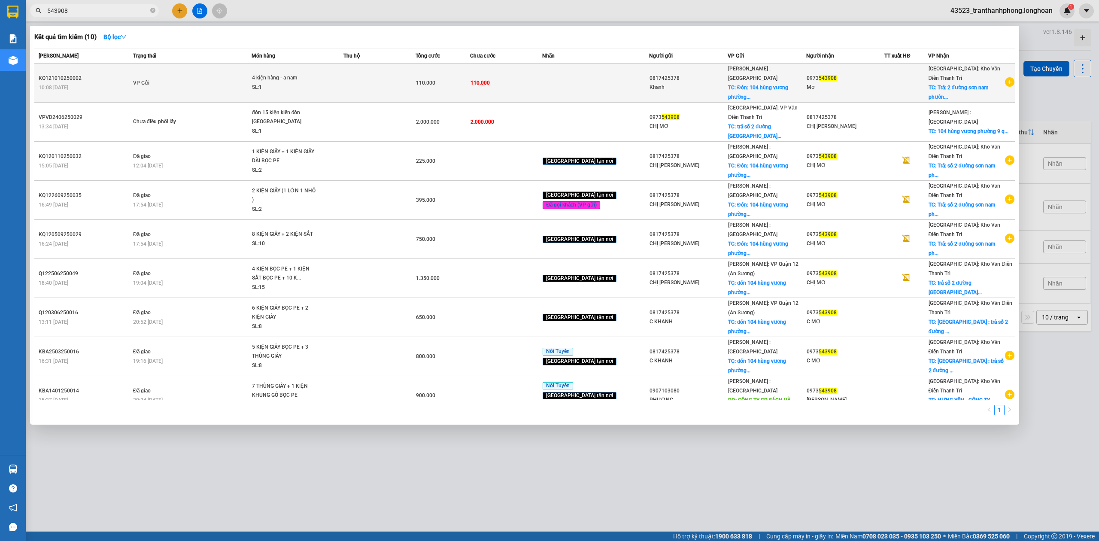
type input "543908"
click at [388, 81] on td at bounding box center [379, 83] width 73 height 39
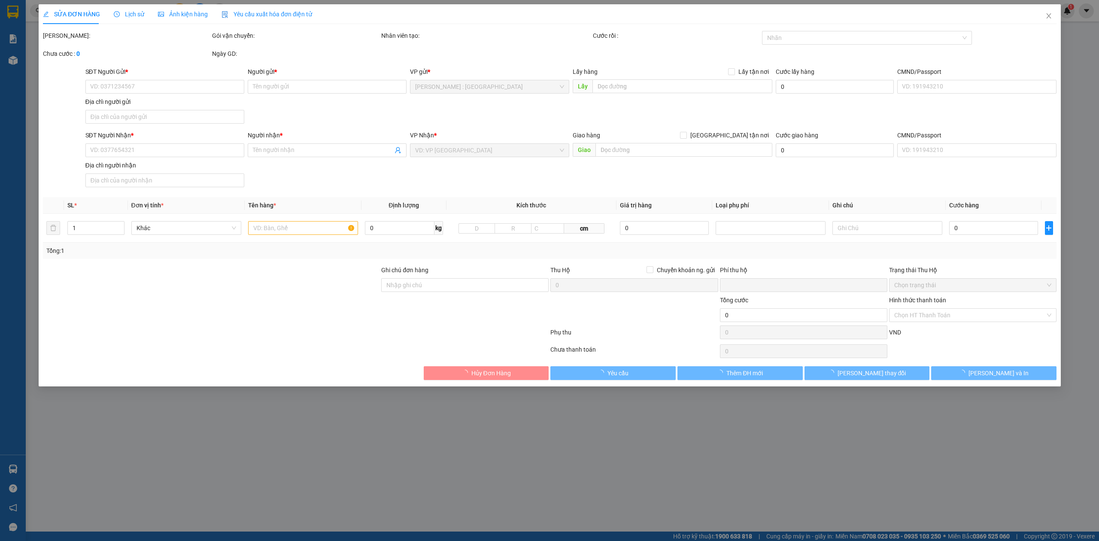
type input "0817425378"
type input "Khanh"
checkbox input "true"
type input "Đón: [GEOGRAPHIC_DATA]"
type input "0973543908"
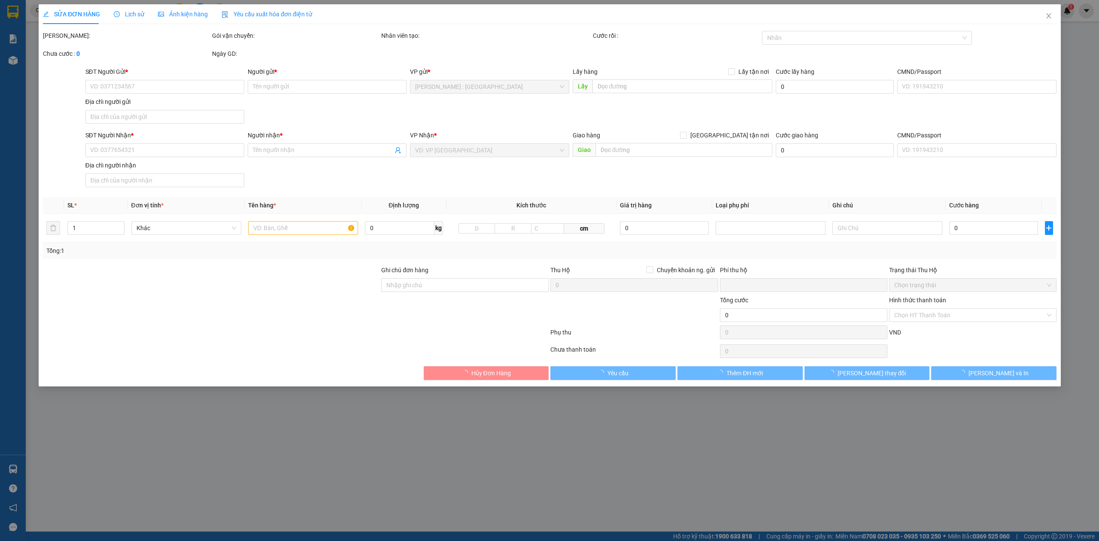
type input "Mơ"
checkbox input "true"
type input "Trả: 2 đường sơn nam [GEOGRAPHIC_DATA] nam [GEOGRAPHIC_DATA] tỉnh [GEOGRAPHIC_D…"
type input "0"
type input "110.000"
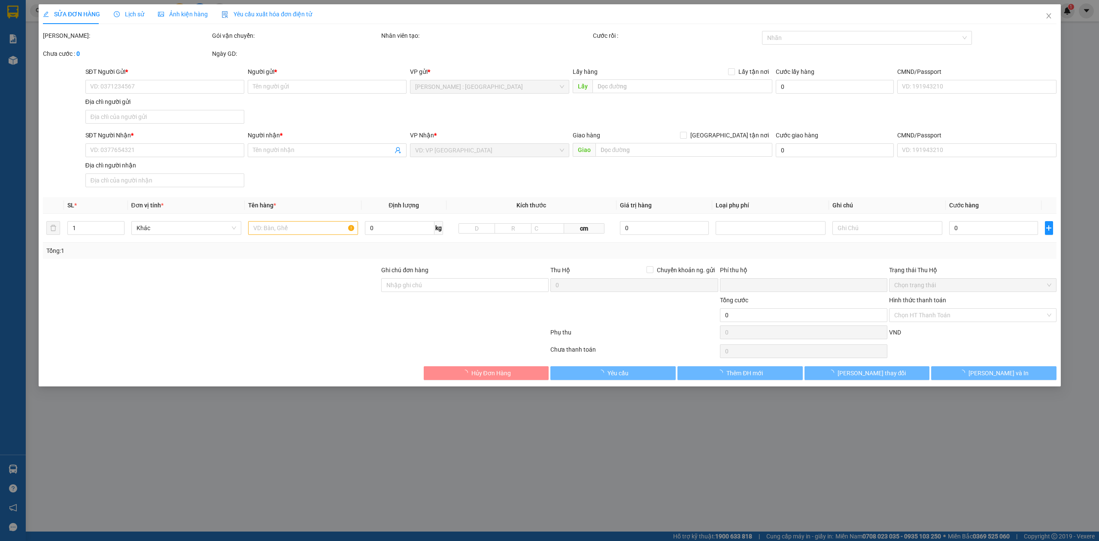
type input "110.000"
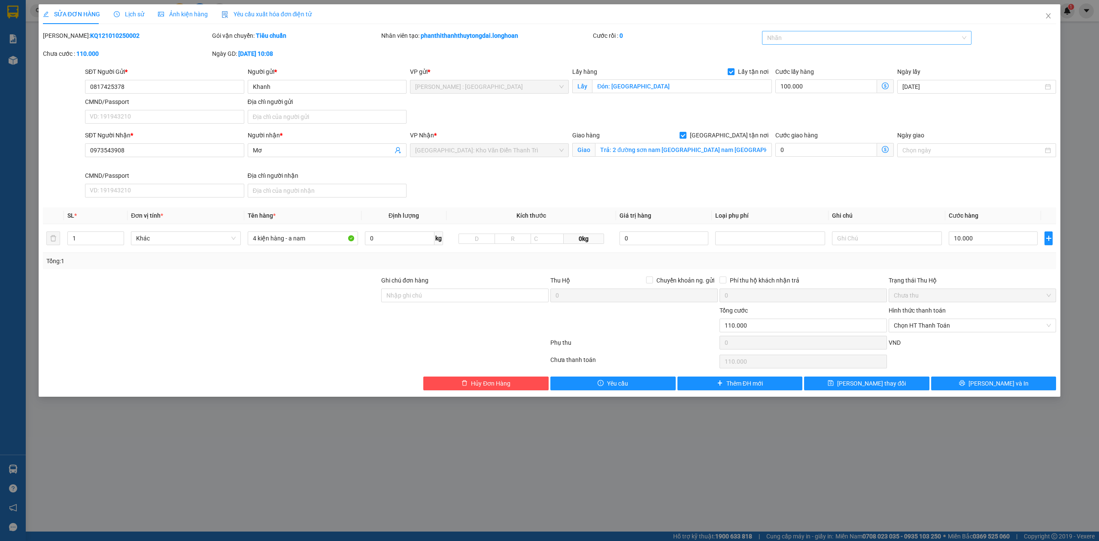
drag, startPoint x: 871, startPoint y: 49, endPoint x: 866, endPoint y: 45, distance: 6.7
click at [870, 48] on div "[PERSON_NAME]: KQ121010250002 Gói vận chuyển: Tiêu chuẩn Nhân viên tạo: phanthi…" at bounding box center [549, 49] width 1015 height 36
click at [863, 41] on div at bounding box center [862, 38] width 197 height 10
type input "g"
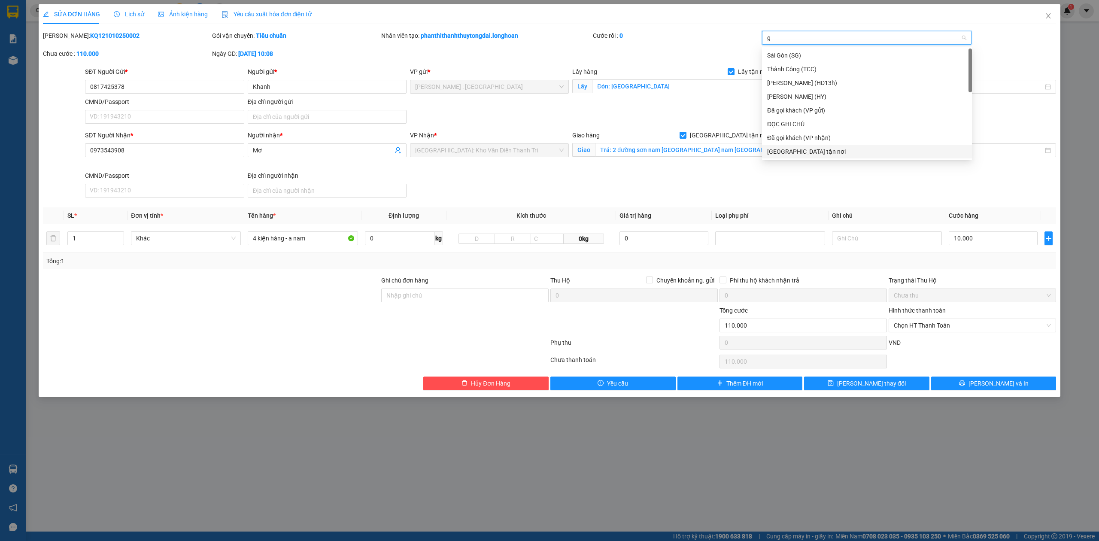
drag, startPoint x: 796, startPoint y: 153, endPoint x: 336, endPoint y: 180, distance: 461.7
click at [796, 153] on div "[GEOGRAPHIC_DATA] tận nơi" at bounding box center [867, 151] width 200 height 9
click at [119, 235] on span "up" at bounding box center [119, 235] width 5 height 5
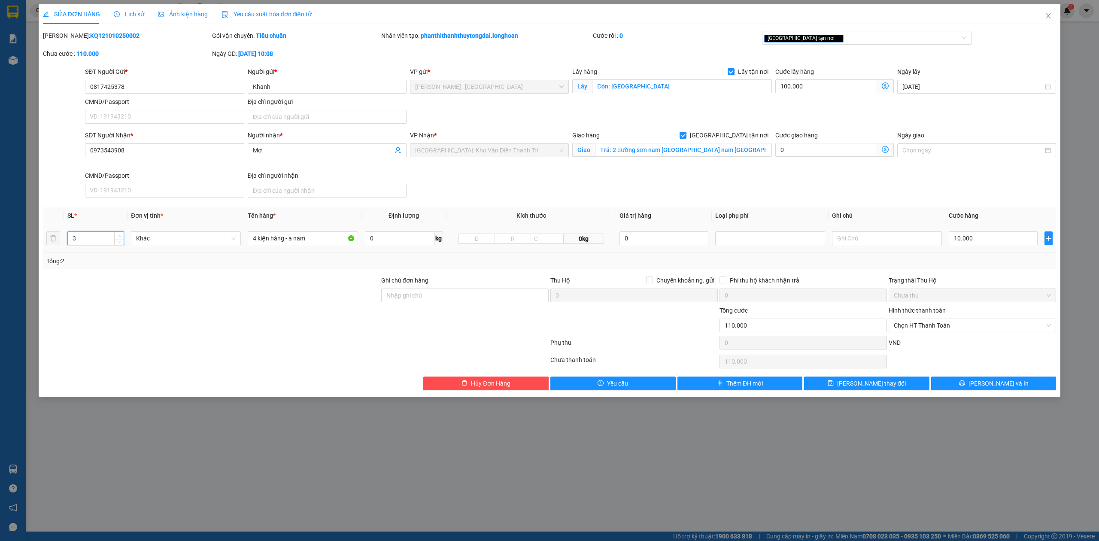
click at [119, 235] on span "up" at bounding box center [119, 235] width 5 height 5
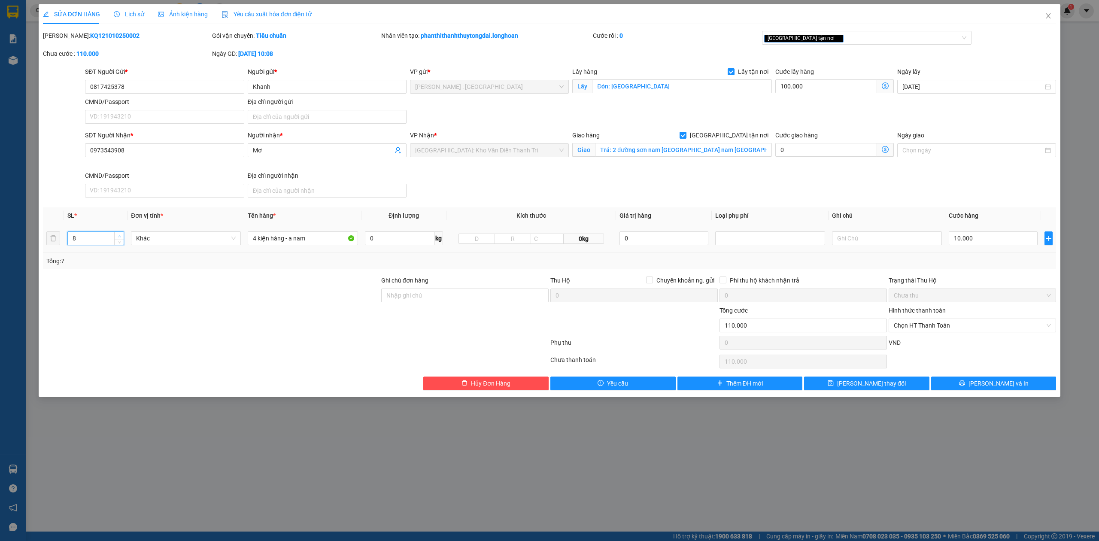
click at [119, 235] on span "up" at bounding box center [119, 235] width 5 height 5
click at [119, 245] on div "11" at bounding box center [95, 238] width 57 height 14
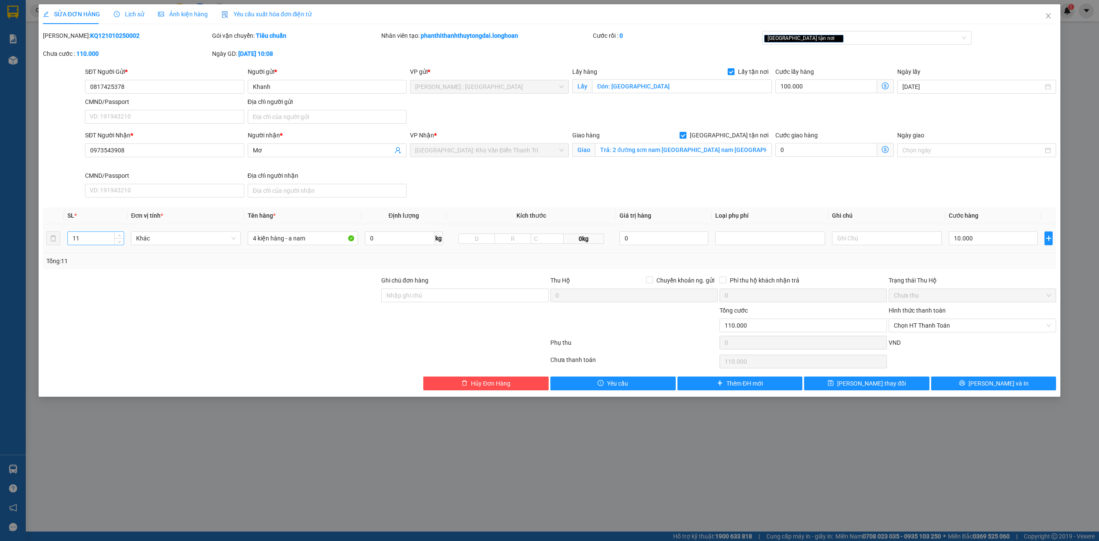
click at [119, 245] on div "11" at bounding box center [95, 238] width 57 height 14
click at [119, 245] on span "Decrease Value" at bounding box center [118, 241] width 9 height 8
type input "8"
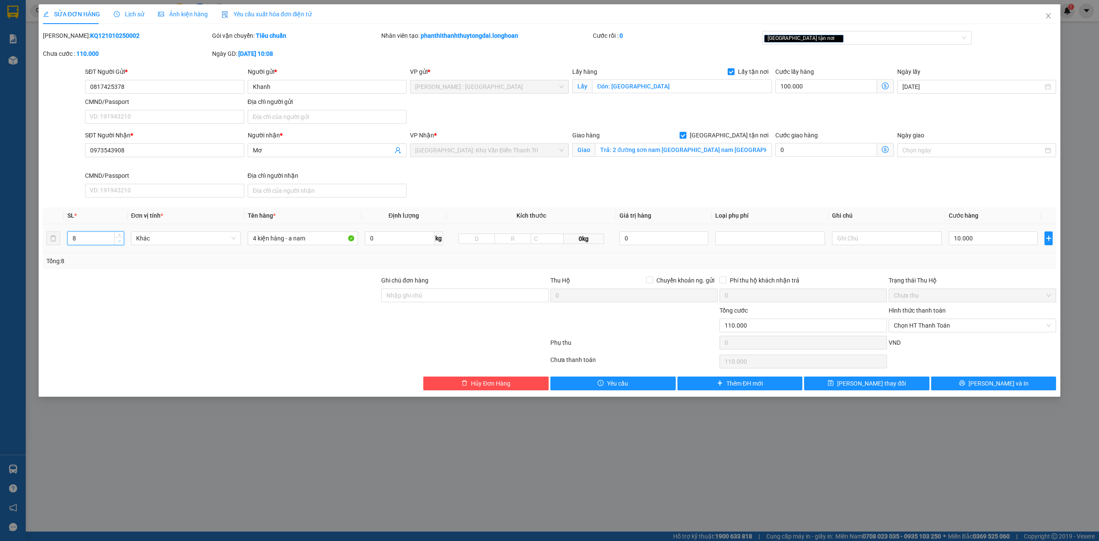
click at [119, 245] on span "Decrease Value" at bounding box center [118, 241] width 9 height 8
drag, startPoint x: 328, startPoint y: 238, endPoint x: 0, endPoint y: 238, distance: 328.3
click at [0, 238] on div "SỬA ĐƠN HÀNG Lịch sử Ảnh kiện hàng Yêu cầu xuất hóa đơn điện tử Total Paid Fee …" at bounding box center [549, 270] width 1099 height 541
type input "7 kiện giấy to nhỏ + 1 hộp nhựa quấn pe"
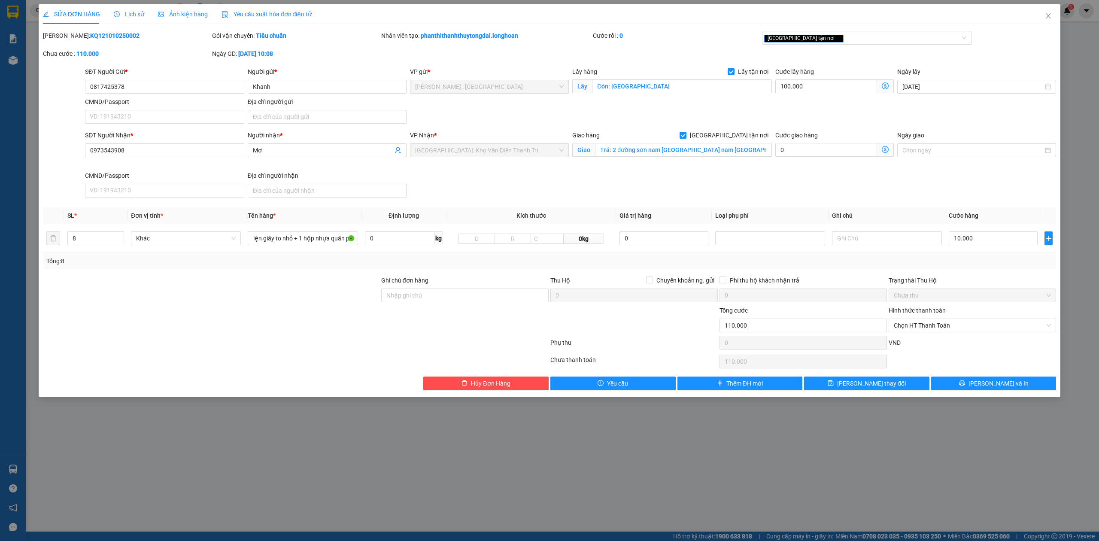
scroll to position [0, 0]
click at [996, 239] on input "10.000" at bounding box center [992, 238] width 89 height 14
type input "100.003"
type input "3"
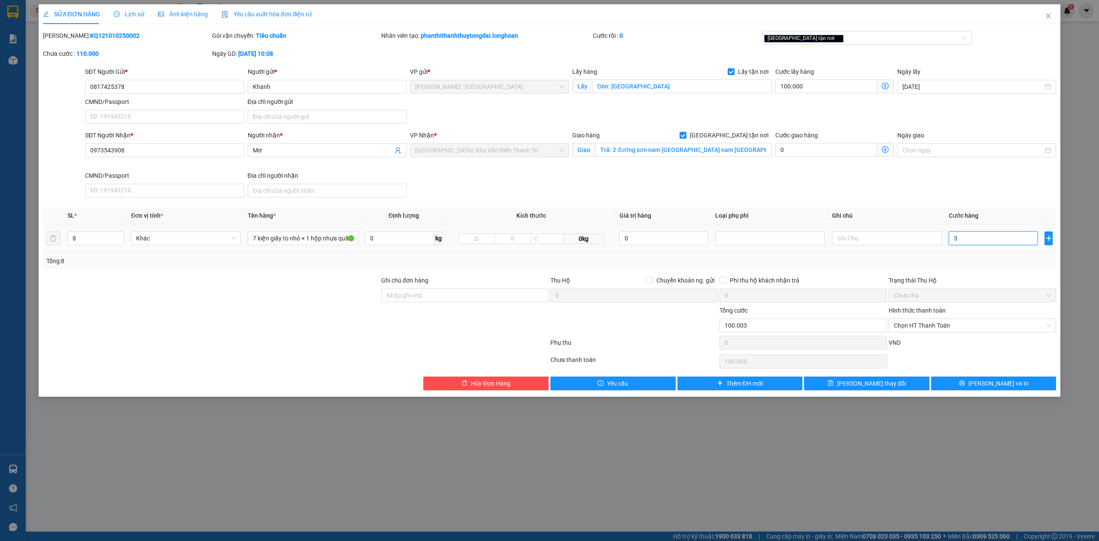
type input "100.035"
type input "35"
type input "100.350"
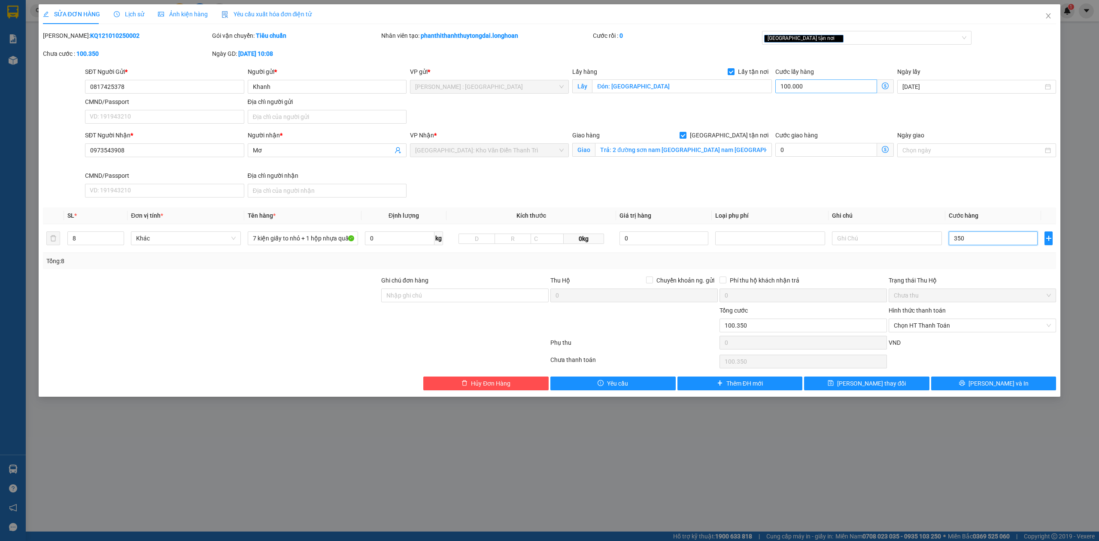
type input "350"
type input "450.000"
type input "350.000"
click at [818, 84] on input "100.000" at bounding box center [826, 86] width 102 height 14
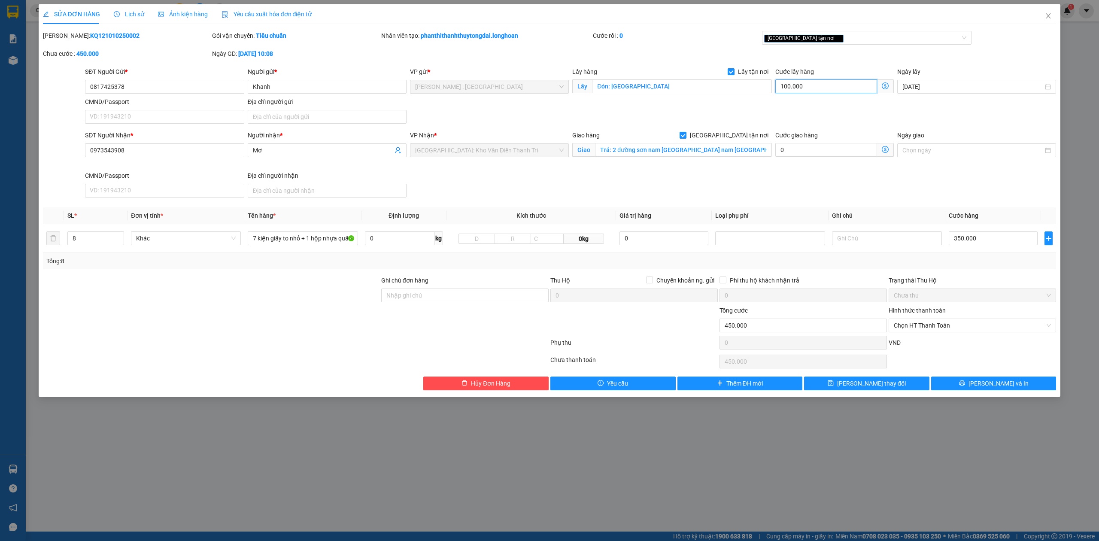
type input "350.006"
type input "6"
type input "350.065"
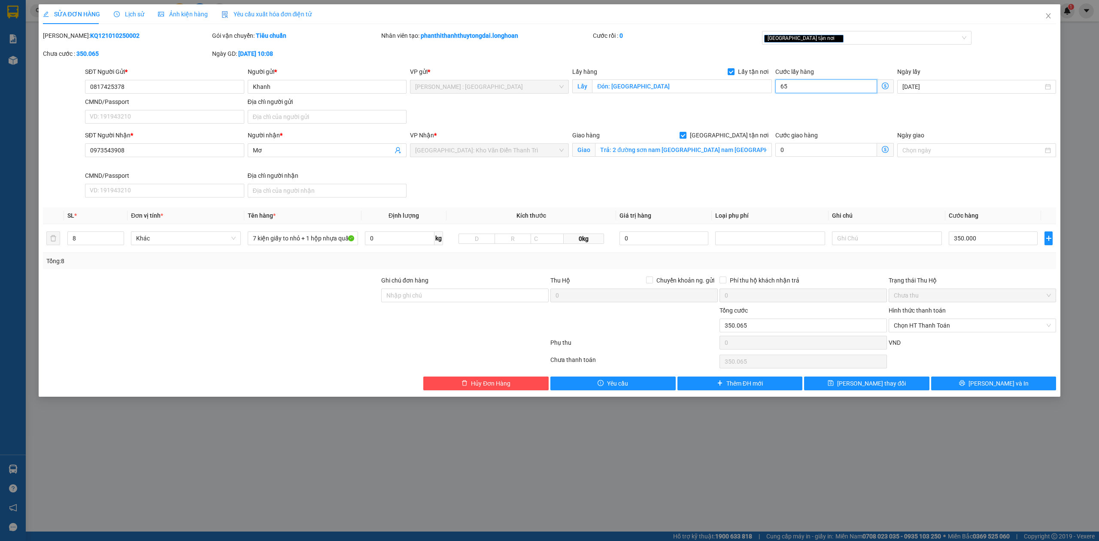
type input "65"
type input "415.000"
type input "65.000"
click at [961, 357] on div "Chọn HT Thanh Toán" at bounding box center [971, 361] width 169 height 17
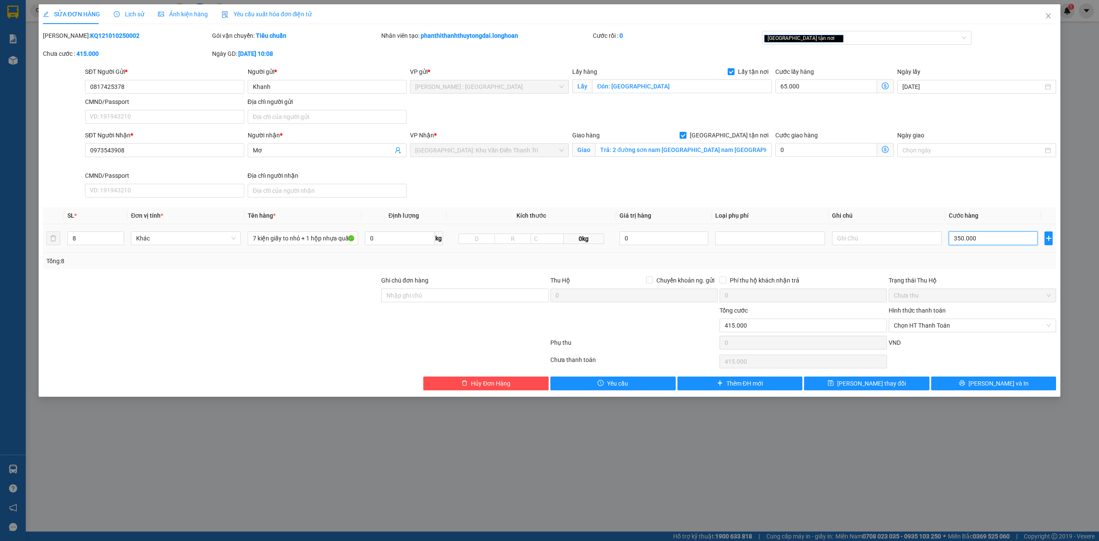
click at [1001, 245] on input "350.000" at bounding box center [992, 238] width 89 height 14
type input "65.003"
type input "3"
type input "65.036"
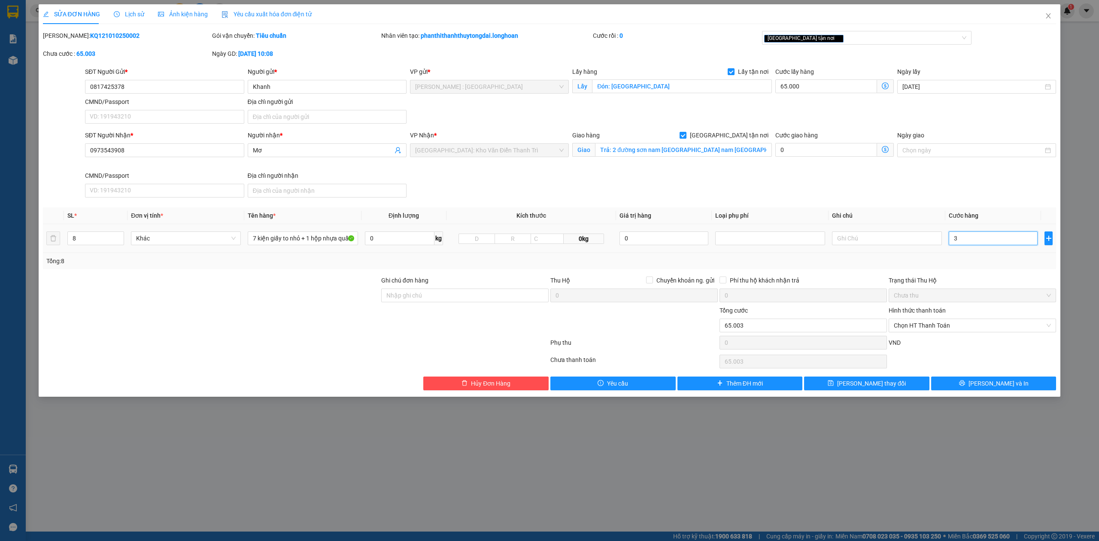
type input "65.036"
type input "36"
type input "65.360"
type input "360"
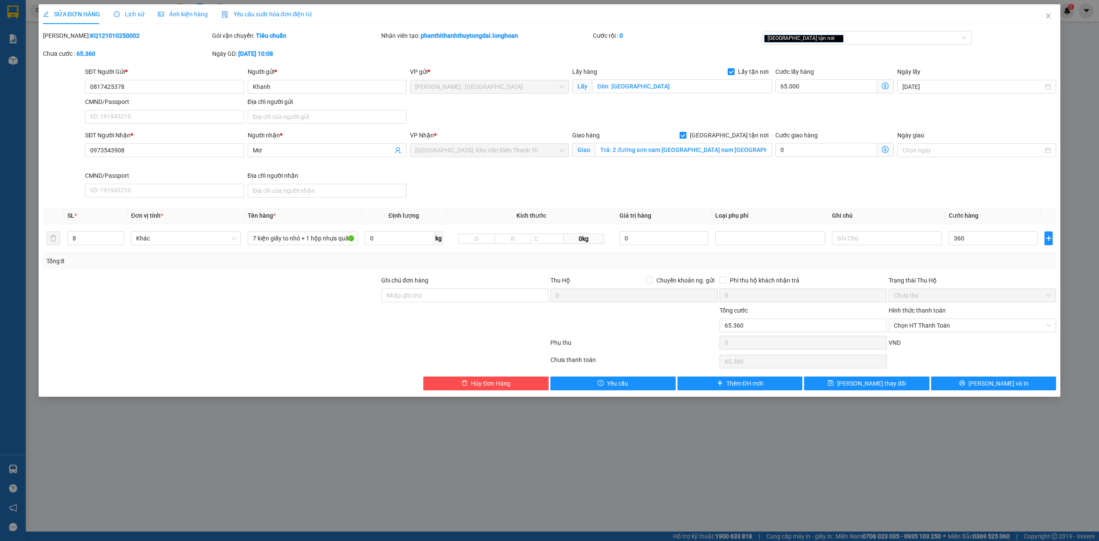
type input "425.000"
type input "360.000"
click at [984, 343] on div "VND" at bounding box center [971, 345] width 169 height 15
click at [984, 382] on button "[PERSON_NAME] và In" at bounding box center [993, 383] width 125 height 14
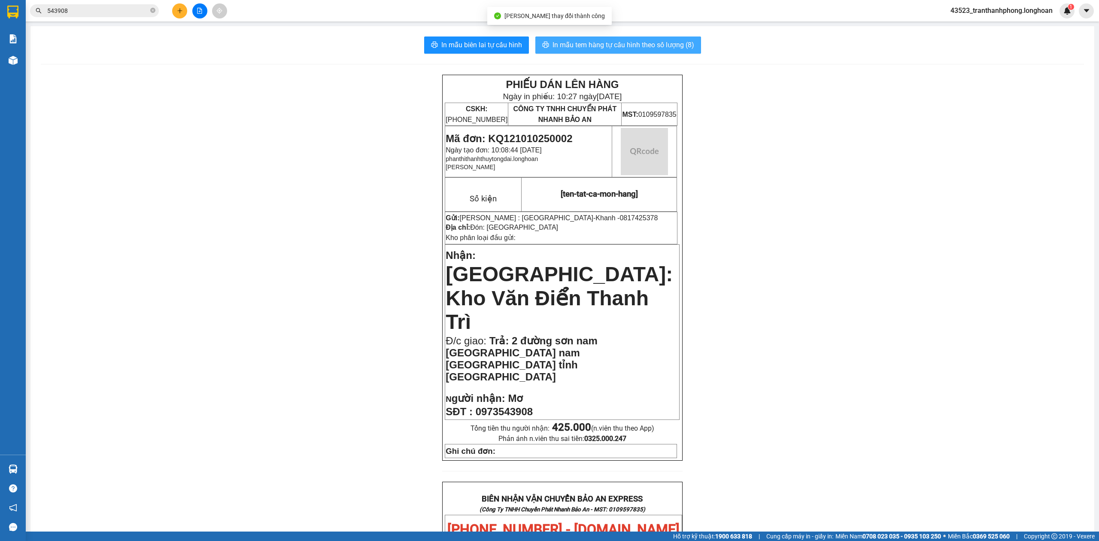
click at [645, 40] on span "In mẫu tem hàng tự cấu hình theo số lượng (8)" at bounding box center [623, 44] width 142 height 11
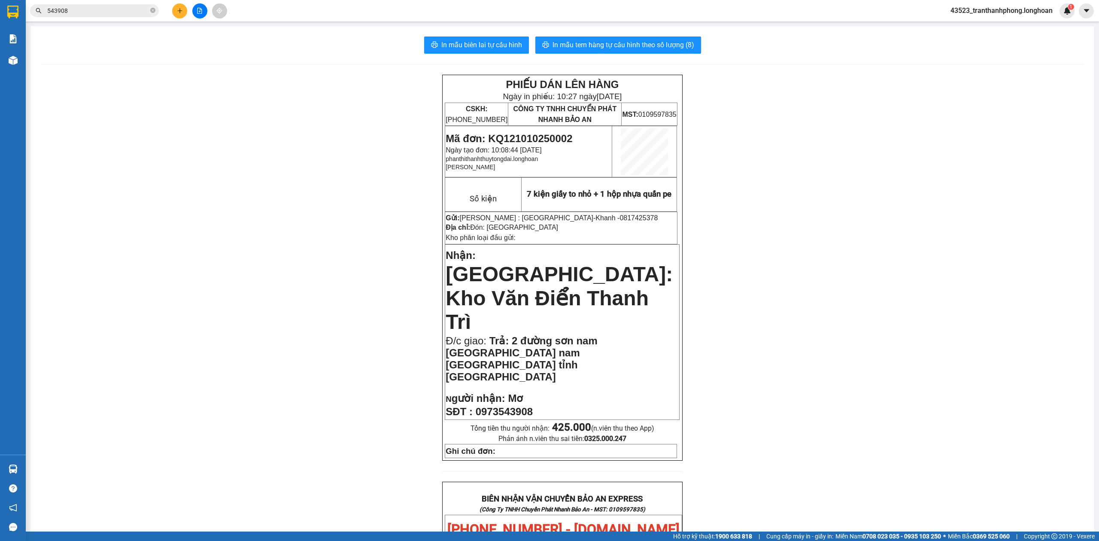
scroll to position [412, 0]
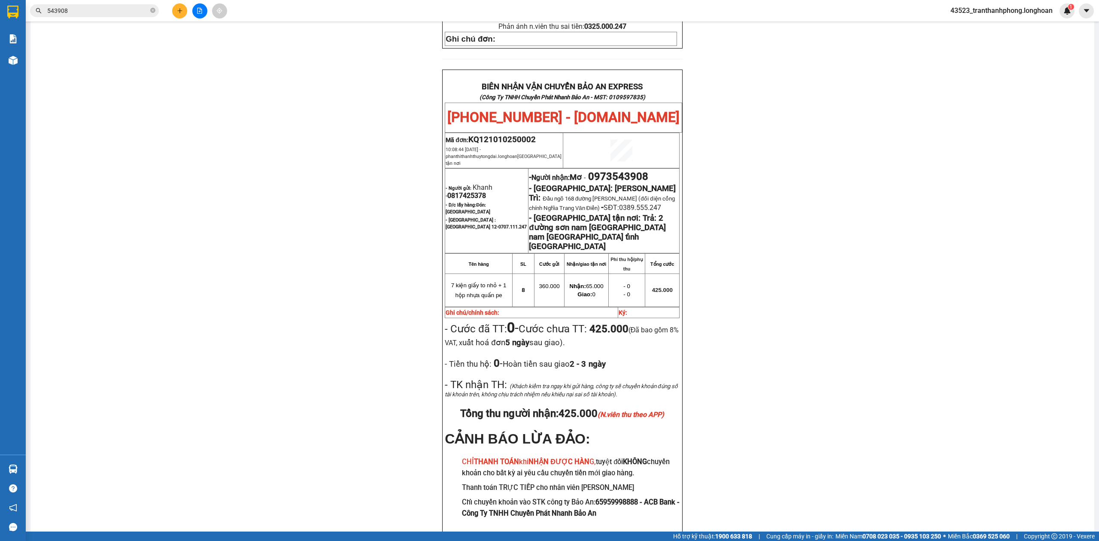
click at [464, 191] on span "0817425378" at bounding box center [466, 195] width 39 height 8
copy span "0817425378"
click at [869, 201] on div "PHIẾU DÁN LÊN HÀNG Ngày in phiếu: 10:27 [DATE] CSKH: [PHONE_NUMBER] CÔNG TY TNH…" at bounding box center [562, 109] width 1043 height 893
click at [210, 90] on div "PHIẾU DÁN LÊN HÀNG Ngày in phiếu: 10:27 [DATE] CSKH: [PHONE_NUMBER] CÔNG TY TNH…" at bounding box center [562, 109] width 1043 height 893
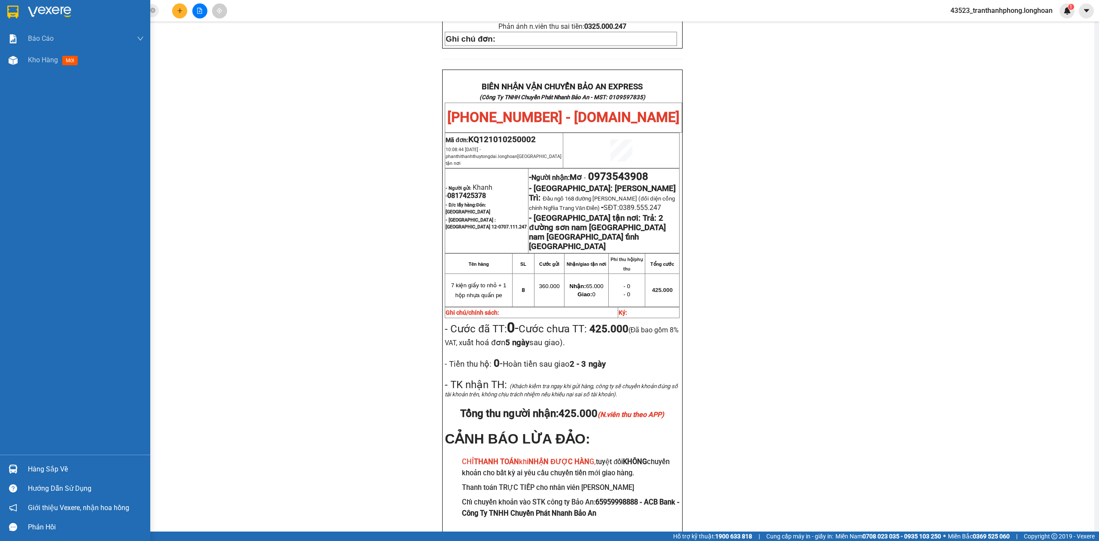
click at [0, 13] on div at bounding box center [75, 14] width 150 height 28
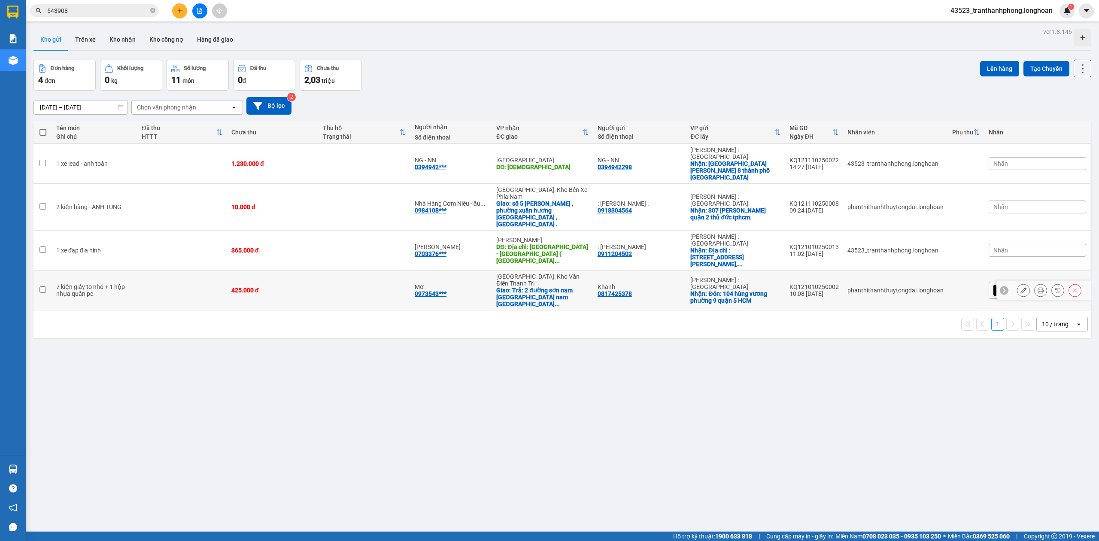
click at [1034, 283] on button at bounding box center [1040, 290] width 12 height 15
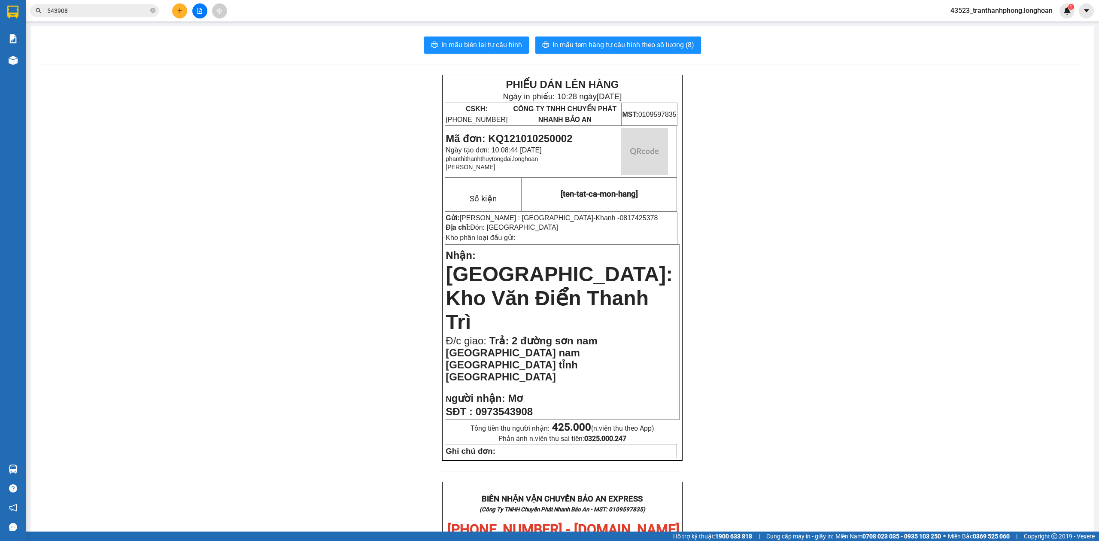
scroll to position [412, 0]
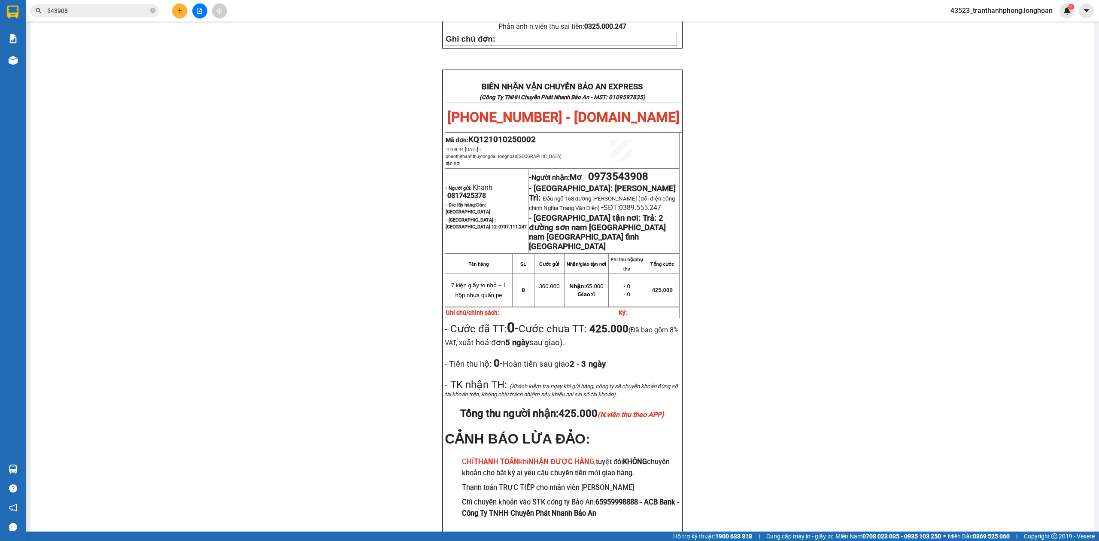
click at [606, 170] on span "0973543908" at bounding box center [618, 176] width 60 height 12
copy span "0973543908"
click at [867, 117] on div "PHIẾU DÁN LÊN HÀNG Ngày in phiếu: 10:28 [DATE] CSKH: [PHONE_NUMBER] CÔNG TY TNH…" at bounding box center [562, 109] width 1043 height 893
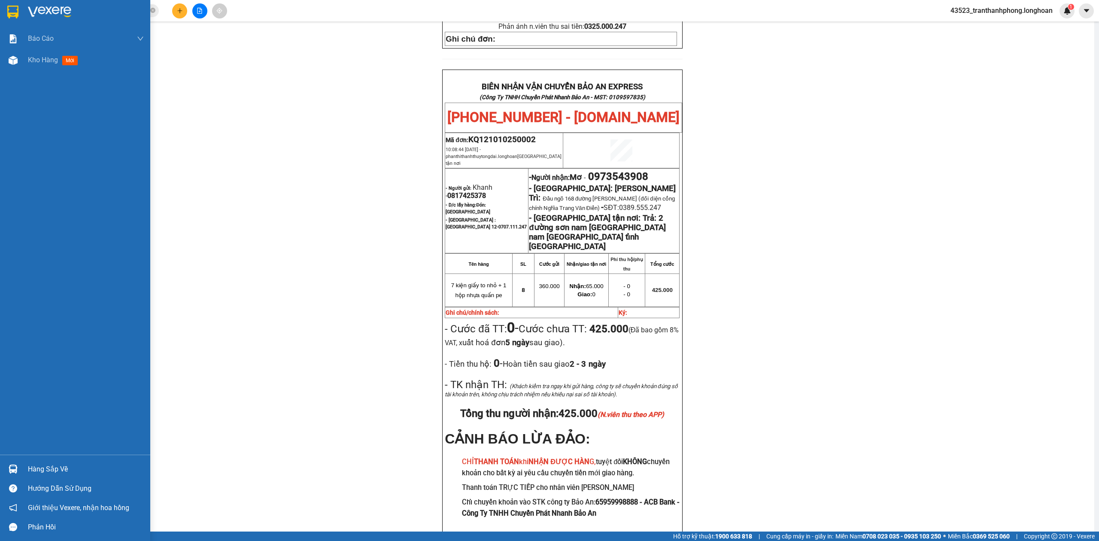
click at [24, 16] on div at bounding box center [75, 14] width 150 height 28
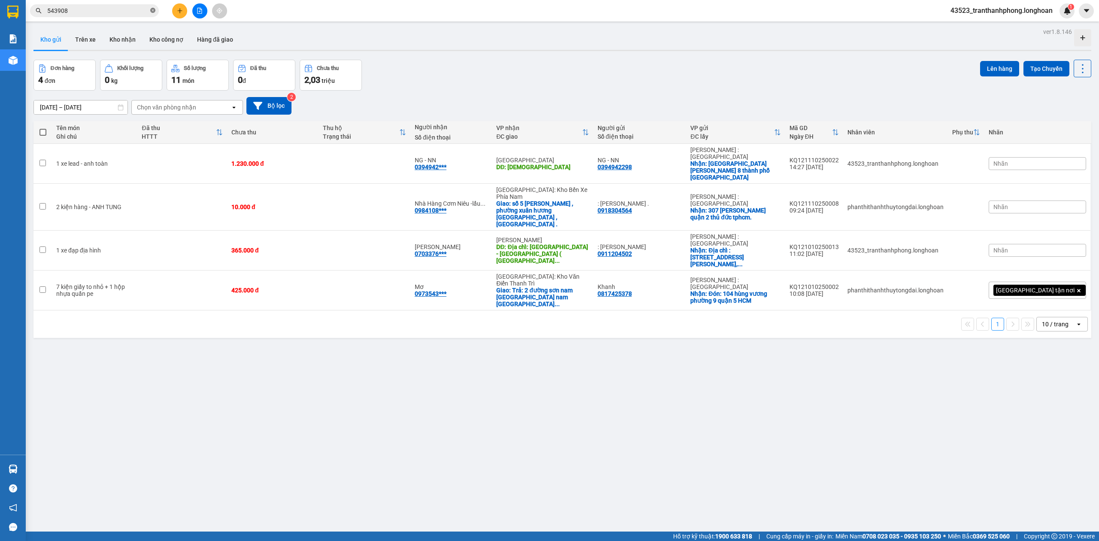
click at [153, 13] on icon "close-circle" at bounding box center [152, 10] width 5 height 5
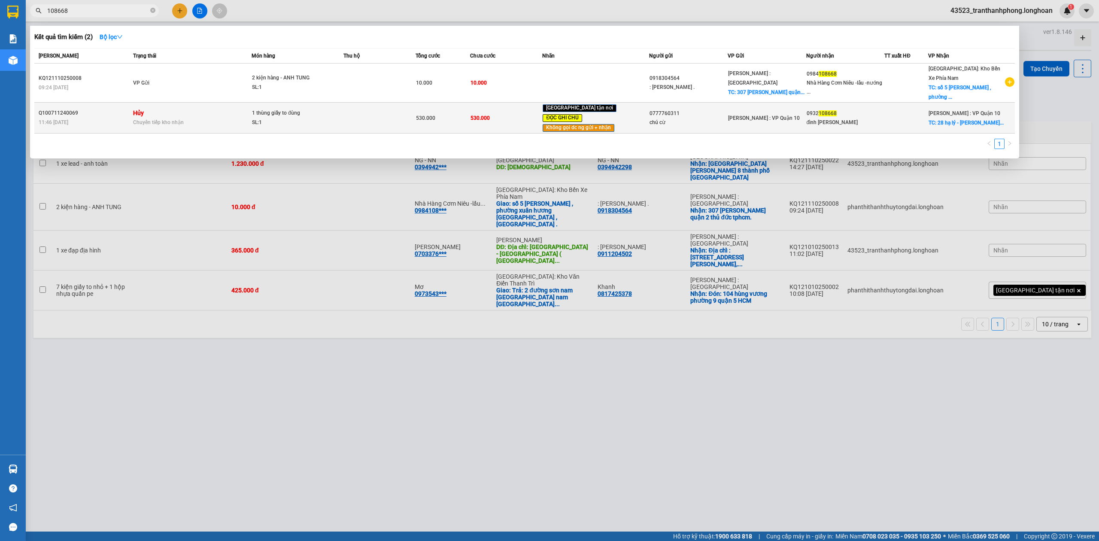
type input "108668"
click at [260, 109] on div "1 thùng giấy to đùng" at bounding box center [284, 113] width 64 height 9
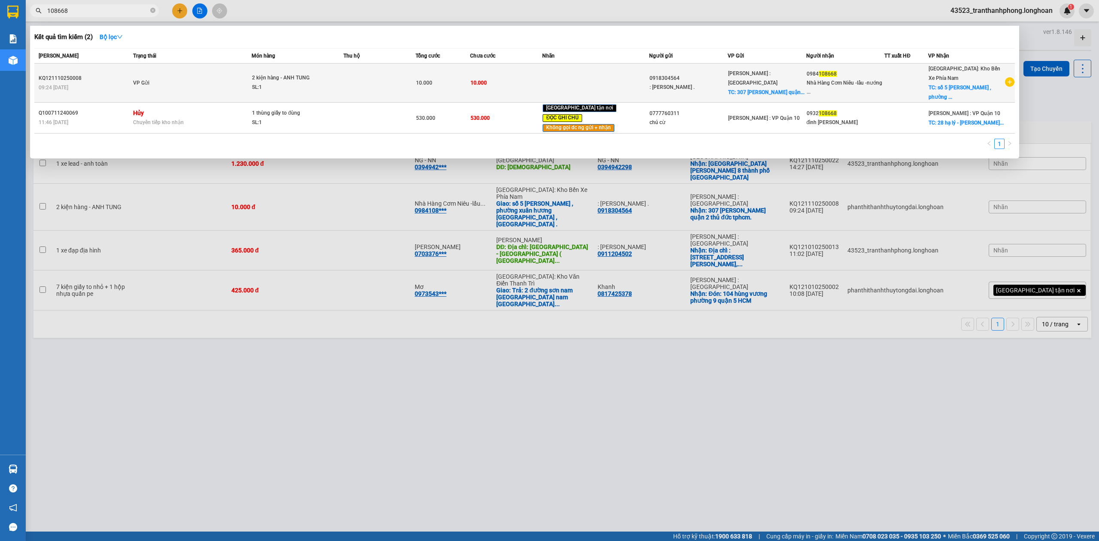
click at [241, 88] on td "VP Gửi" at bounding box center [191, 83] width 121 height 39
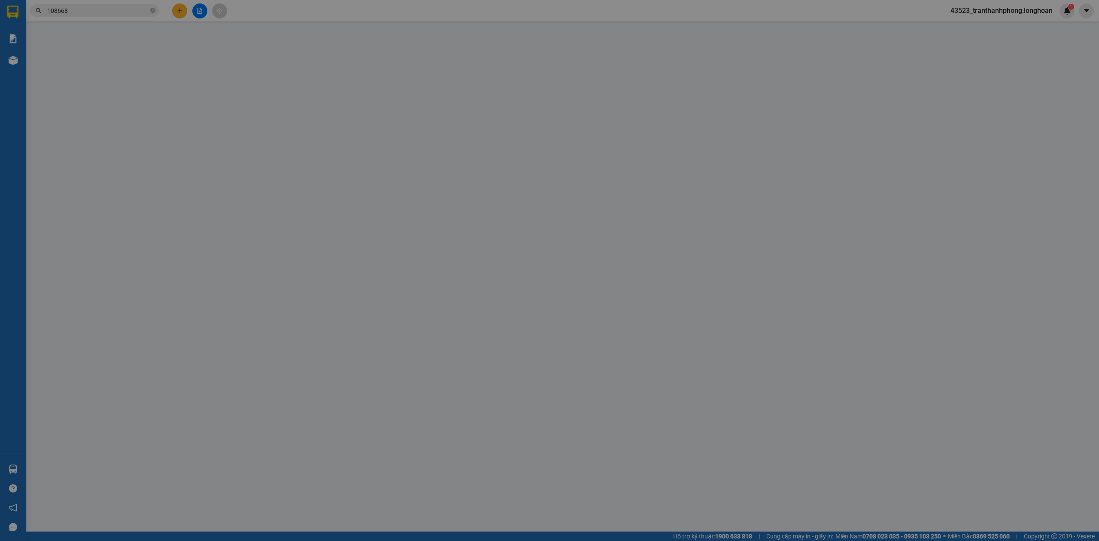
type input "0918304564"
type input ": [PERSON_NAME] ."
checkbox input "true"
type input "307 [PERSON_NAME] quận 2 thủ đức tphcm."
type input "0984108668"
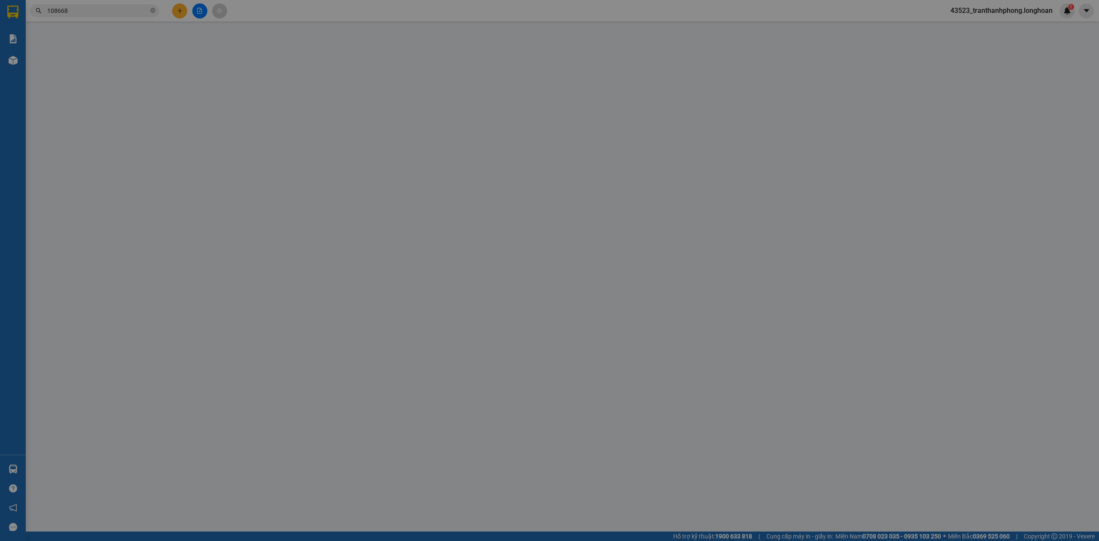
type input "Nhà Hàng Cơm Niêu -lẩu -nướng Now Dalat"
checkbox input "true"
type input "số 5 [PERSON_NAME] , [GEOGRAPHIC_DATA] , [GEOGRAPHIC_DATA] ."
type input "0"
type input "10.000"
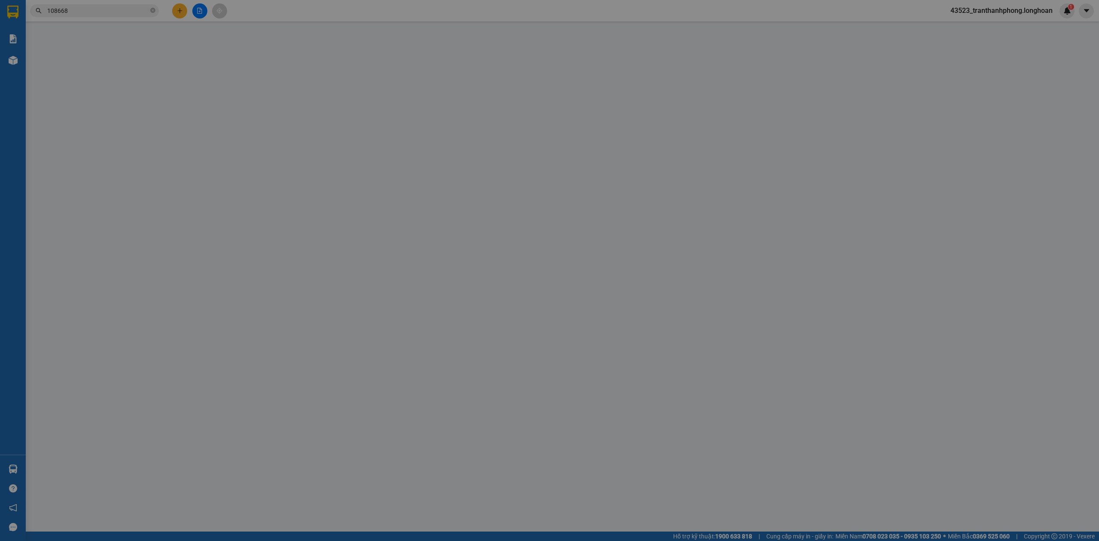
type input "10.000"
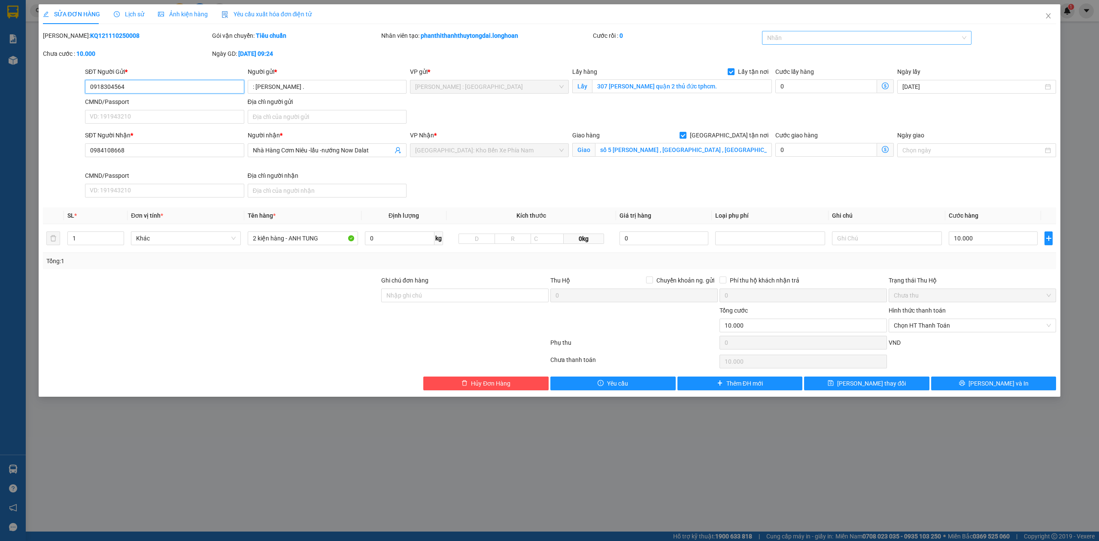
click at [817, 39] on div at bounding box center [862, 38] width 197 height 10
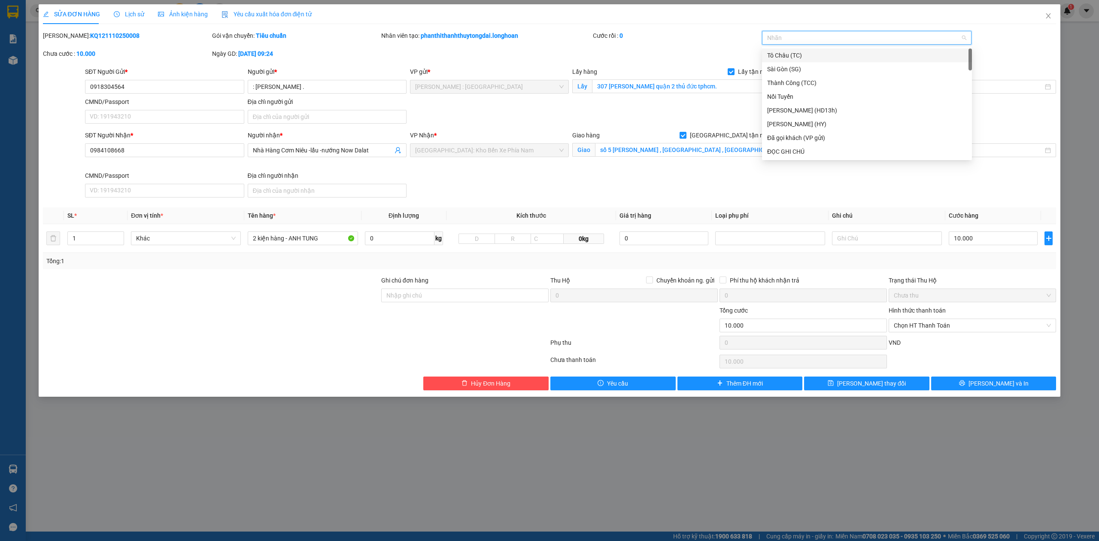
type input "g"
click at [791, 150] on div "[GEOGRAPHIC_DATA] tận nơi" at bounding box center [867, 151] width 200 height 9
type input "2"
click at [117, 237] on span "up" at bounding box center [119, 235] width 5 height 5
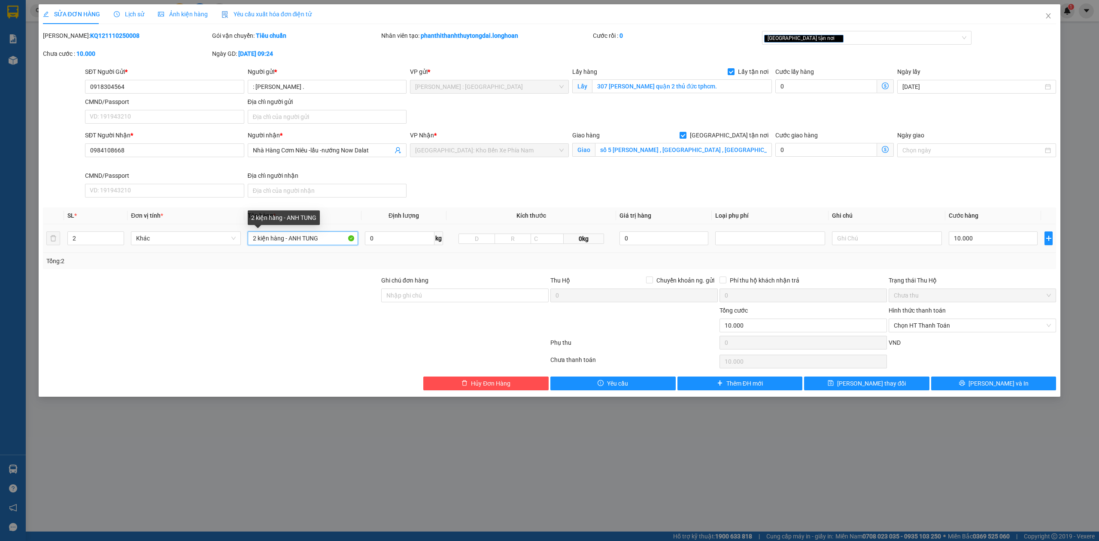
click at [339, 238] on input "2 kiện hàng - ANH TUNG" at bounding box center [303, 238] width 110 height 14
drag, startPoint x: 331, startPoint y: 234, endPoint x: 15, endPoint y: 246, distance: 316.9
click at [15, 246] on div "SỬA ĐƠN HÀNG Lịch sử Ảnh kiện hàng Yêu cầu xuất hóa đơn điện tử Total Paid Fee …" at bounding box center [549, 270] width 1099 height 541
type input "2 kiện giấy"
paste input "5 Đường [PERSON_NAME], Phường 2, [GEOGRAPHIC_DATA], Lâm Đồng 670000, [GEOGRAPHI…"
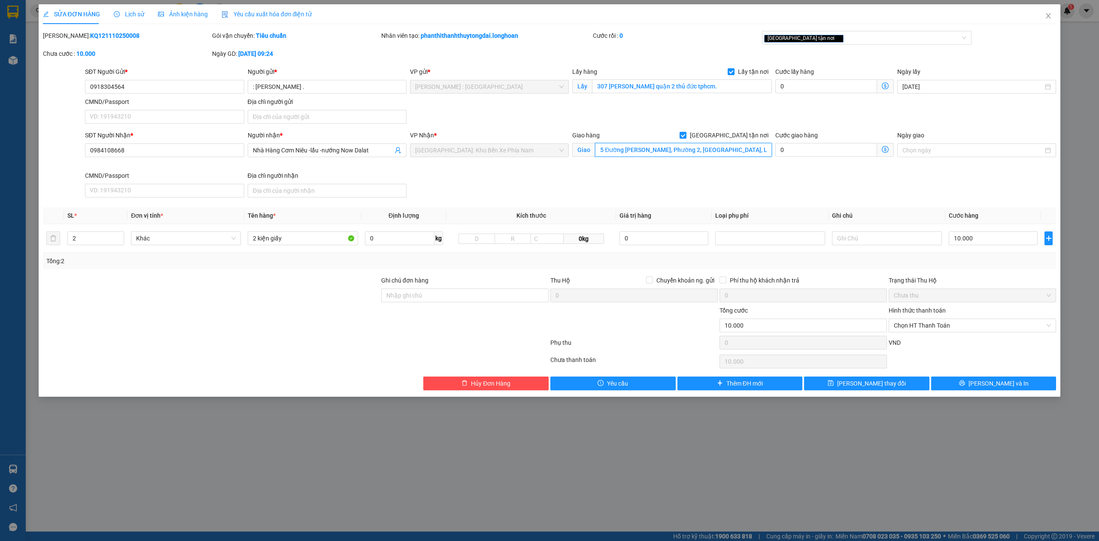
scroll to position [0, 22]
drag, startPoint x: 716, startPoint y: 150, endPoint x: 807, endPoint y: 143, distance: 91.2
click at [807, 146] on div "SĐT Người Nhận * 0984108668 Người nhận * Nhà Hàng Cơm Niêu -lẩu -nướng Now Dala…" at bounding box center [570, 165] width 974 height 70
type input "5 Đường [PERSON_NAME], Phường 2, [GEOGRAPHIC_DATA], [GEOGRAPHIC_DATA]"
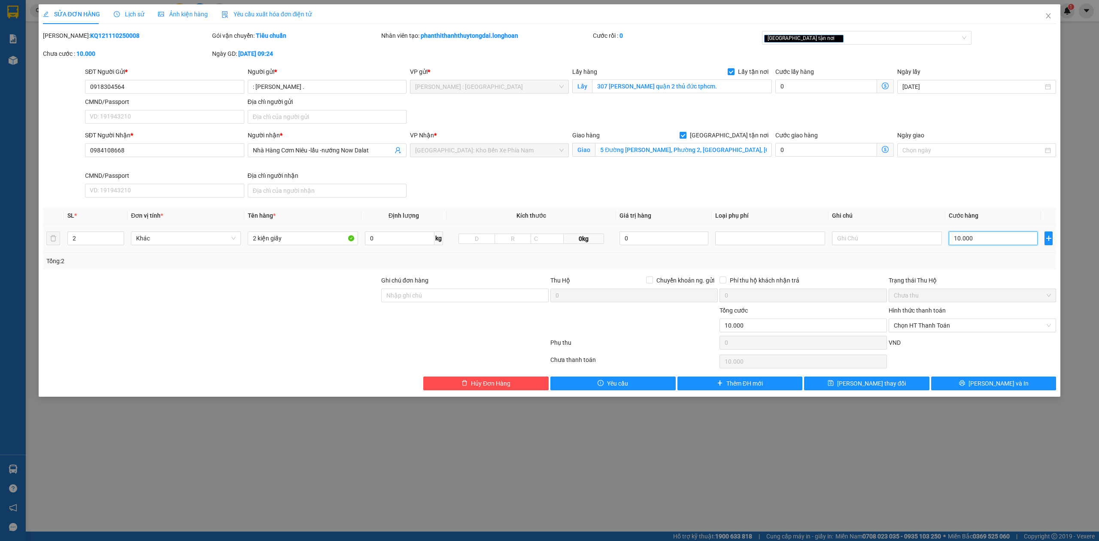
click at [993, 240] on input "10.000" at bounding box center [992, 238] width 89 height 14
type input "2"
type input "26"
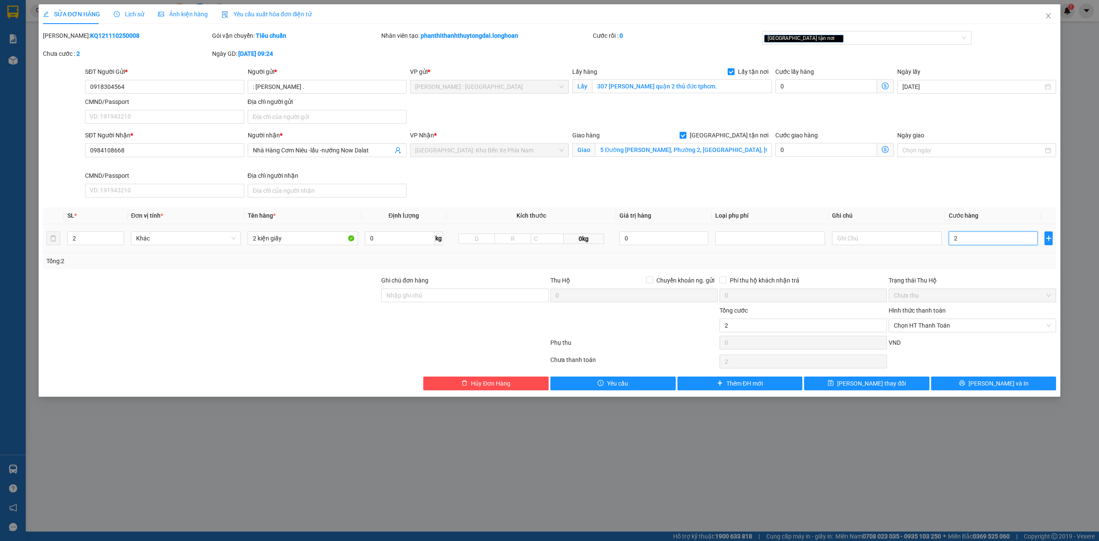
type input "26"
type input "260"
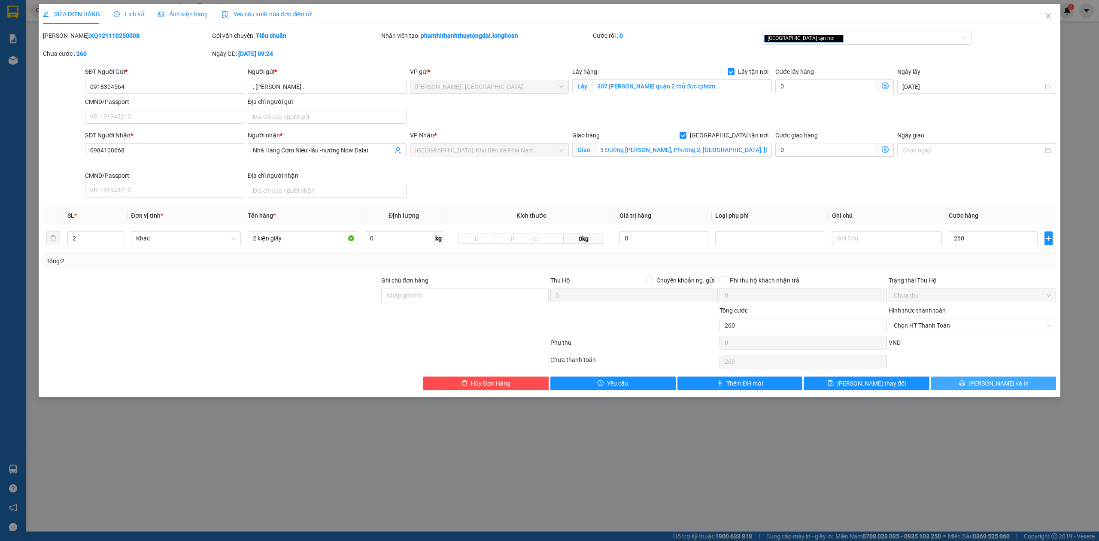
type input "260.000"
click at [989, 390] on button "[PERSON_NAME] và In" at bounding box center [993, 383] width 125 height 14
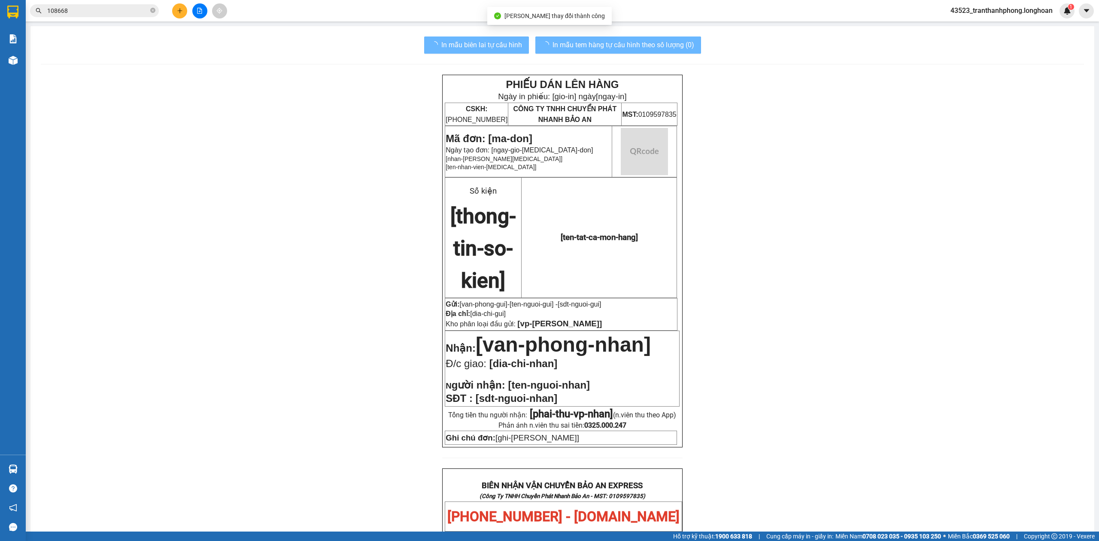
click at [618, 31] on div "In mẫu biên lai tự cấu hình In mẫu tem hàng tự cấu hình theo số lượng (0) PHIẾU…" at bounding box center [561, 494] width 1063 height 936
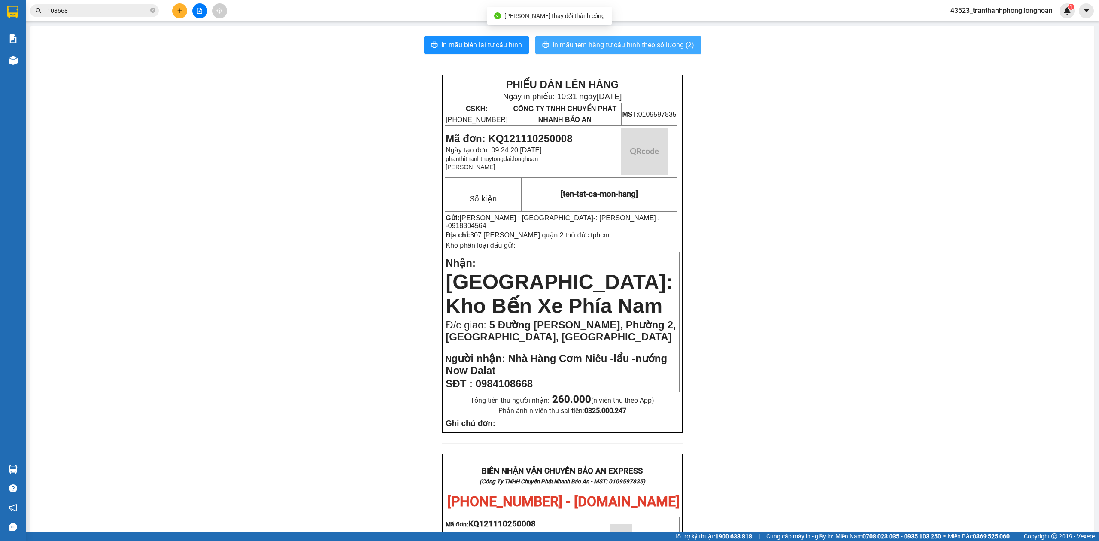
click at [620, 43] on span "In mẫu tem hàng tự cấu hình theo số lượng (2)" at bounding box center [623, 44] width 142 height 11
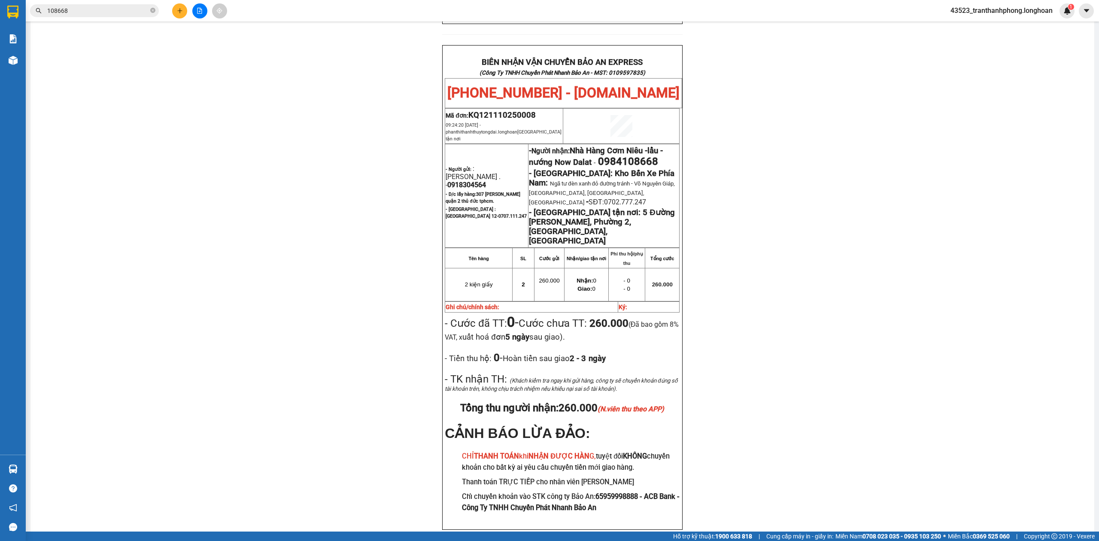
scroll to position [407, 0]
click at [486, 182] on span "0918304564" at bounding box center [466, 186] width 39 height 8
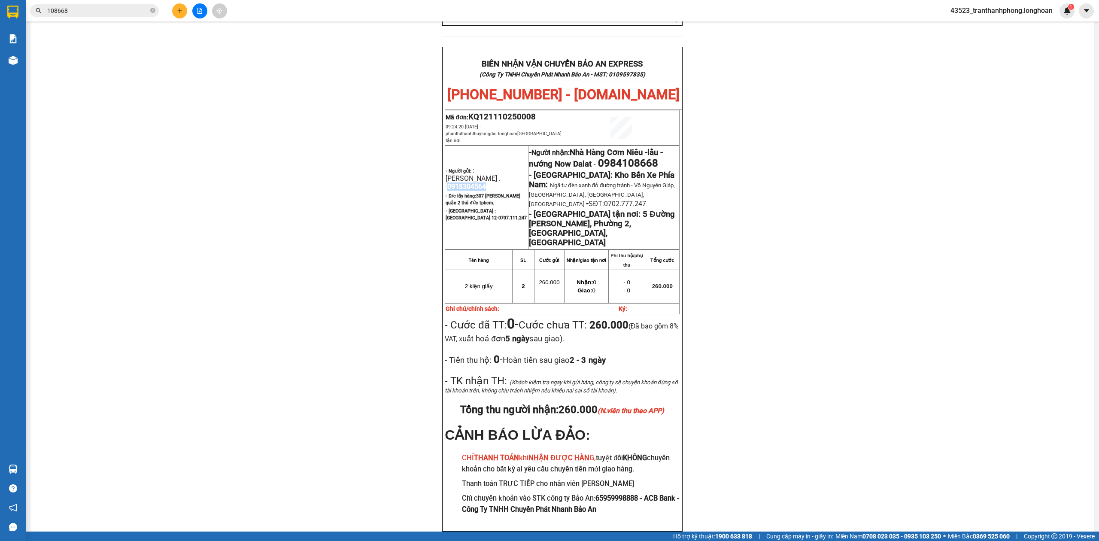
click at [486, 182] on span "0918304564" at bounding box center [466, 186] width 39 height 8
copy span "0918304564"
click at [730, 165] on div "PHIẾU DÁN LÊN HÀNG Ngày in phiếu: 10:31 [DATE] CSKH: [PHONE_NUMBER] CÔNG TY TNH…" at bounding box center [562, 110] width 1043 height 884
click at [130, 75] on div "PHIẾU DÁN LÊN HÀNG Ngày in phiếu: 10:31 [DATE] CSKH: [PHONE_NUMBER] CÔNG TY TNH…" at bounding box center [562, 110] width 1043 height 884
click at [634, 157] on span "0984108668" at bounding box center [628, 163] width 60 height 12
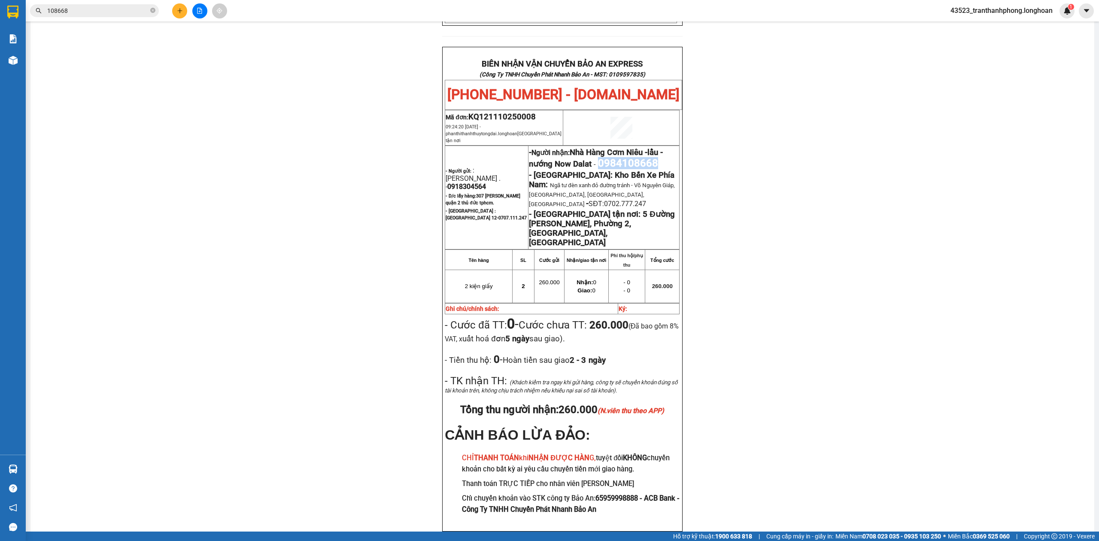
click at [634, 157] on span "0984108668" at bounding box center [628, 163] width 60 height 12
copy span "0984108668"
click at [772, 148] on div "PHIẾU DÁN LÊN HÀNG Ngày in phiếu: 10:31 [DATE] CSKH: [PHONE_NUMBER] CÔNG TY TNH…" at bounding box center [562, 110] width 1043 height 884
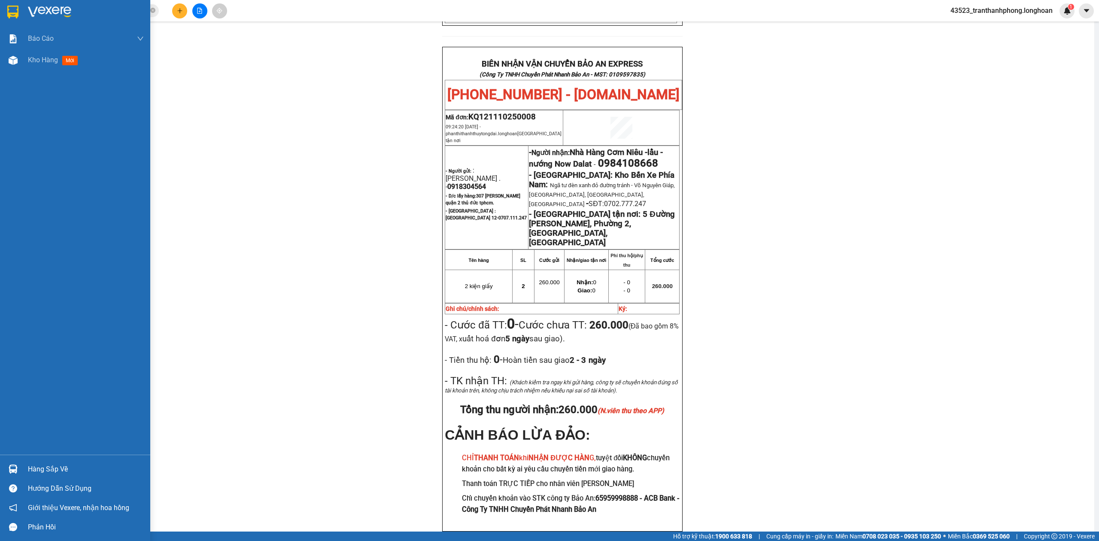
click at [0, 7] on div at bounding box center [75, 14] width 150 height 28
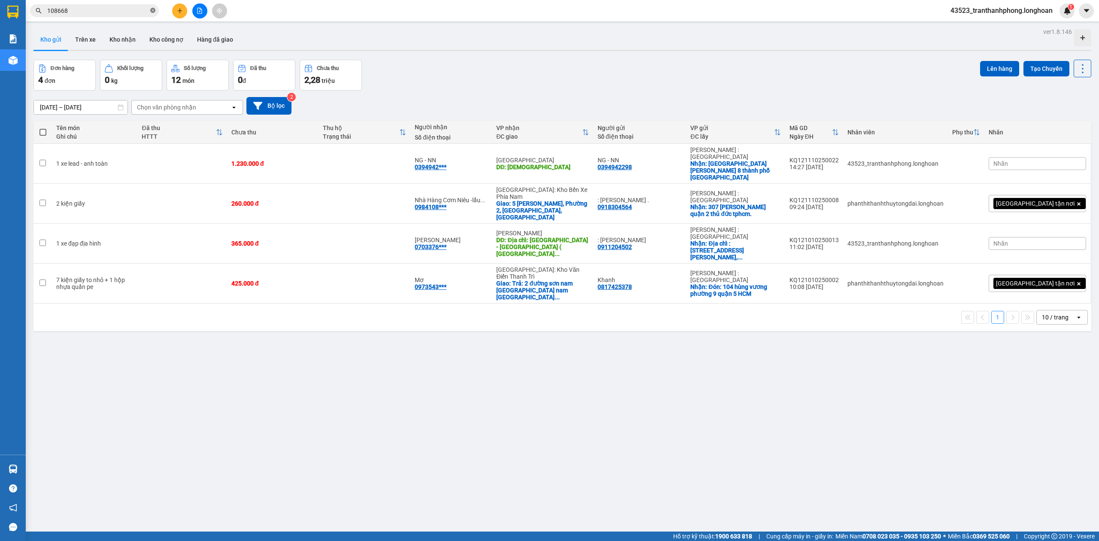
click at [153, 11] on icon "close-circle" at bounding box center [152, 10] width 5 height 5
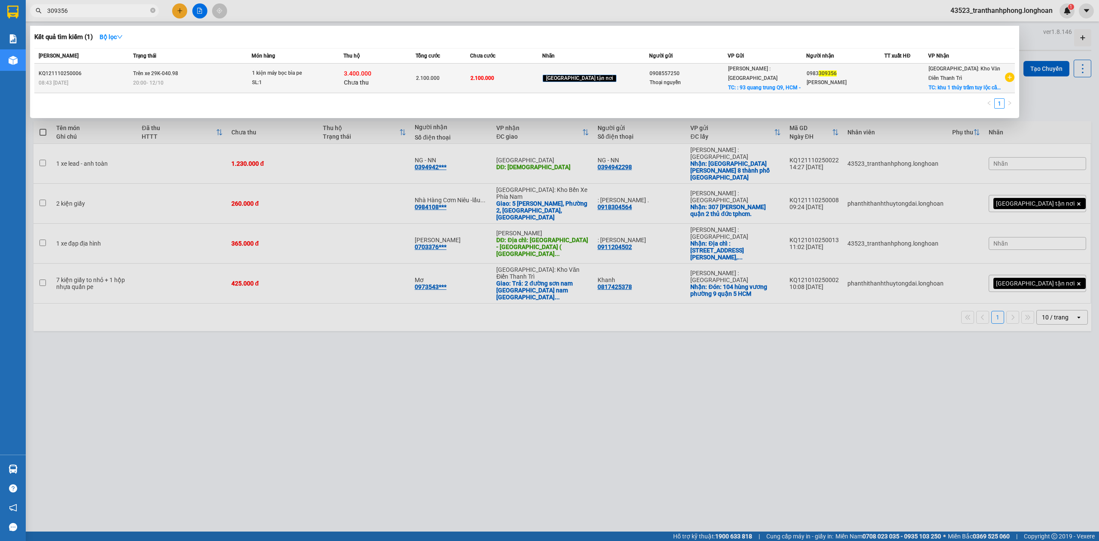
type input "309356"
click at [251, 76] on td "Trên xe 29K-040.98 20:00 [DATE]" at bounding box center [191, 79] width 121 height 30
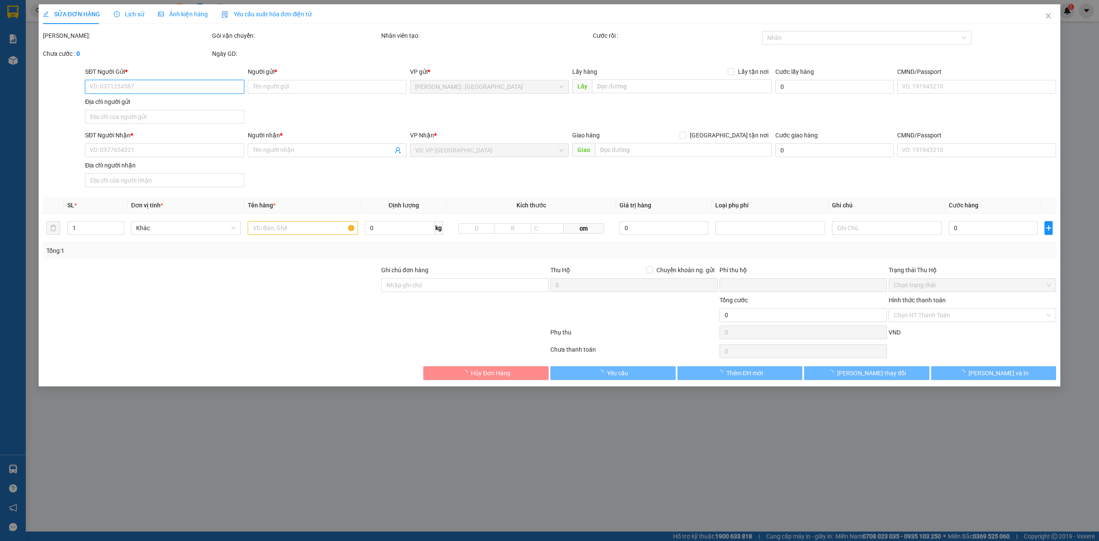
type input "0908557250"
type input "Thoại nguyễn"
checkbox input "true"
type input ": [STREET_ADDRESS] -"
type input "0983309356"
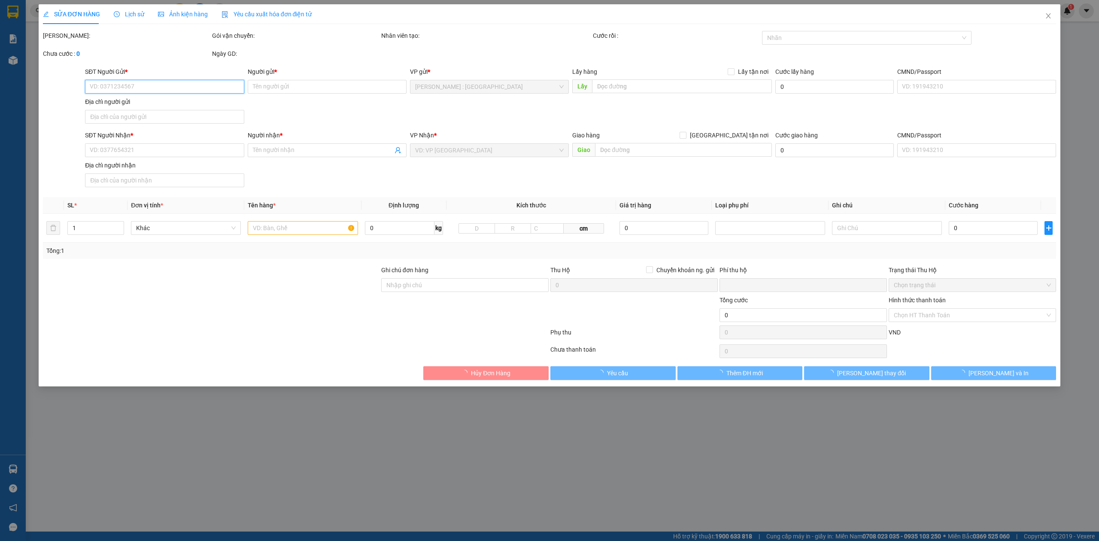
type input "[PERSON_NAME]"
checkbox input "true"
type input "khu 1 thủy trầm tuy lộc cẩm khê [GEOGRAPHIC_DATA]."
type input "2.100.000"
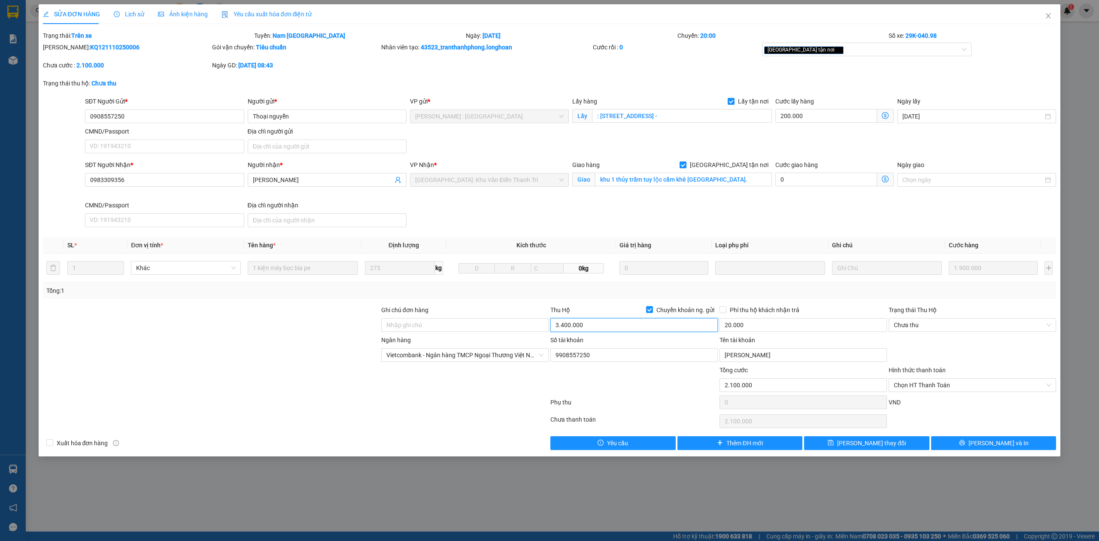
click at [566, 330] on input "3.400.000" at bounding box center [633, 325] width 167 height 14
type input "4.400.000"
click at [946, 442] on button "[PERSON_NAME] và In" at bounding box center [993, 443] width 125 height 14
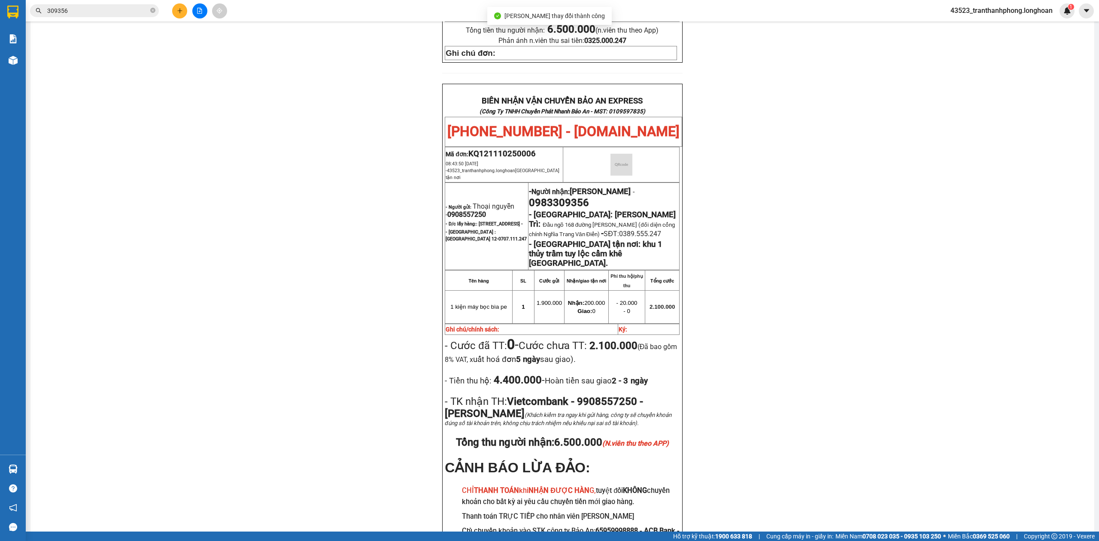
scroll to position [415, 0]
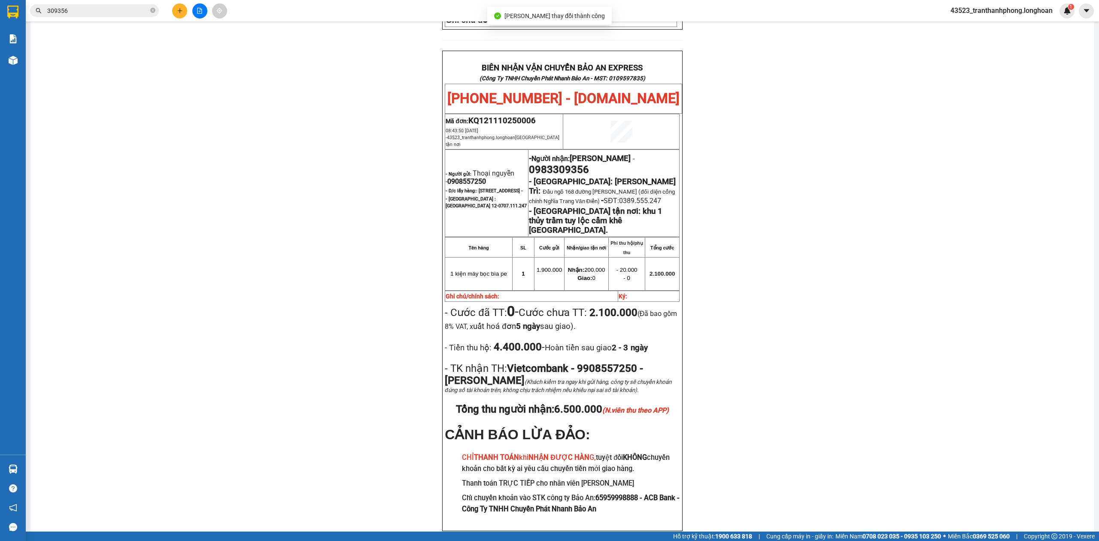
click at [855, 368] on div "PHIẾU DÁN LÊN HÀNG Ngày in phiếu: 10:34 [DATE] CSKH: [PHONE_NUMBER] CÔNG TY TNH…" at bounding box center [562, 106] width 1043 height 892
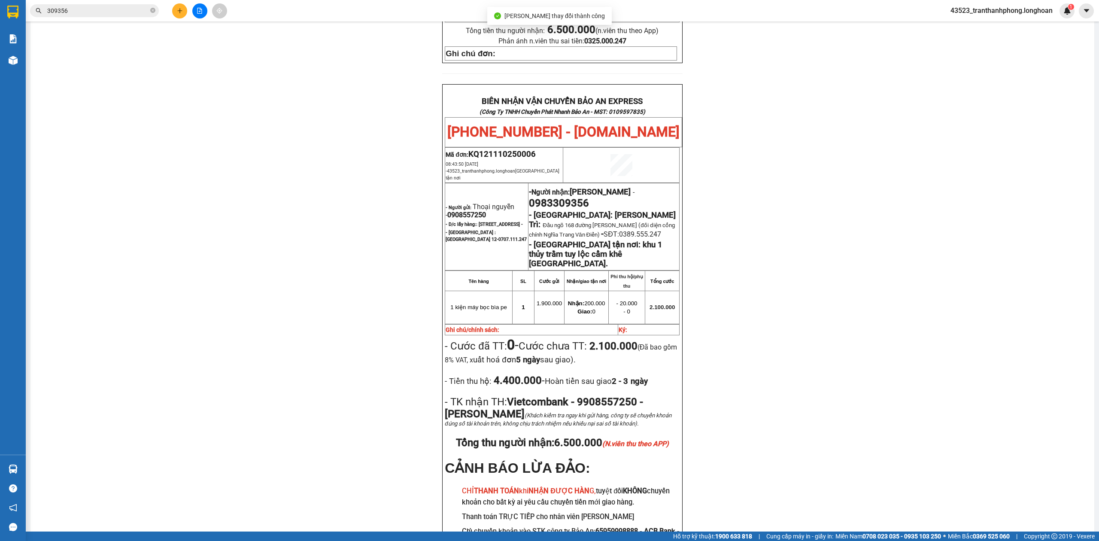
scroll to position [387, 0]
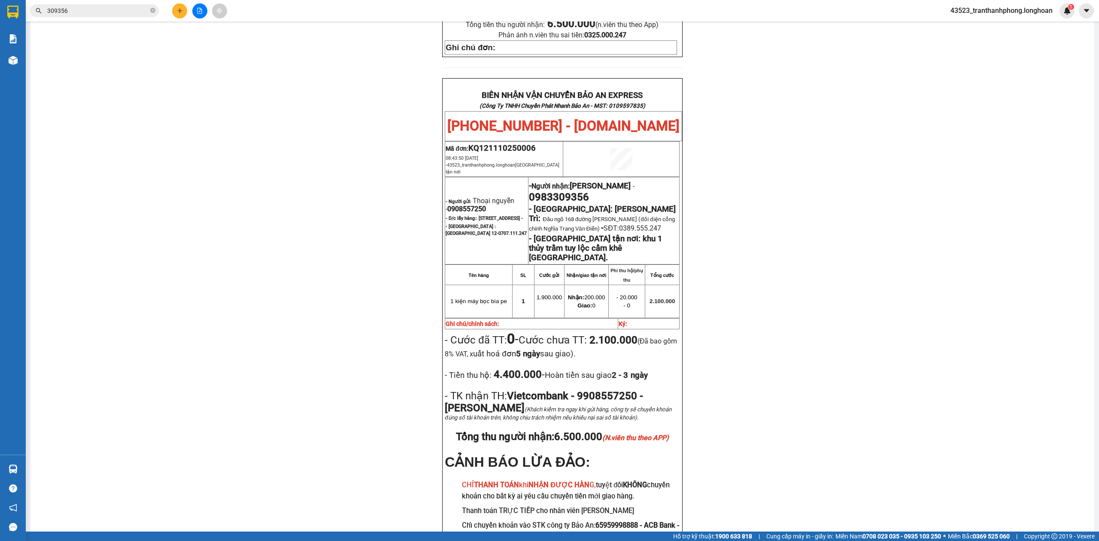
click at [589, 191] on span "0983309356" at bounding box center [559, 197] width 60 height 12
copy span "0983309356"
click at [589, 191] on span "0983309356" at bounding box center [559, 197] width 60 height 12
click at [763, 148] on div "PHIẾU DÁN LÊN HÀNG Ngày in phiếu: 10:34 [DATE] CSKH: [PHONE_NUMBER] CÔNG TY TNH…" at bounding box center [562, 134] width 1043 height 892
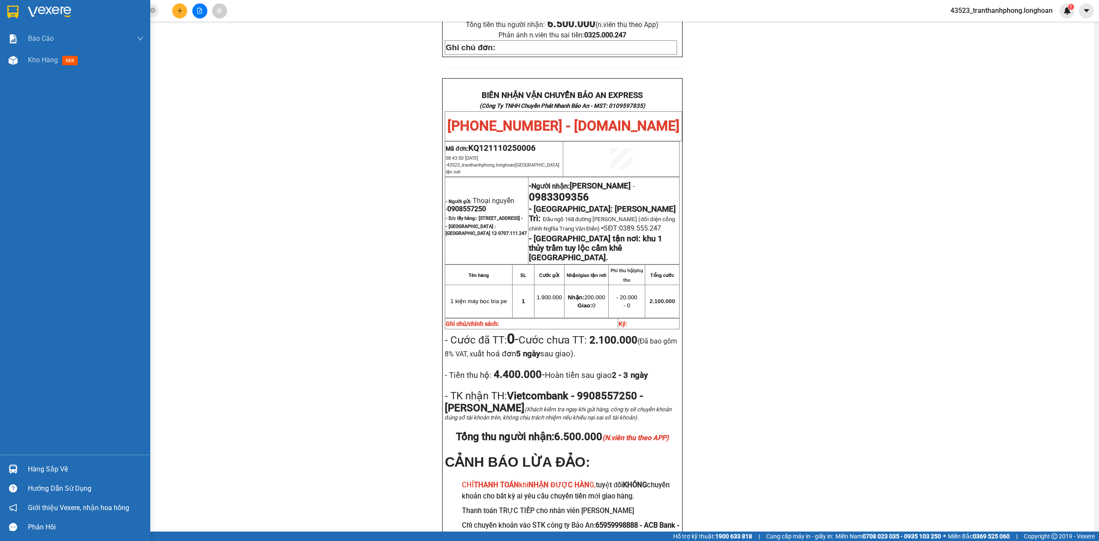
click at [10, 7] on img at bounding box center [12, 12] width 11 height 13
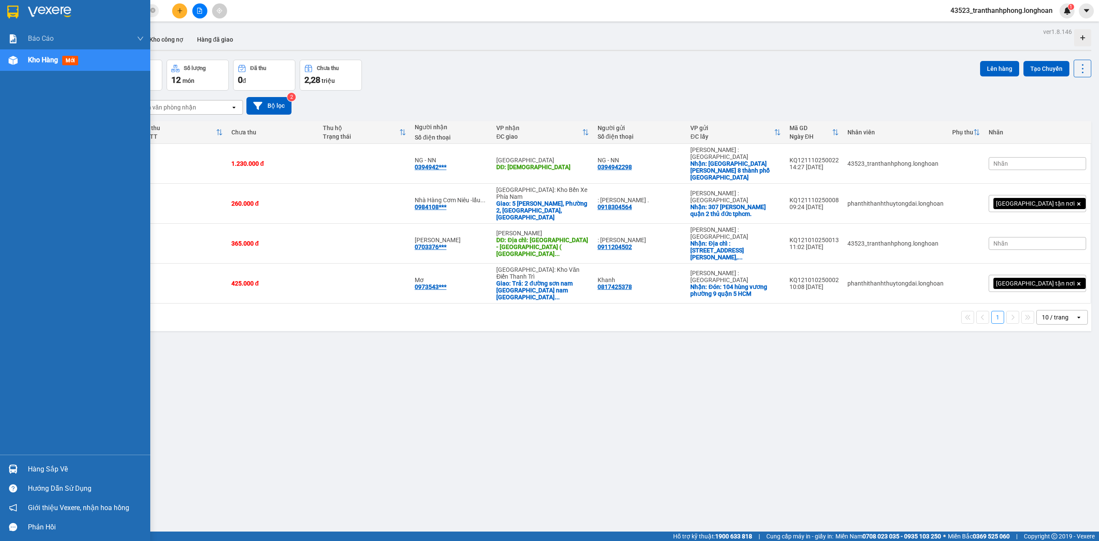
click at [69, 8] on img at bounding box center [49, 12] width 43 height 13
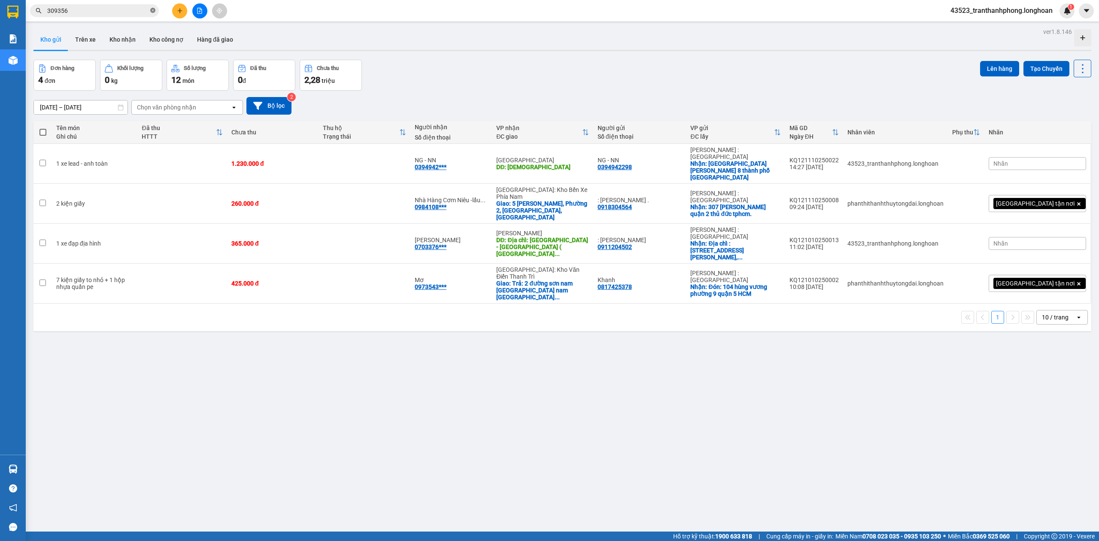
click at [153, 8] on icon "close-circle" at bounding box center [152, 10] width 5 height 5
click at [1017, 156] on button at bounding box center [1023, 163] width 12 height 15
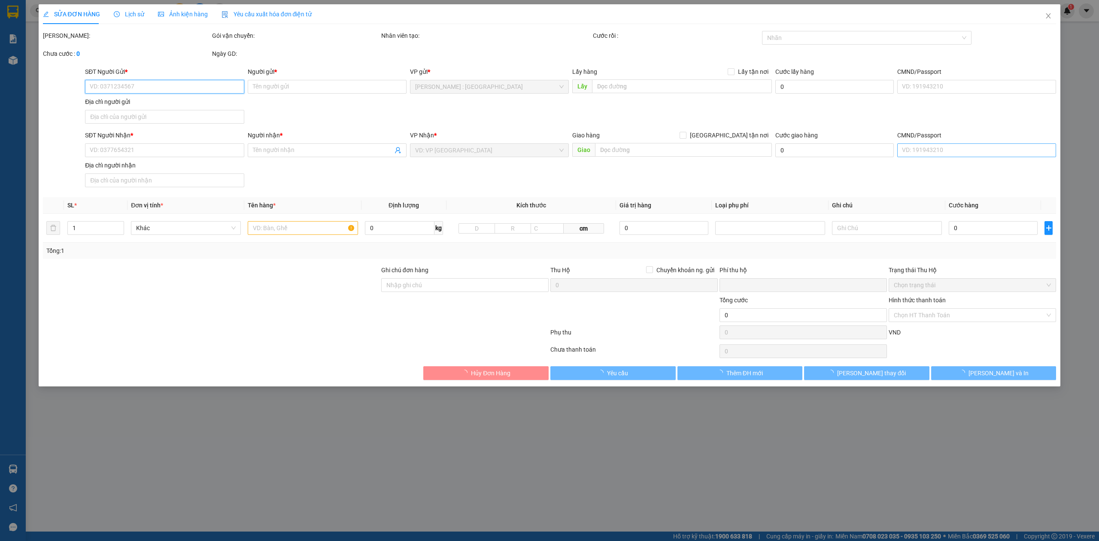
type input "0394942298"
type input "NG - NN"
checkbox input "true"
type input "[GEOGRAPHIC_DATA][PERSON_NAME] 8 thành phố [GEOGRAPHIC_DATA]"
type input "0394942298"
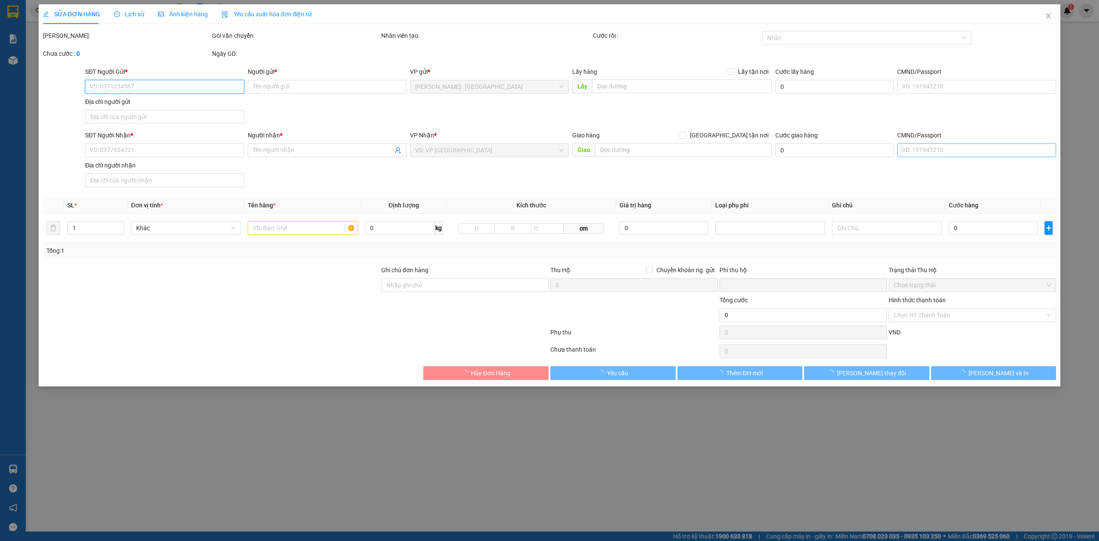
type input "NG - NN"
type input "[DEMOGRAPHIC_DATA]"
type input "0"
type input "1.230.000"
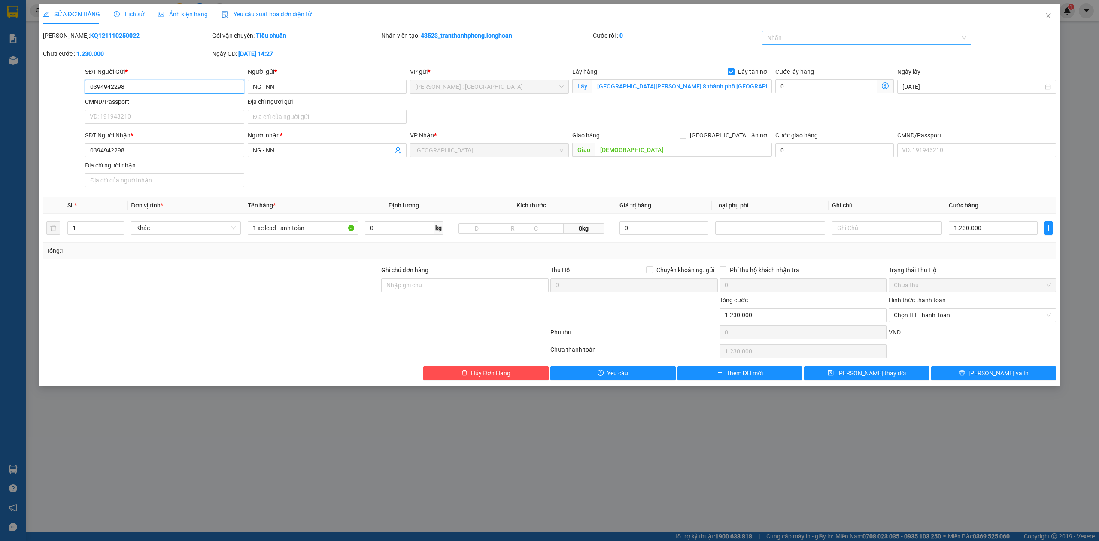
click at [872, 42] on div at bounding box center [862, 38] width 197 height 10
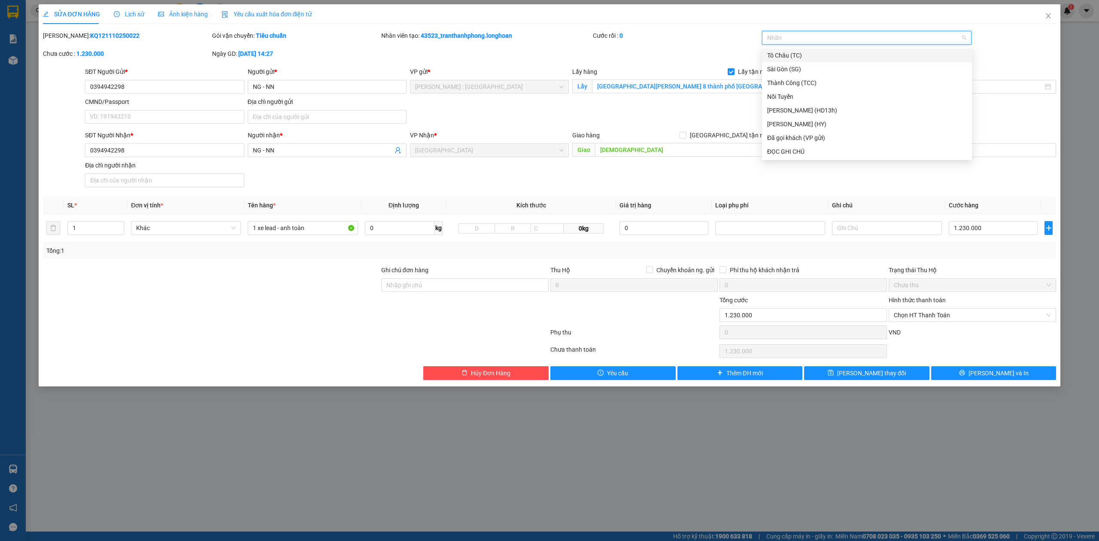
type input "g"
click at [797, 150] on div "[GEOGRAPHIC_DATA] tận nơi" at bounding box center [867, 151] width 200 height 9
click at [748, 184] on div "SĐT Người Nhận * 0394942298 Người nhận * NG - NN VP Nhận * Thanh Hóa Giao hàng …" at bounding box center [570, 160] width 974 height 60
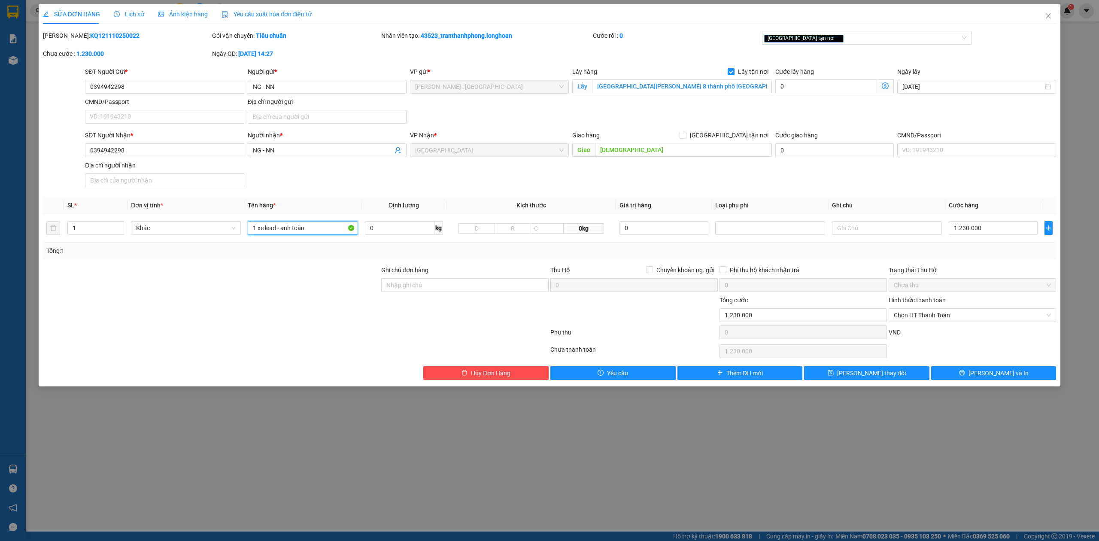
drag, startPoint x: 311, startPoint y: 230, endPoint x: 243, endPoint y: 245, distance: 69.3
click at [243, 245] on div "SL * Đơn vị tính * Tên hàng * Định lượng Kích thước Giá trị hàng Loại phụ phí G…" at bounding box center [549, 228] width 1013 height 62
type input "1 CHIẾC XE 36M1-16069"
click at [441, 286] on input "Ghi chú đơn hàng" at bounding box center [464, 285] width 167 height 14
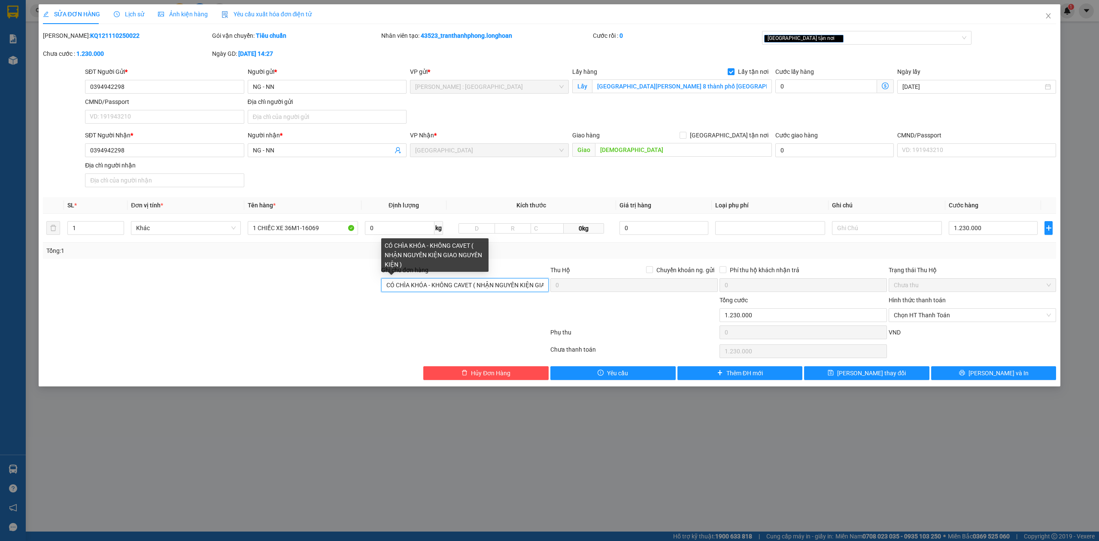
scroll to position [0, 51]
click at [565, 287] on div "Ghi chú đơn hàng CÓ CHÌA KHÓA - KHÔNG CAVET ( NHẬN NGUYÊN KIỆN GIAO NGUYÊN KIỆN…" at bounding box center [549, 280] width 1015 height 30
click at [430, 287] on input "CÓ CHÌA KHÓA - KHÔNG CAVET ( NHẬN NGUYÊN KIỆN GIAO NGUYÊN KIỆN )" at bounding box center [464, 285] width 167 height 14
click at [741, 347] on div "Total Paid Fee 0 Total UnPaid Fee 1.230.000 Cash Collection Total Fee Mã ĐH: KQ…" at bounding box center [549, 205] width 1013 height 349
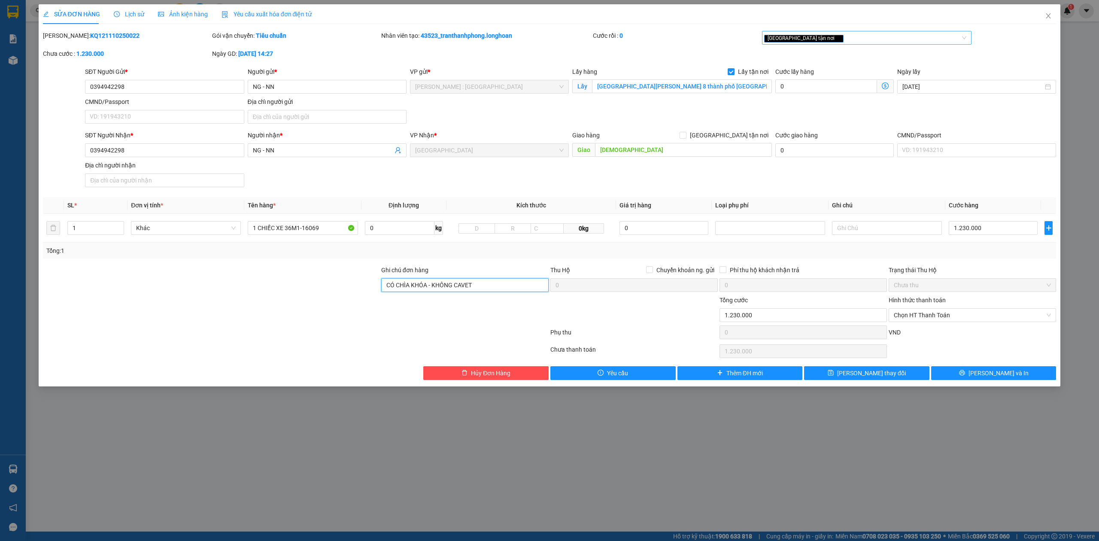
click at [842, 41] on div "[GEOGRAPHIC_DATA] tận nơi" at bounding box center [862, 38] width 197 height 10
type input "CÓ CHÌA KHÓA - KHÔNG CAVET"
type input "XE"
click at [785, 56] on div "Xe máy" at bounding box center [867, 55] width 200 height 9
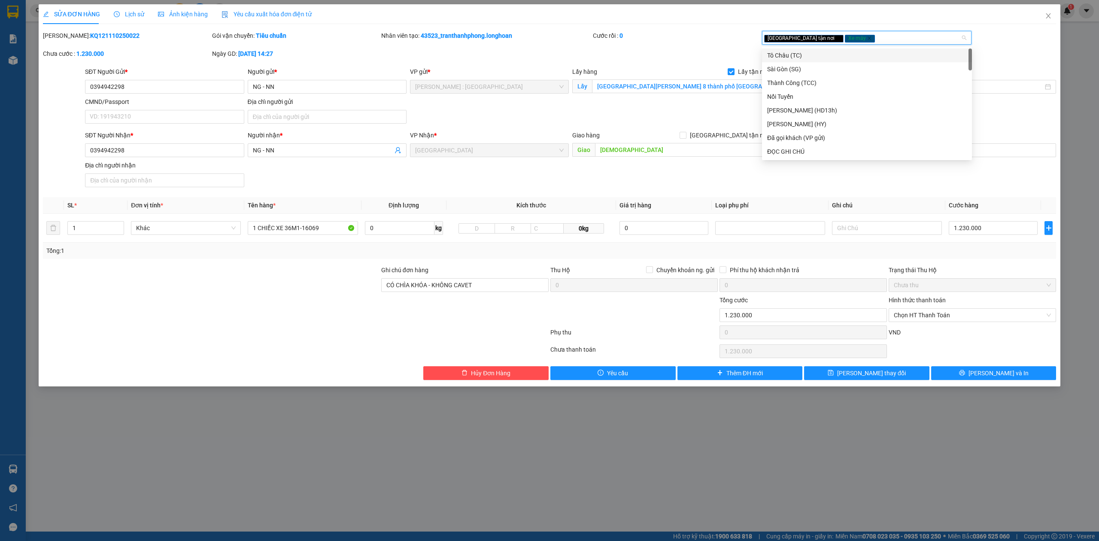
click at [793, 36] on span "[GEOGRAPHIC_DATA] tận nơi" at bounding box center [803, 39] width 79 height 8
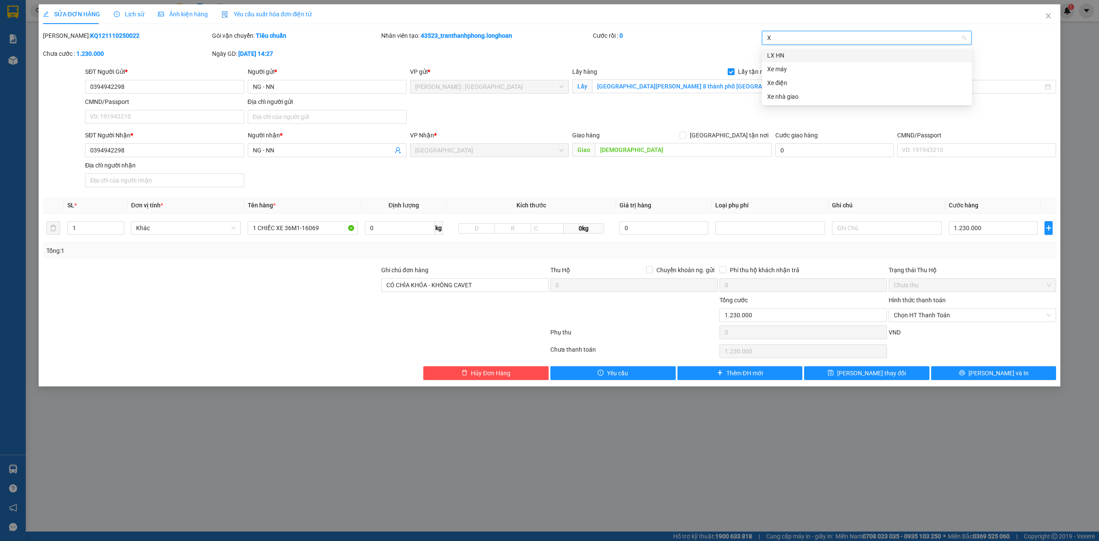
type input "XE"
click at [778, 51] on div "Xe máy" at bounding box center [867, 55] width 200 height 9
click at [640, 193] on div "Total Paid Fee 0 Total UnPaid Fee 1.230.000 Cash Collection Total Fee Mã ĐH: KQ…" at bounding box center [549, 205] width 1013 height 349
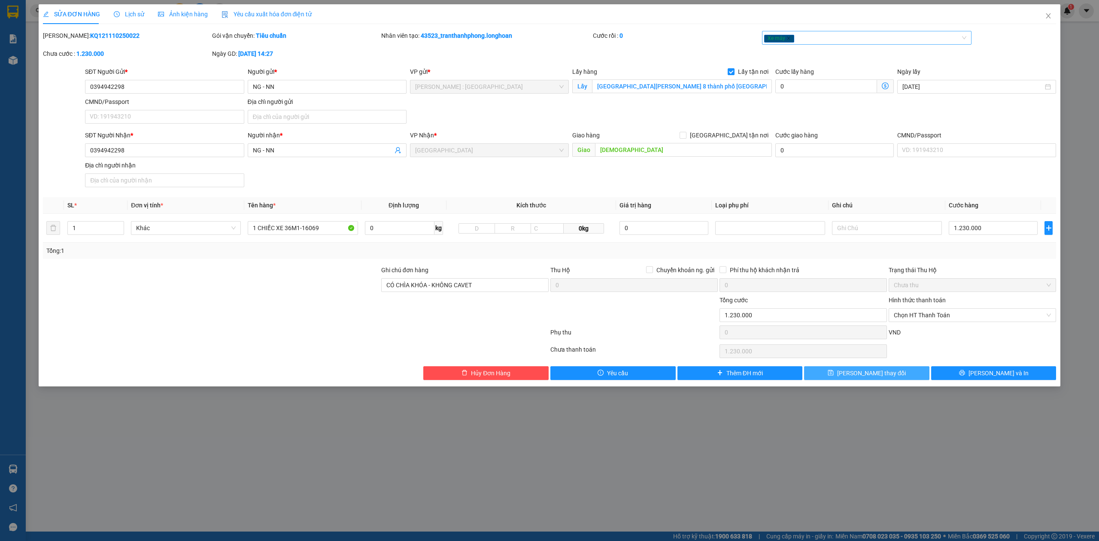
click at [878, 373] on span "[PERSON_NAME] thay đổi" at bounding box center [871, 372] width 69 height 9
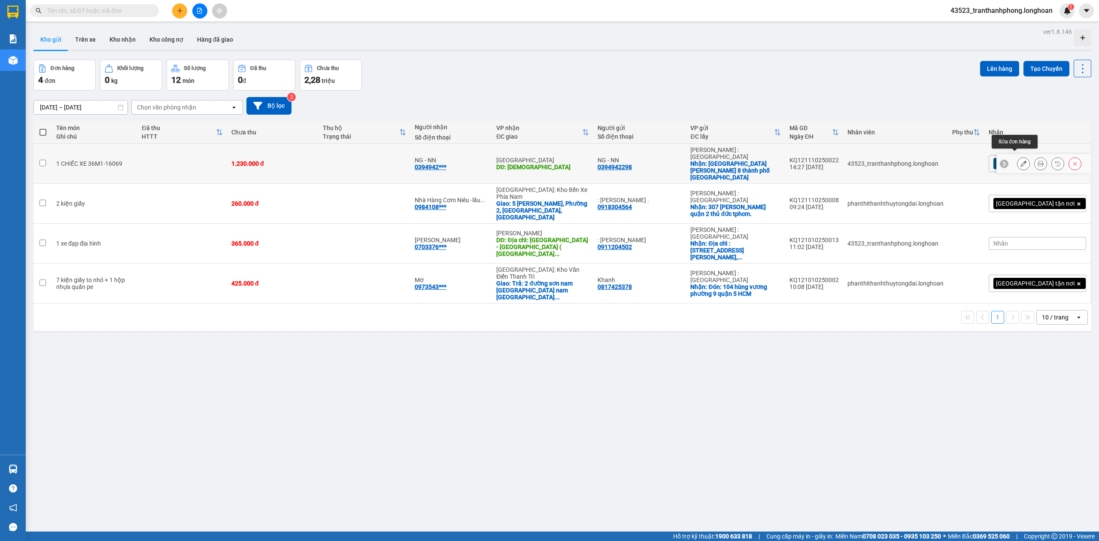
click at [1020, 161] on icon at bounding box center [1023, 164] width 6 height 6
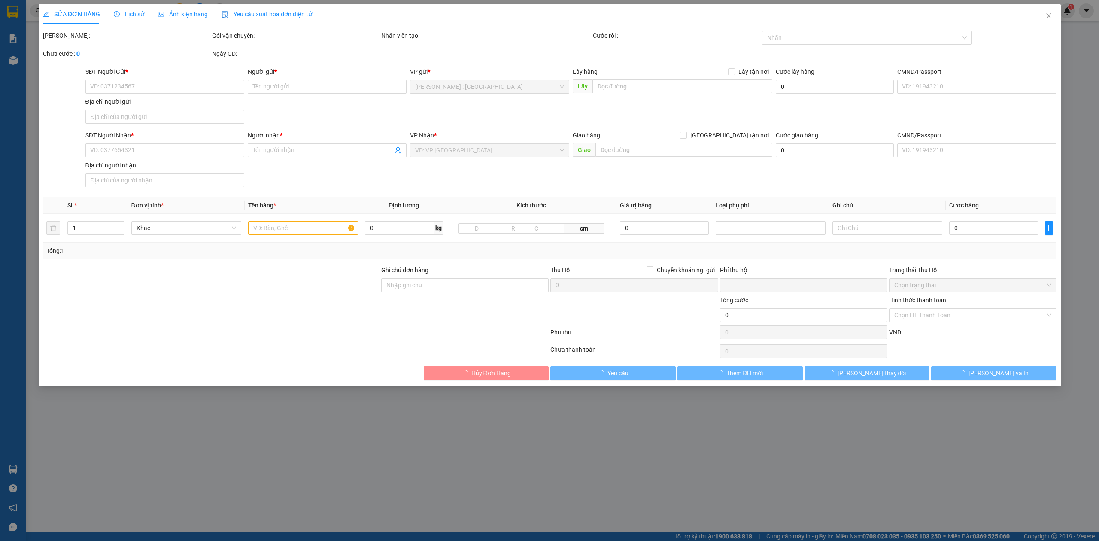
type input "0394942298"
type input "NG - NN"
checkbox input "true"
type input "[GEOGRAPHIC_DATA][PERSON_NAME] 8 thành phố [GEOGRAPHIC_DATA]"
type input "0394942298"
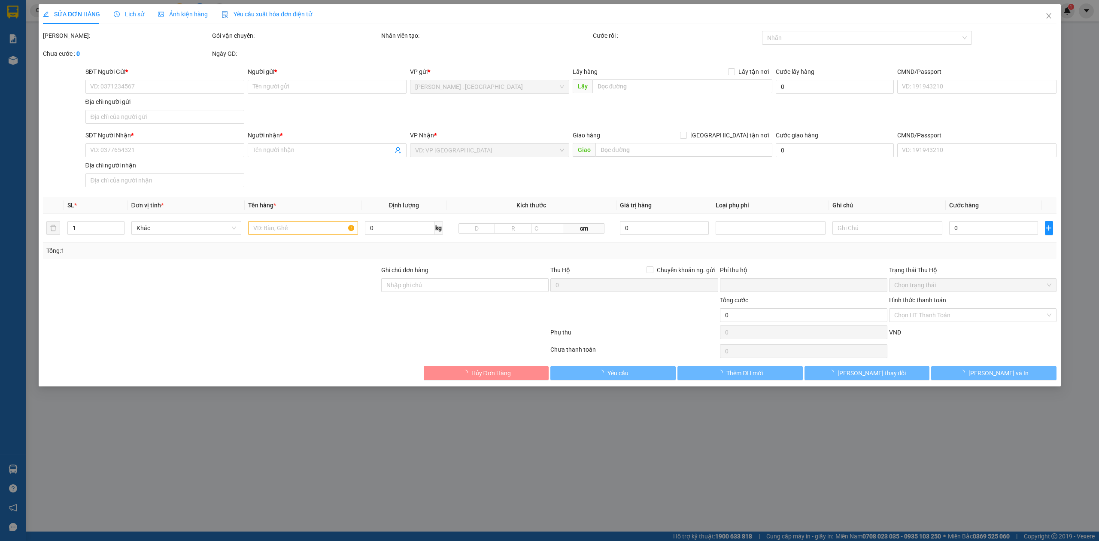
type input "NG - NN"
type input "[DEMOGRAPHIC_DATA]"
type input "CÓ CHÌA KHÓA - KHÔNG CAVET"
type input "0"
type input "1.230.000"
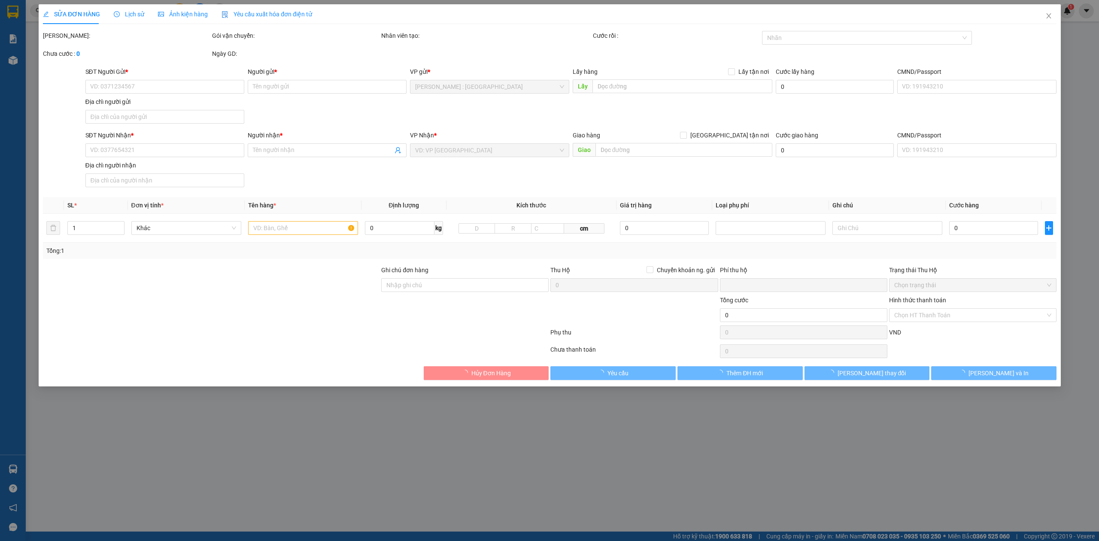
type input "1.230.000"
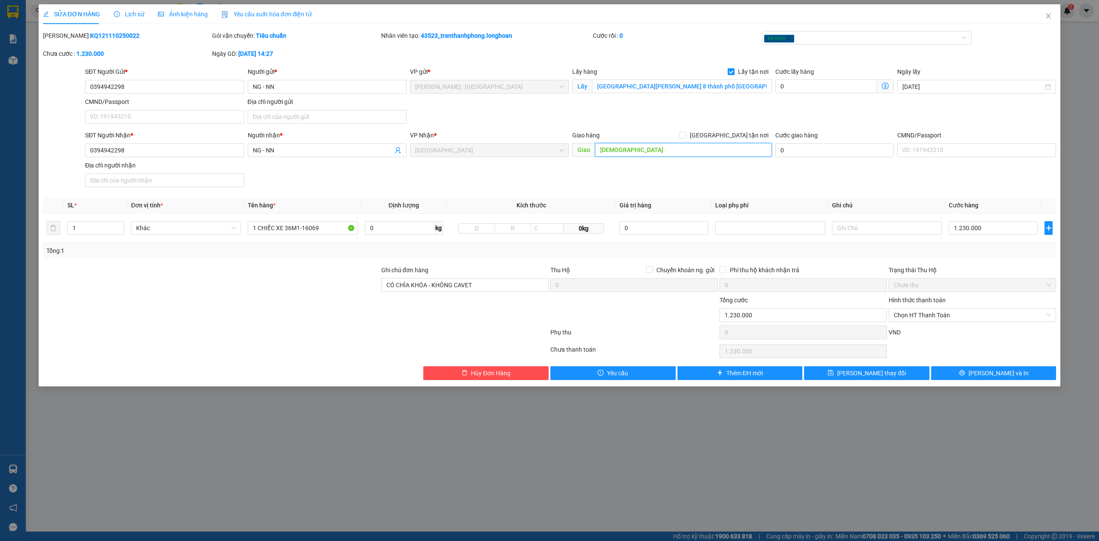
drag, startPoint x: 633, startPoint y: 158, endPoint x: 637, endPoint y: 151, distance: 7.5
paste input "TP Vinh: Bến xe Miền Trung"
type input "TP Vinh: Bến xe Miền Trung"
drag, startPoint x: 294, startPoint y: 150, endPoint x: 210, endPoint y: 159, distance: 84.5
click at [210, 159] on div "SĐT Người Nhận * 0394942298 Người nhận * NG - NN NG - NN VP Nhận * Thanh Hóa Gi…" at bounding box center [570, 160] width 974 height 60
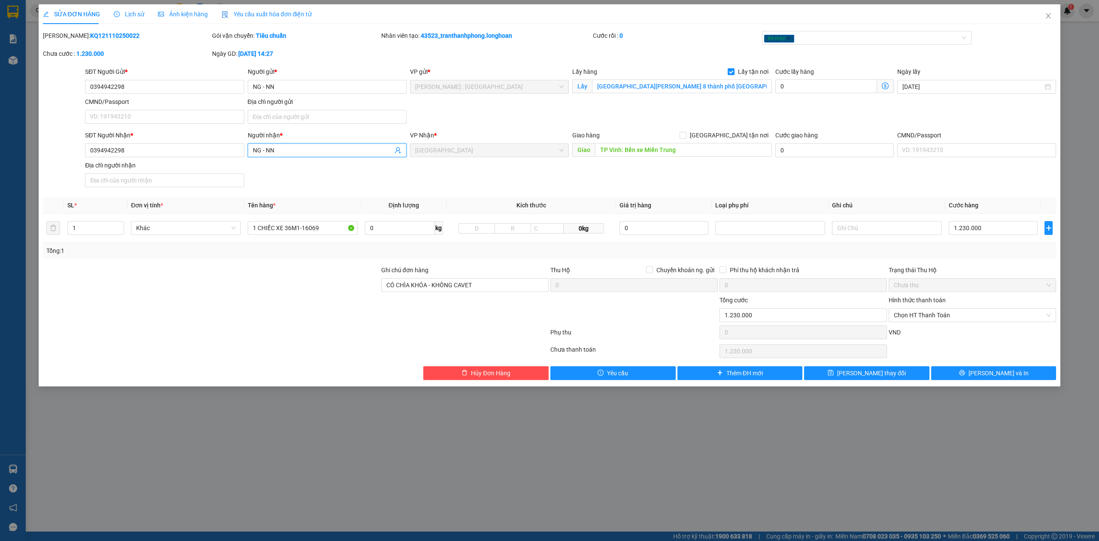
click at [284, 97] on div "Địa chỉ người gửi" at bounding box center [327, 101] width 159 height 9
click at [284, 110] on input "Địa chỉ người gửi" at bounding box center [327, 117] width 159 height 14
click at [275, 88] on input "NG - NN" at bounding box center [327, 87] width 159 height 14
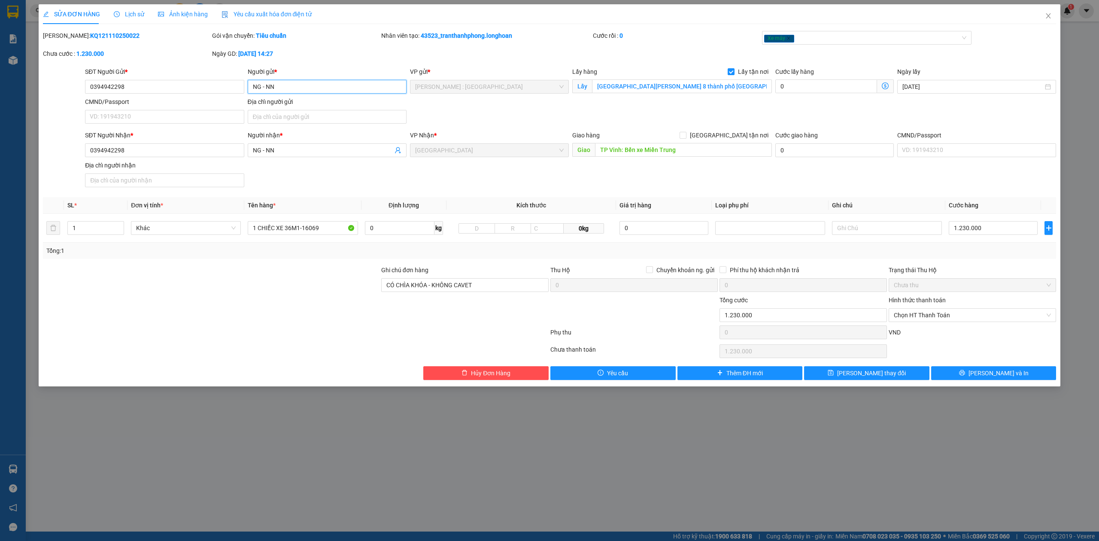
click at [275, 88] on input "NG - NN" at bounding box center [327, 87] width 159 height 14
type input "x"
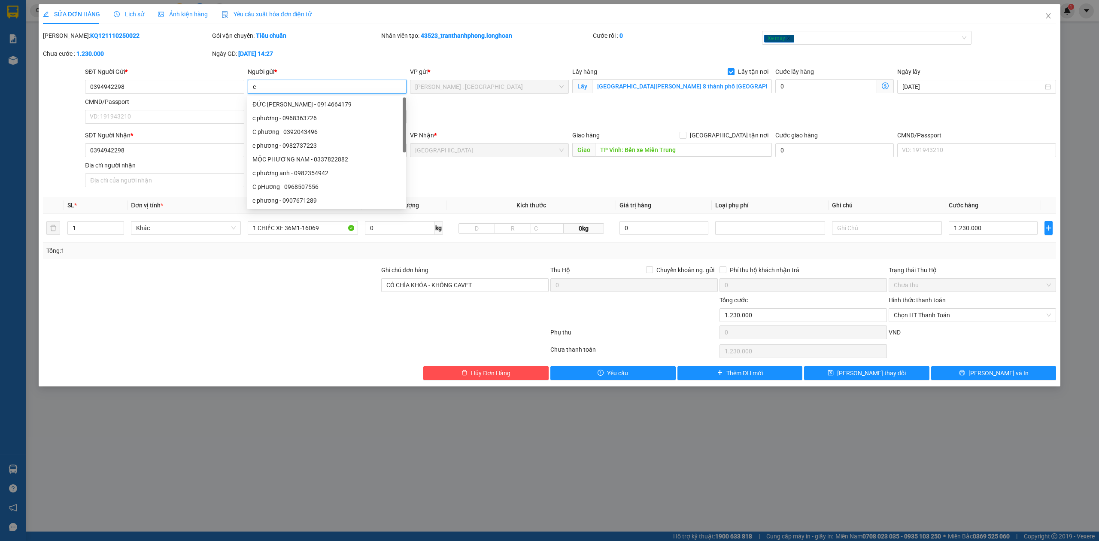
type input "c"
type input "CHỊ [PERSON_NAME]"
click at [181, 161] on div "Địa chỉ người nhận" at bounding box center [164, 165] width 159 height 9
click at [181, 173] on input "Địa chỉ người nhận" at bounding box center [164, 180] width 159 height 14
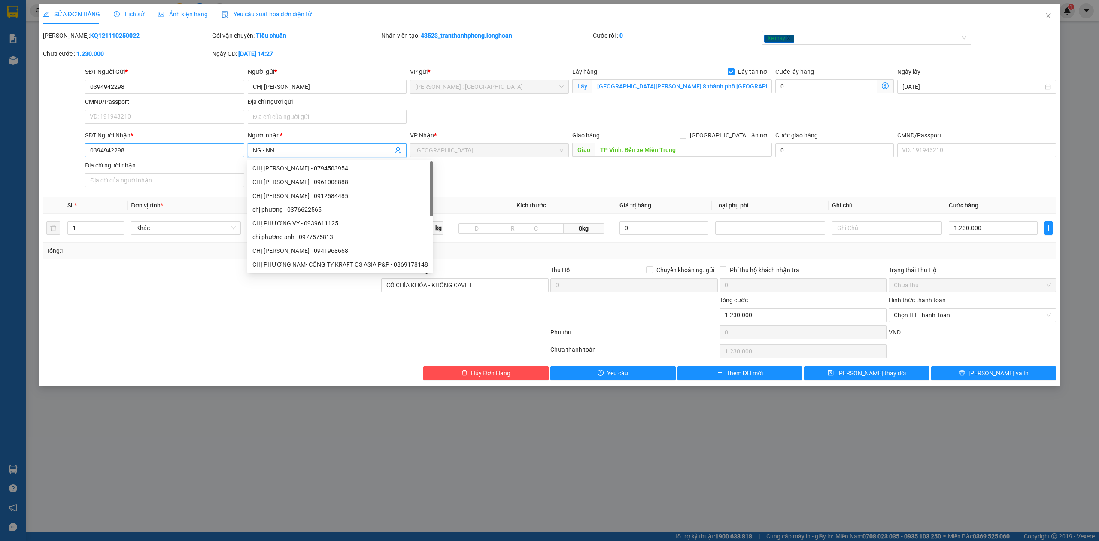
drag, startPoint x: 310, startPoint y: 155, endPoint x: 224, endPoint y: 156, distance: 86.3
click at [224, 156] on div "SĐT Người Nhận * 0394942298 Người nhận * NG - NN VP Nhận * [GEOGRAPHIC_DATA] Gi…" at bounding box center [570, 160] width 974 height 60
paste input "CHỊ [PERSON_NAME]"
type input "CHỊ [PERSON_NAME]"
click at [859, 30] on div "SỬA ĐƠN HÀNG Lịch sử Ảnh kiện hàng Yêu cầu xuất hóa đơn điện tử Total Paid Fee …" at bounding box center [549, 192] width 1013 height 376
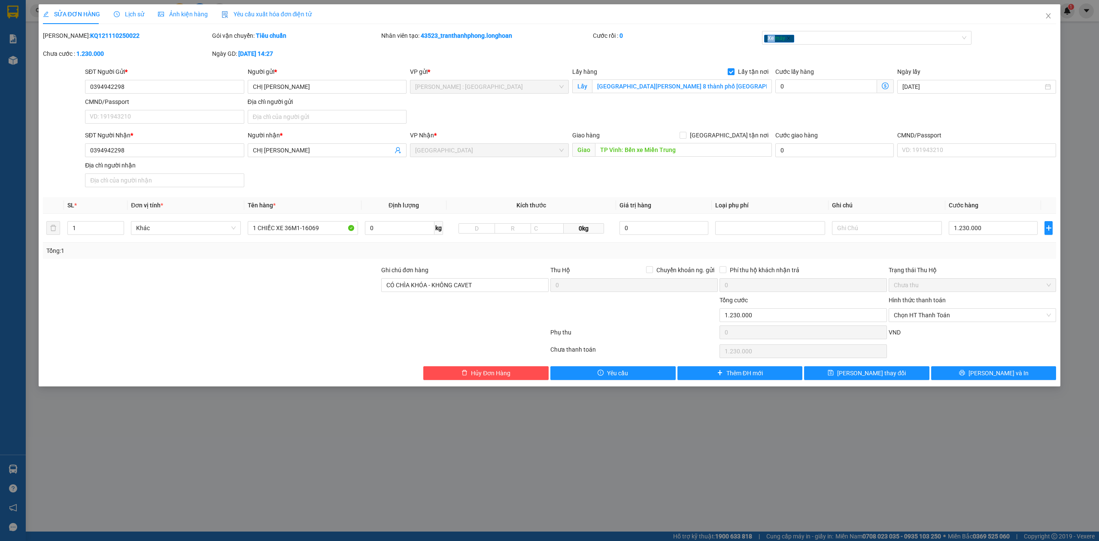
click at [859, 30] on div "SỬA ĐƠN HÀNG Lịch sử Ảnh kiện hàng Yêu cầu xuất hóa đơn điện tử Total Paid Fee …" at bounding box center [549, 192] width 1013 height 376
click at [859, 33] on div "Xe máy" at bounding box center [862, 38] width 197 height 10
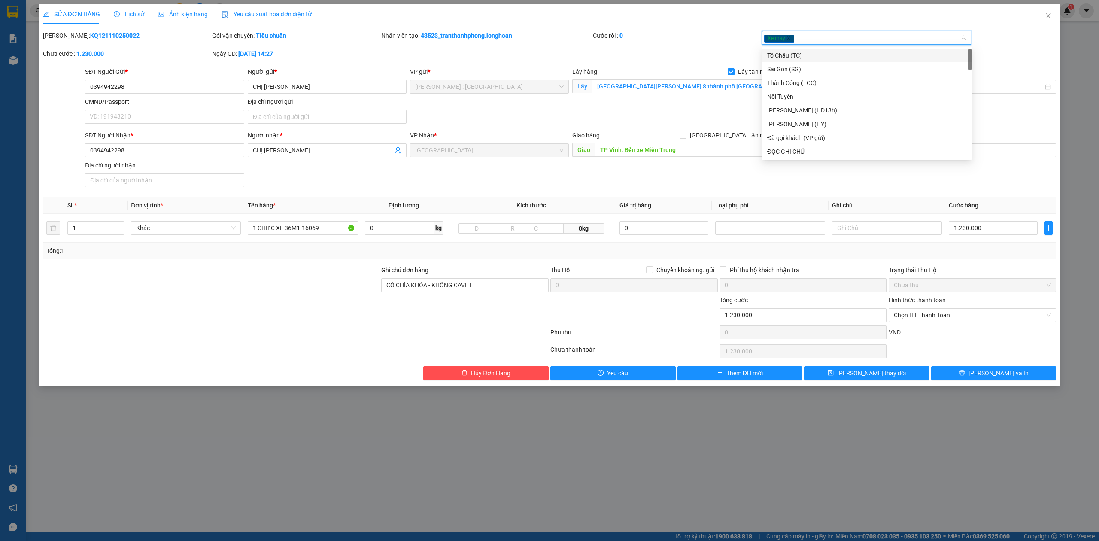
click at [852, 38] on div "Xe máy" at bounding box center [862, 38] width 197 height 10
type input "D"
type input "ĐÃ"
click at [828, 57] on div "Đã gọi khách (VP gửi)" at bounding box center [867, 55] width 200 height 9
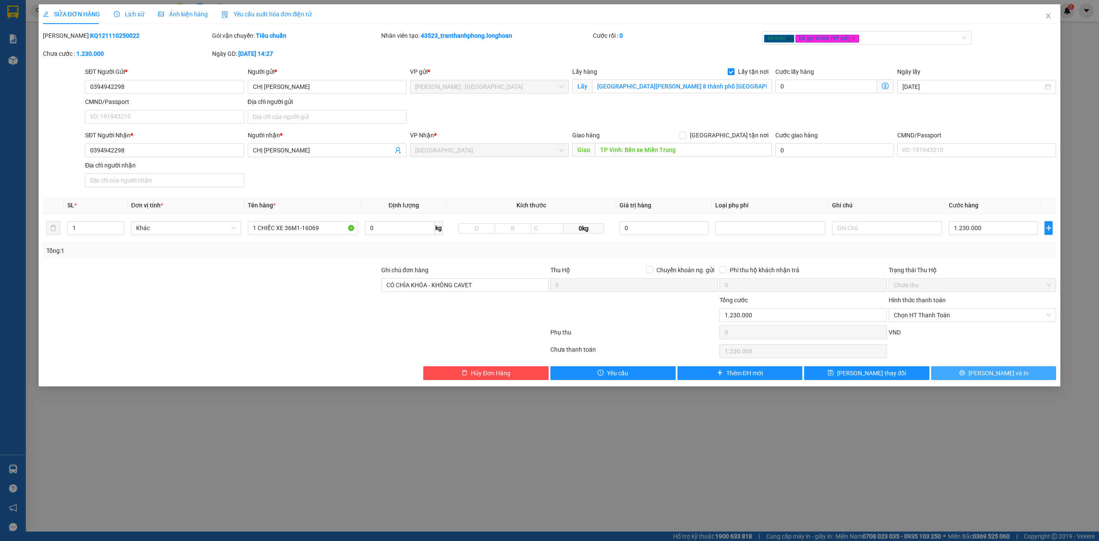
click at [1012, 373] on button "[PERSON_NAME] và In" at bounding box center [993, 373] width 125 height 14
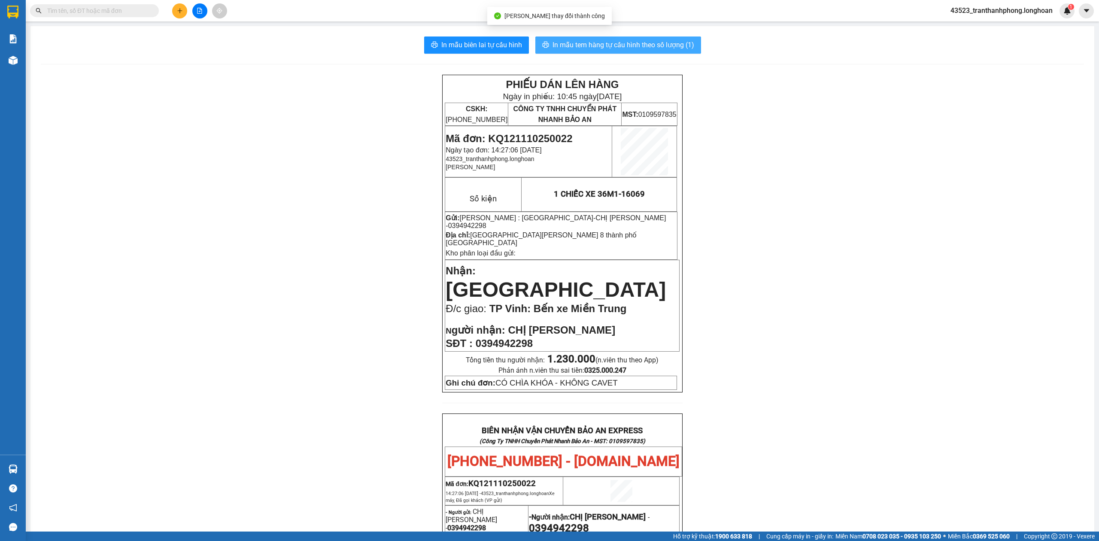
click at [658, 45] on span "In mẫu tem hàng tự cấu hình theo số lượng (1)" at bounding box center [623, 44] width 142 height 11
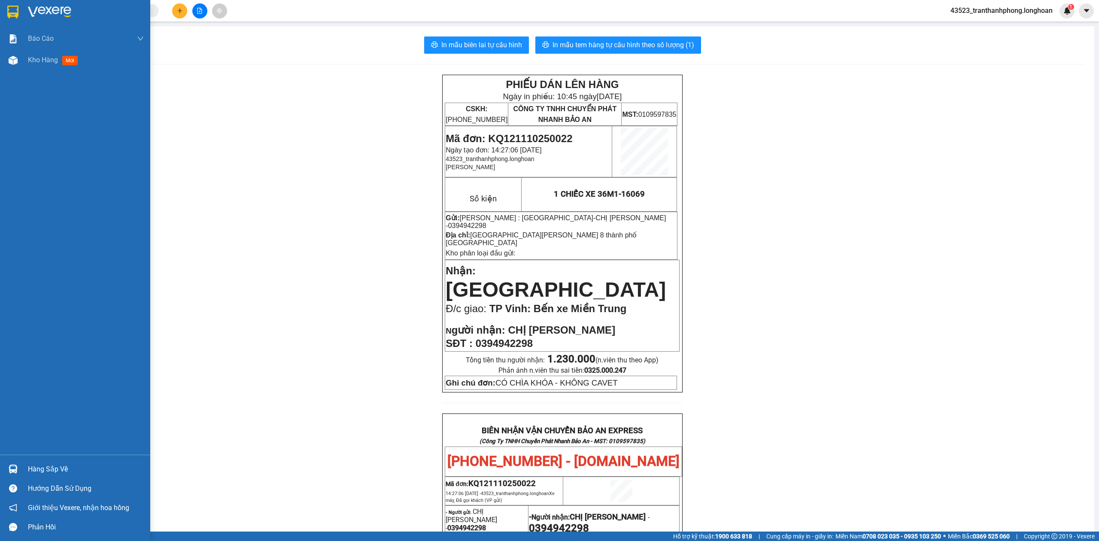
click at [19, 9] on div at bounding box center [13, 11] width 15 height 15
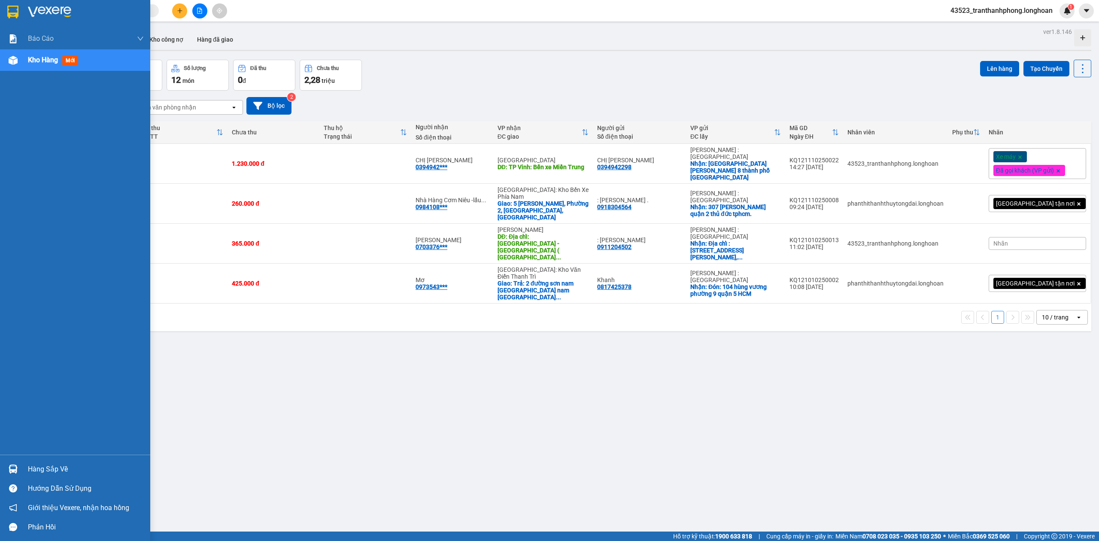
click at [54, 7] on img at bounding box center [49, 12] width 43 height 13
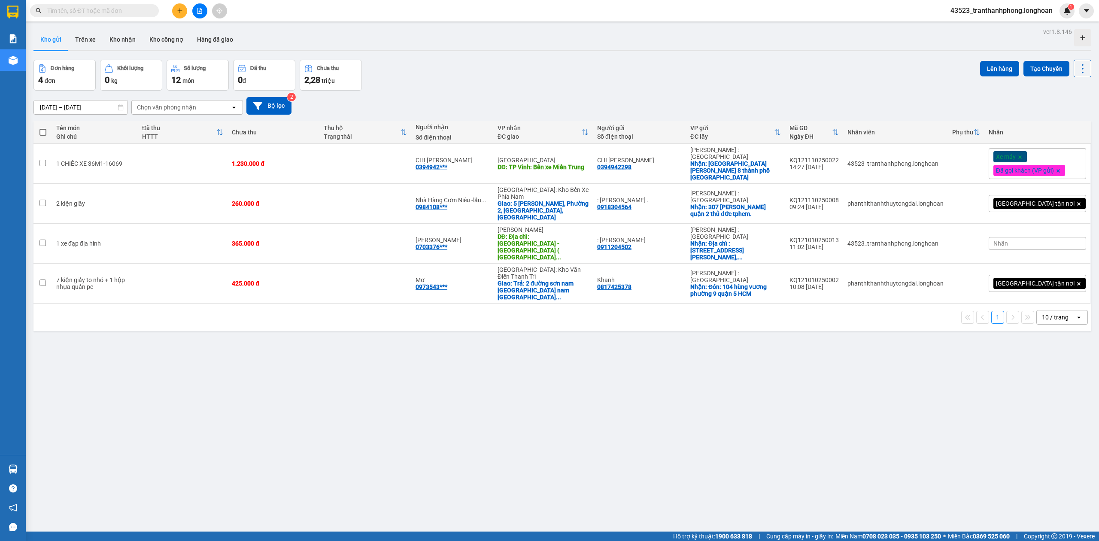
click at [127, 7] on input "text" at bounding box center [97, 10] width 101 height 9
paste input "0385.324.356"
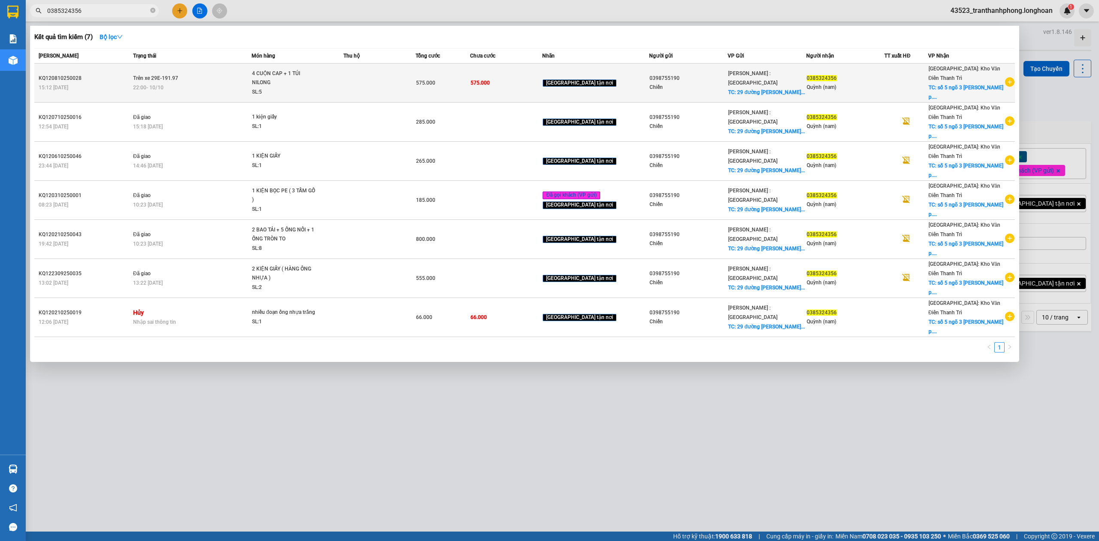
type input "0385324356"
click at [1006, 78] on icon "plus-circle" at bounding box center [1009, 81] width 9 height 9
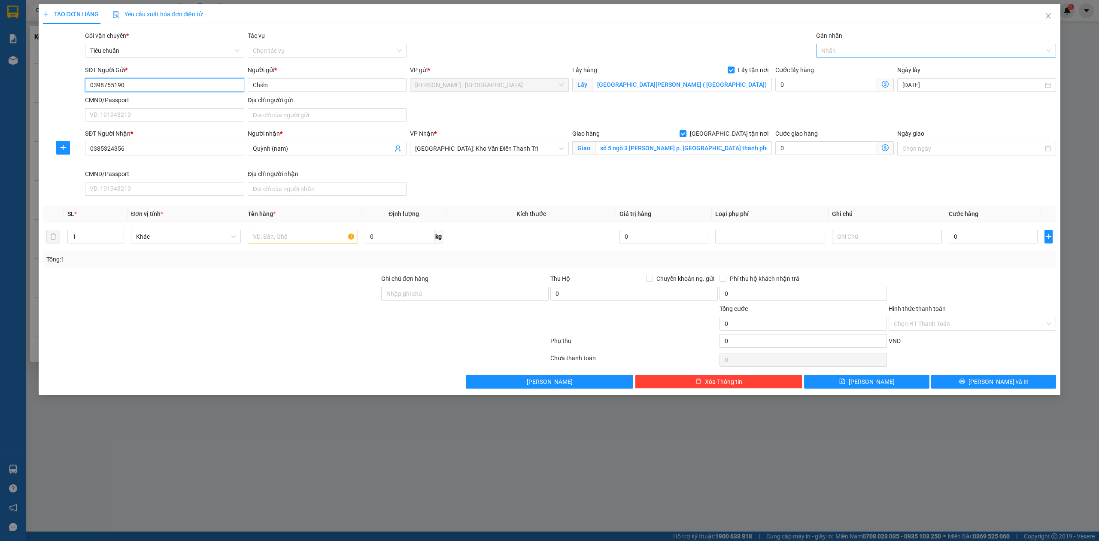
click at [893, 50] on div at bounding box center [931, 50] width 227 height 10
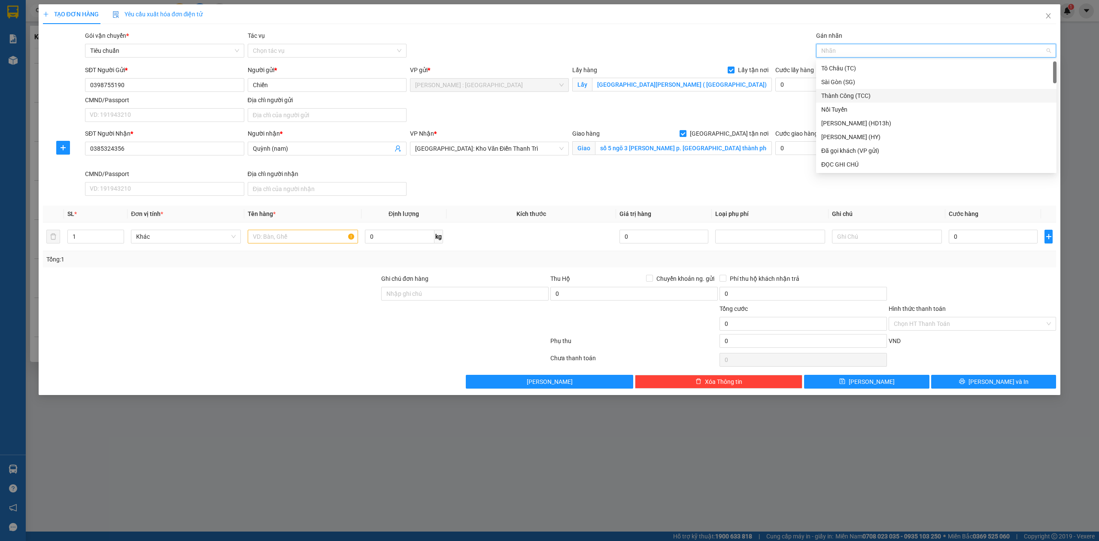
type input "G"
click at [846, 161] on div "[GEOGRAPHIC_DATA] tận nơi" at bounding box center [936, 164] width 230 height 9
type input "2"
click at [118, 232] on span "Increase Value" at bounding box center [118, 234] width 9 height 8
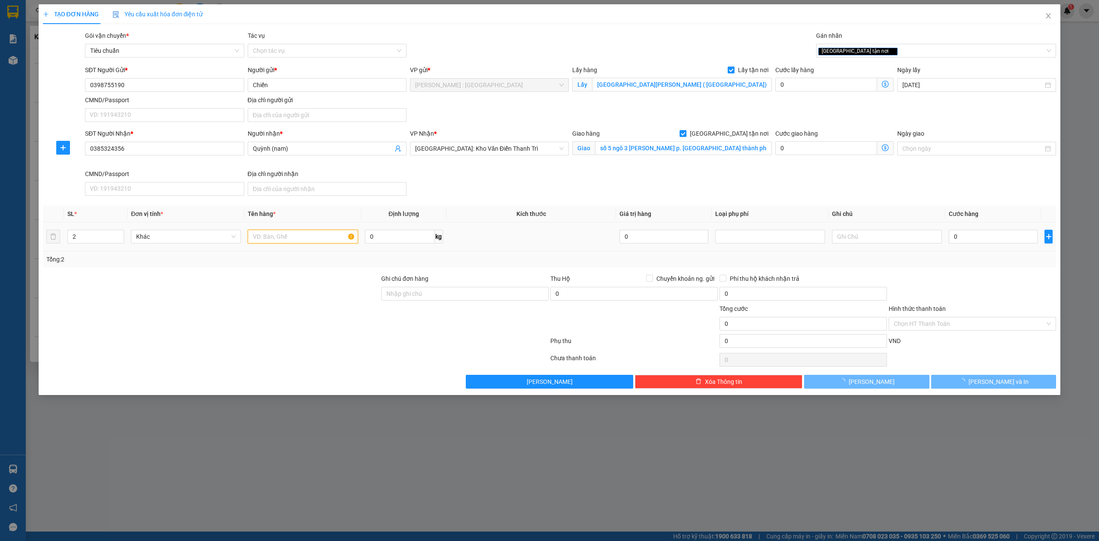
drag, startPoint x: 274, startPoint y: 239, endPoint x: 263, endPoint y: 243, distance: 11.0
click at [275, 239] on input "text" at bounding box center [303, 237] width 110 height 14
type input "1 CUỘN ỐNG NHỰA + 1 TÚI NILONG"
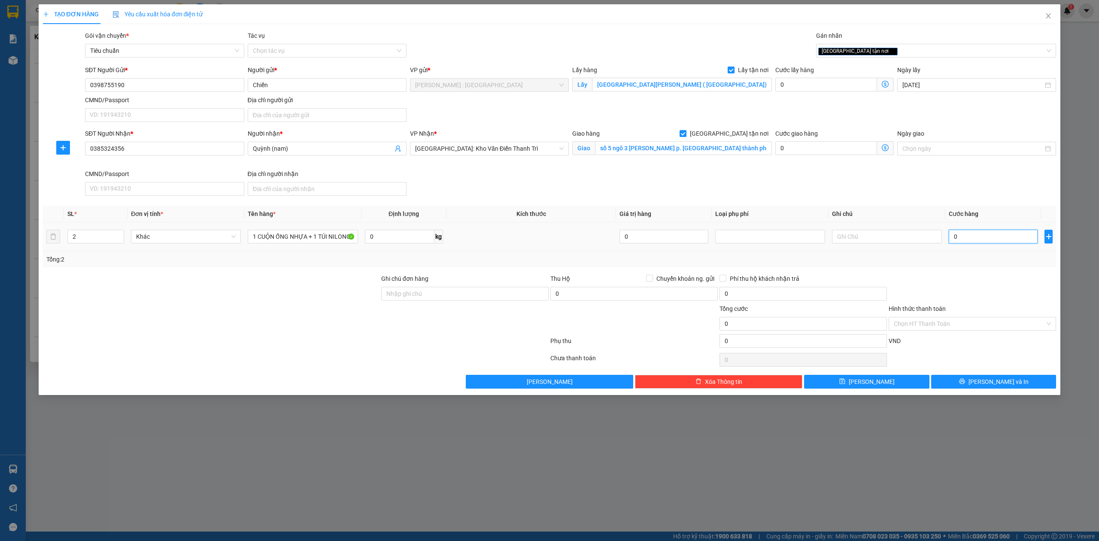
click at [951, 243] on input "0" at bounding box center [992, 237] width 89 height 14
type input "1"
type input "15"
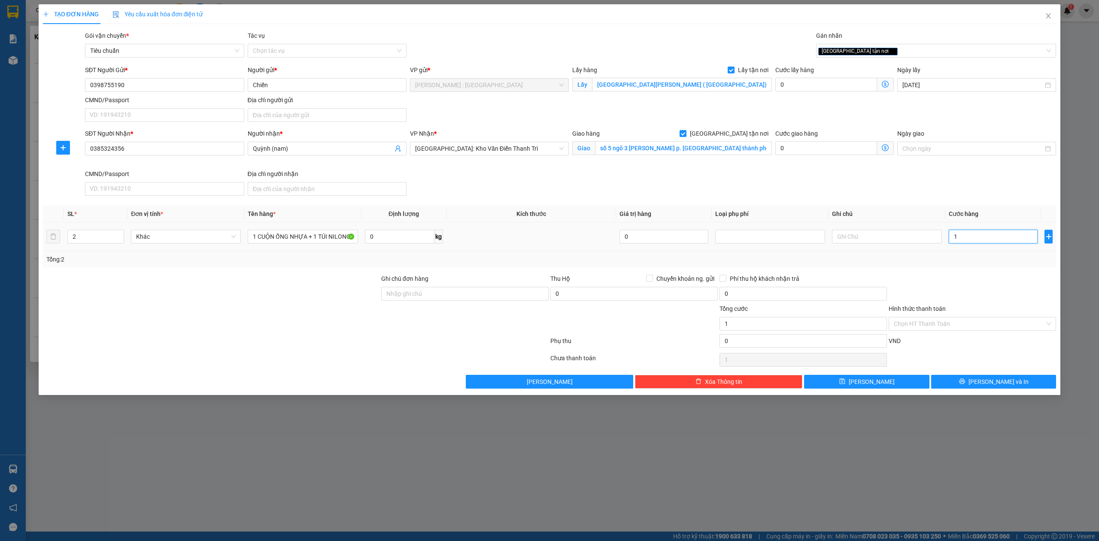
type input "15"
type input "150"
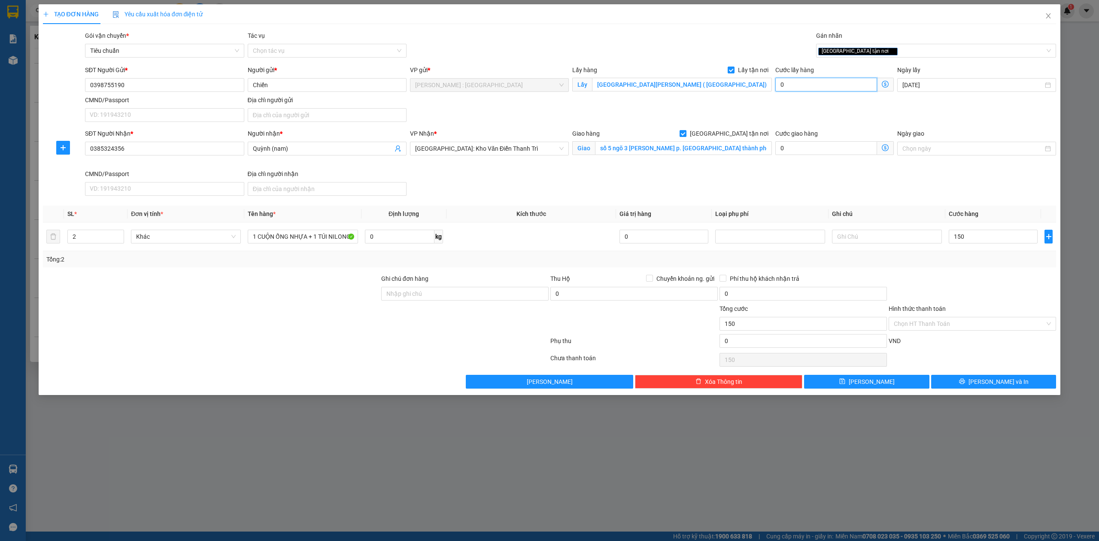
type input "150.000"
click at [826, 89] on input "0" at bounding box center [826, 85] width 102 height 14
type input "6"
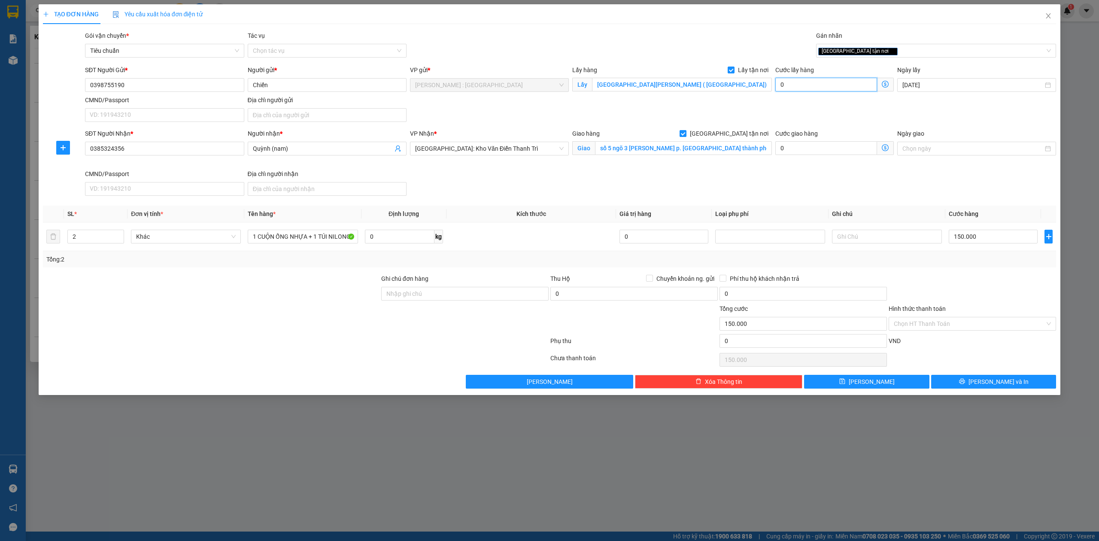
type input "150.006"
type input "65"
type input "150.065"
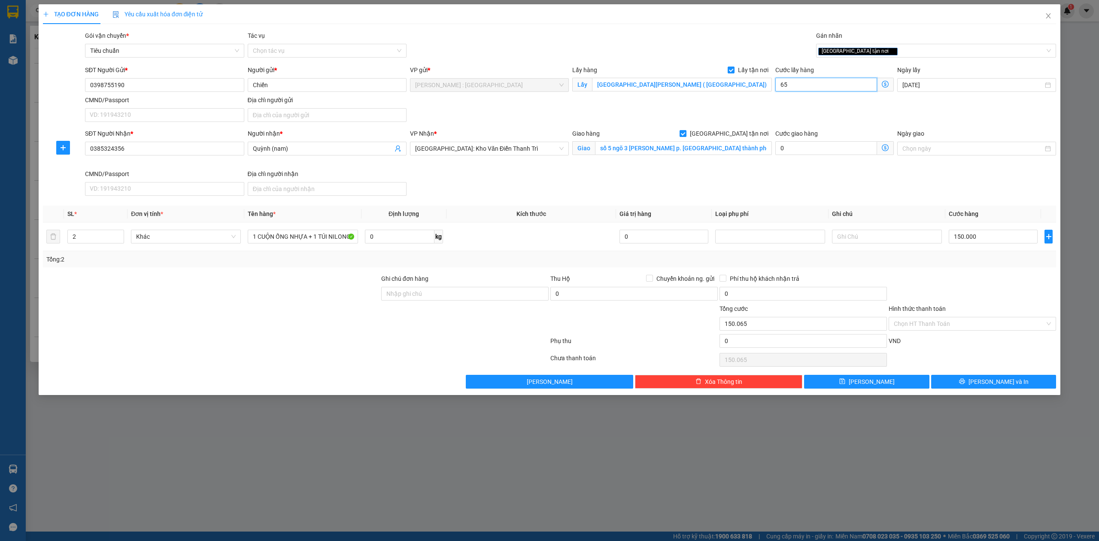
type input "6"
type input "150.006"
type input "0"
type input "150.000"
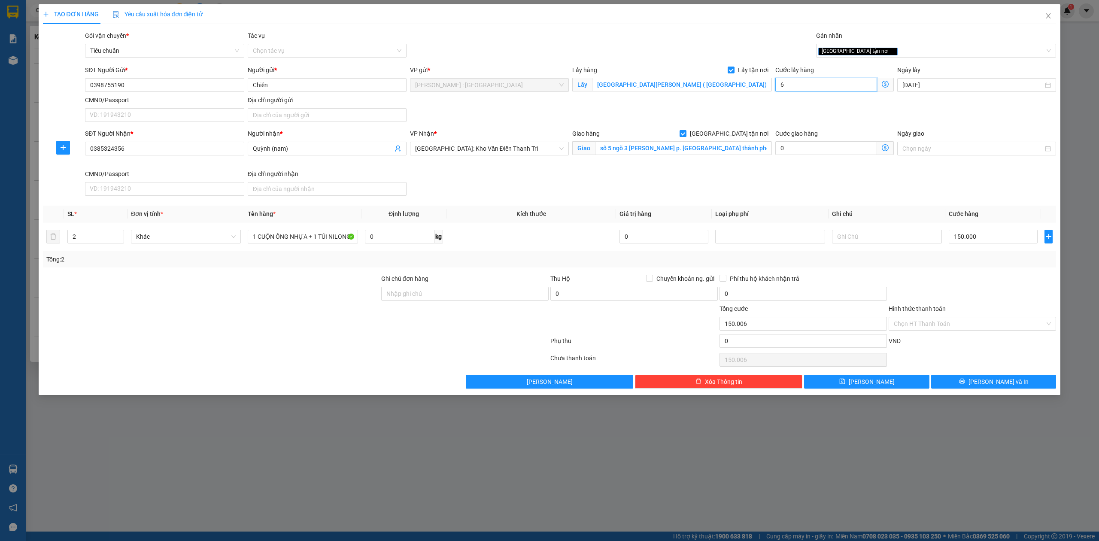
type input "150.000"
type input "1"
type input "150.001"
type input "11"
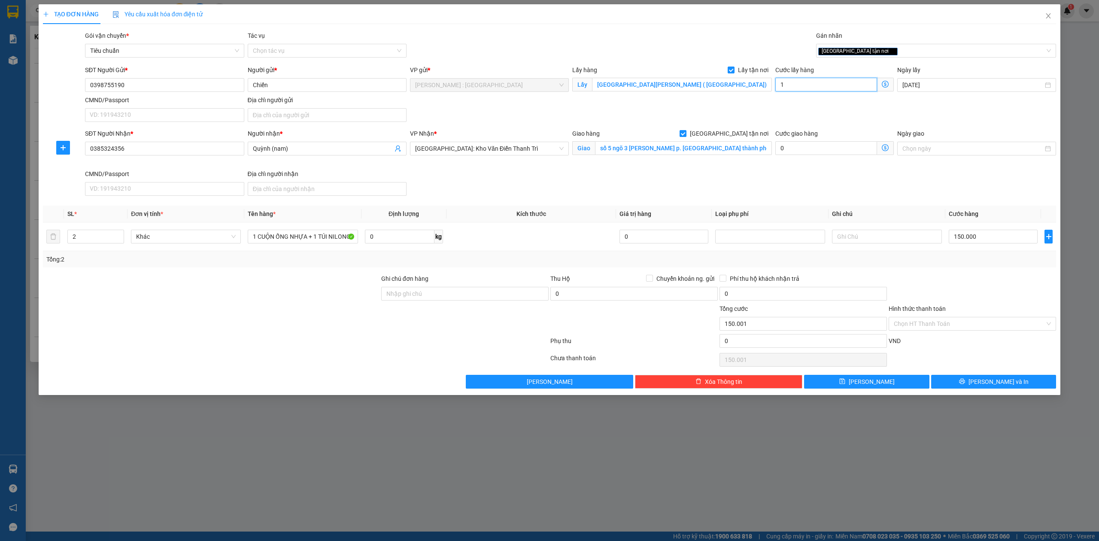
type input "150.011"
type input "115"
type input "150.115"
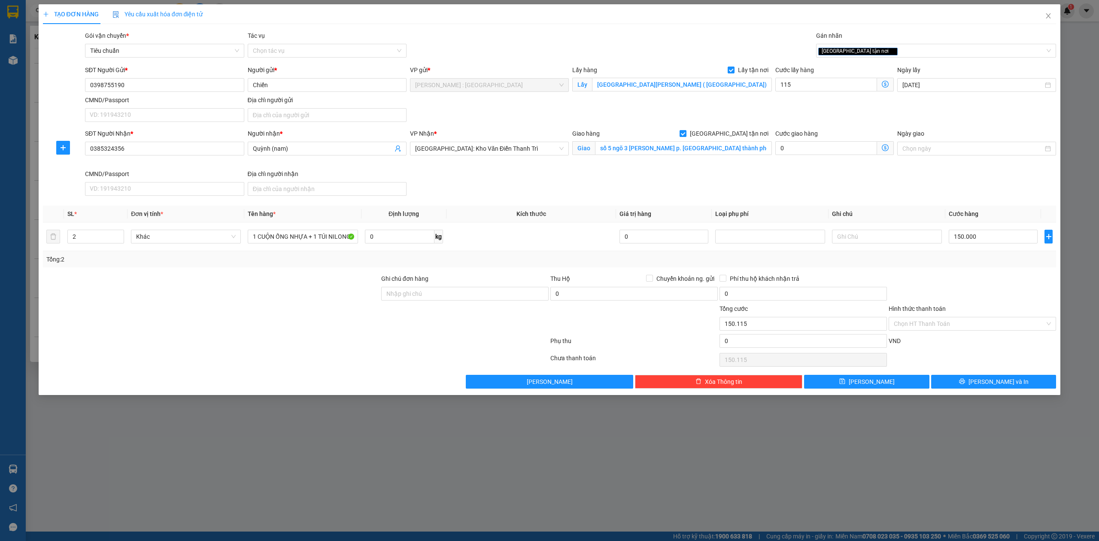
type input "115.000"
type input "265.000"
click at [848, 173] on div "SĐT Người Nhận * 0385324356 Người nhận * Quỳnh (nam) VP Nhận * [GEOGRAPHIC_DATA…" at bounding box center [570, 164] width 974 height 70
click at [996, 394] on div "TẠO ĐƠN HÀNG Yêu cầu xuất hóa đơn điện tử Transit Pickup Surcharge Ids Transit …" at bounding box center [550, 199] width 1022 height 391
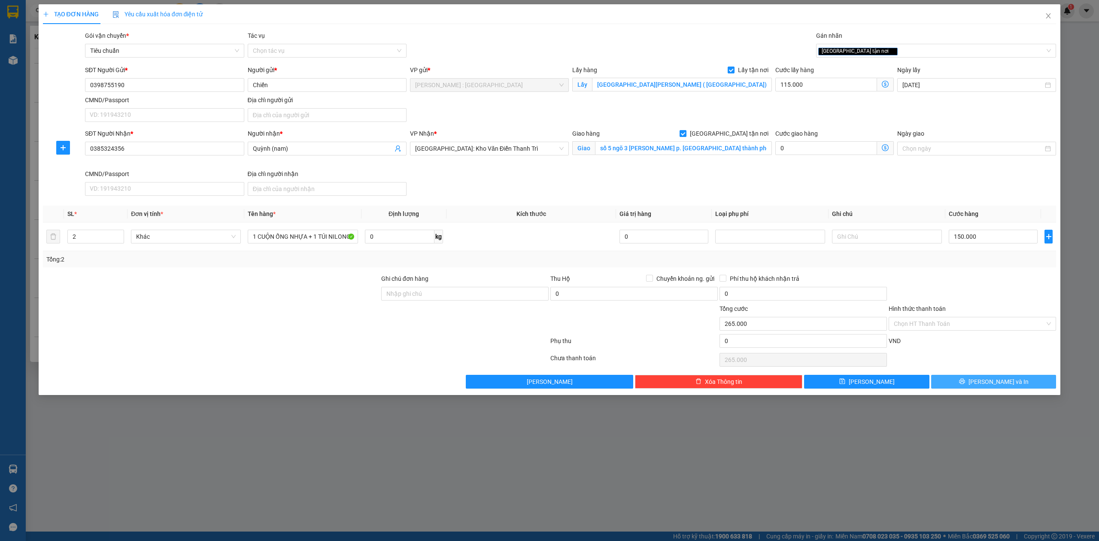
drag, startPoint x: 993, startPoint y: 378, endPoint x: 689, endPoint y: 220, distance: 343.0
click at [993, 378] on button "[PERSON_NAME] và In" at bounding box center [993, 382] width 125 height 14
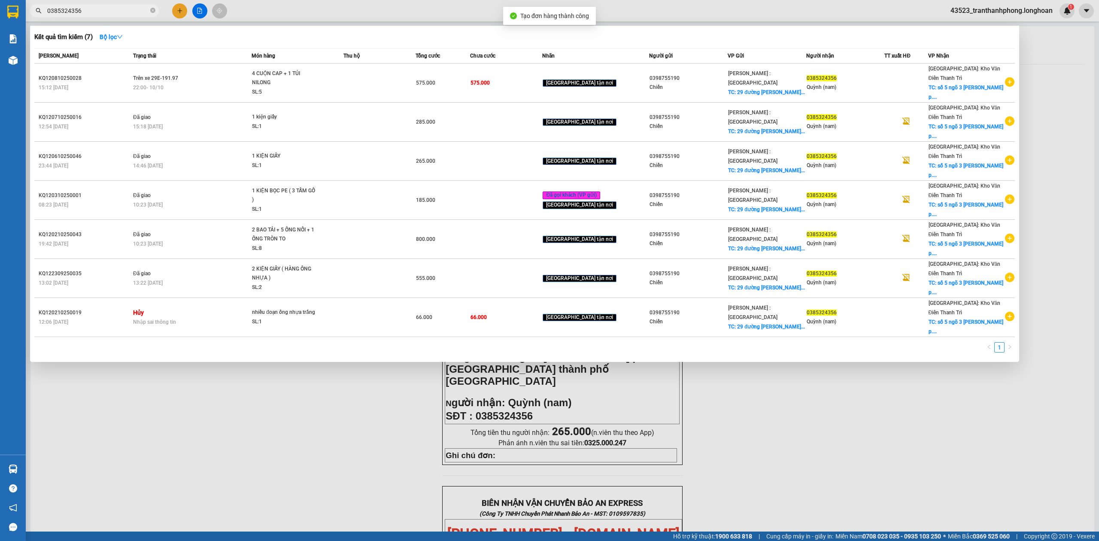
drag, startPoint x: 727, startPoint y: 411, endPoint x: 639, endPoint y: 217, distance: 213.0
click at [715, 380] on div at bounding box center [549, 270] width 1099 height 541
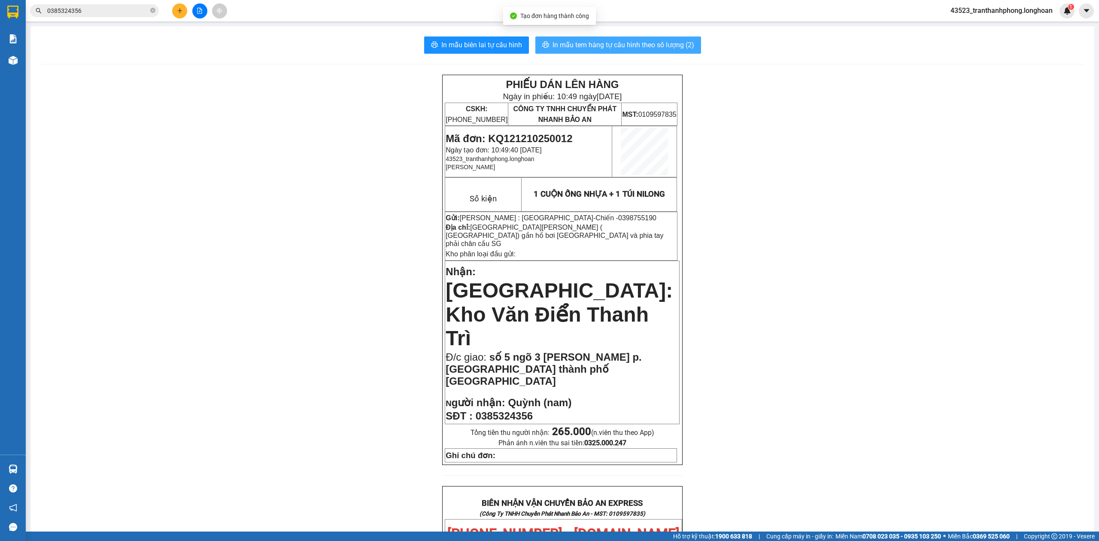
click at [671, 50] on span "In mẫu tem hàng tự cấu hình theo số lượng (2)" at bounding box center [623, 44] width 142 height 11
click at [177, 8] on icon "plus" at bounding box center [180, 11] width 6 height 6
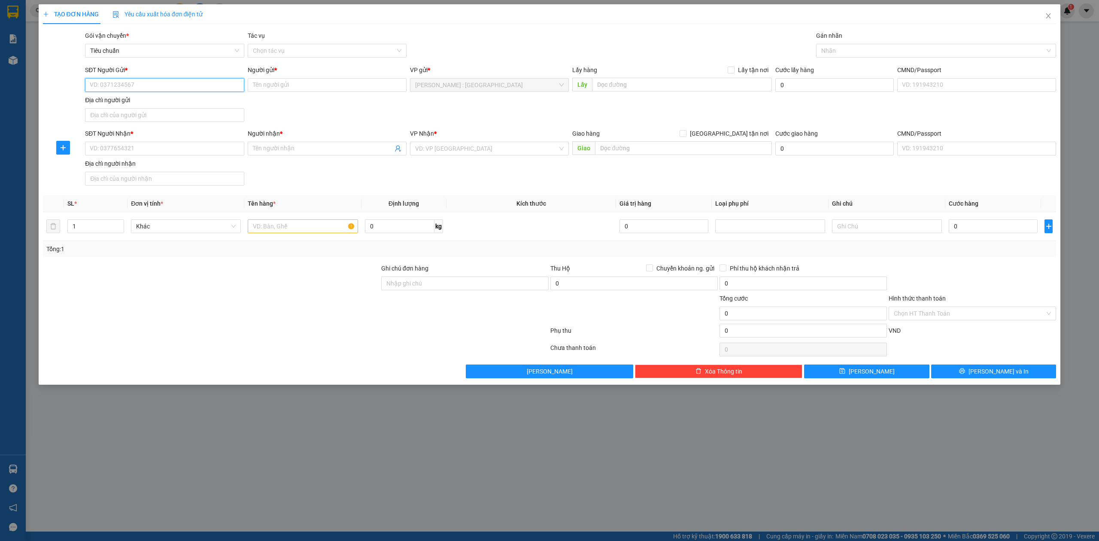
paste input "0917 955 211"
type input "0917955211"
click at [168, 151] on input "SĐT Người Nhận *" at bounding box center [164, 149] width 159 height 14
paste input "0813519182"
type input "0813519182"
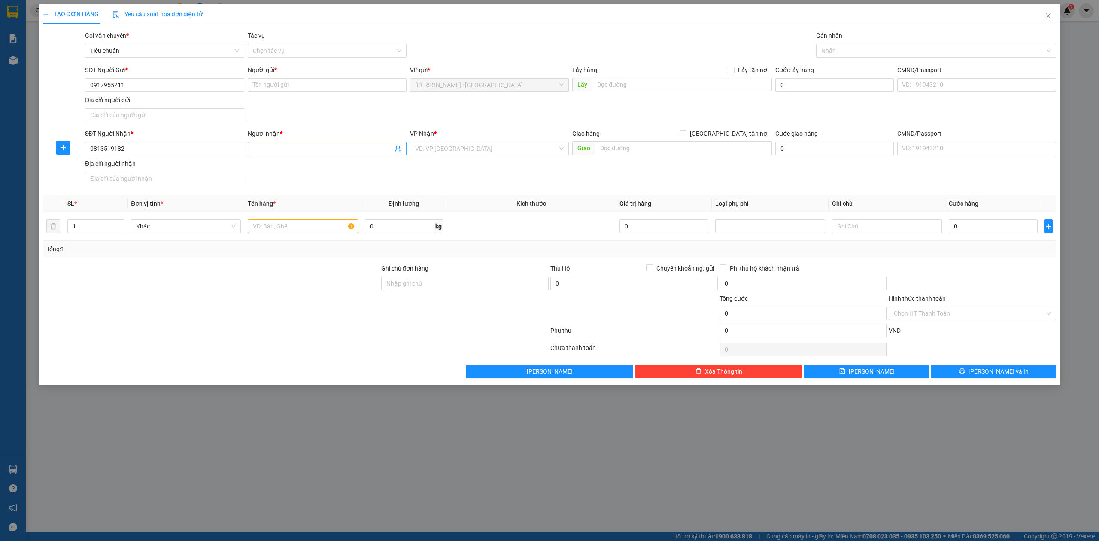
click at [295, 149] on input "Người nhận *" at bounding box center [323, 148] width 140 height 9
paste input "[PERSON_NAME]"
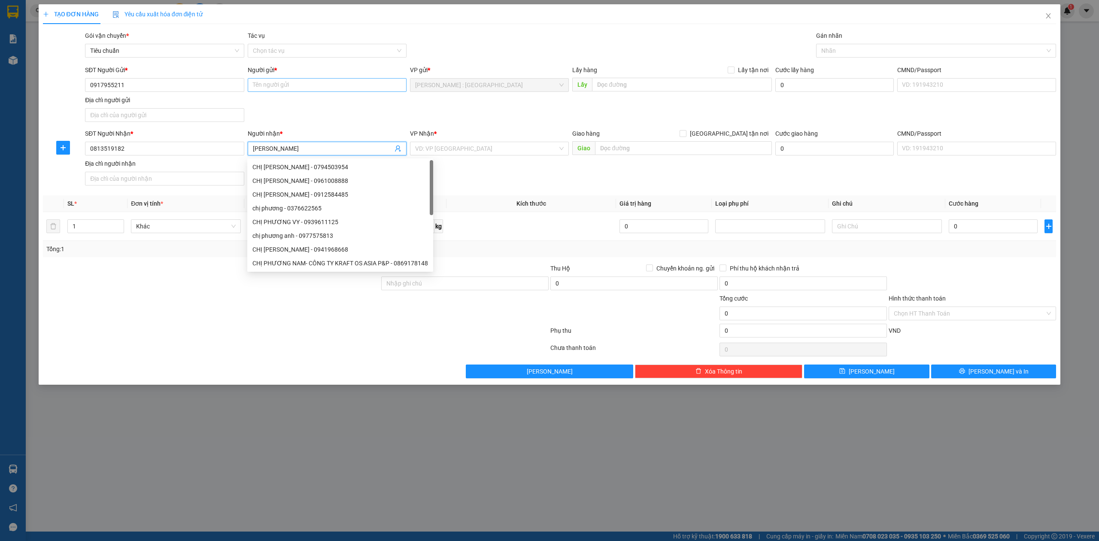
type input "[PERSON_NAME]"
click at [339, 89] on input "Người gửi *" at bounding box center [327, 85] width 159 height 14
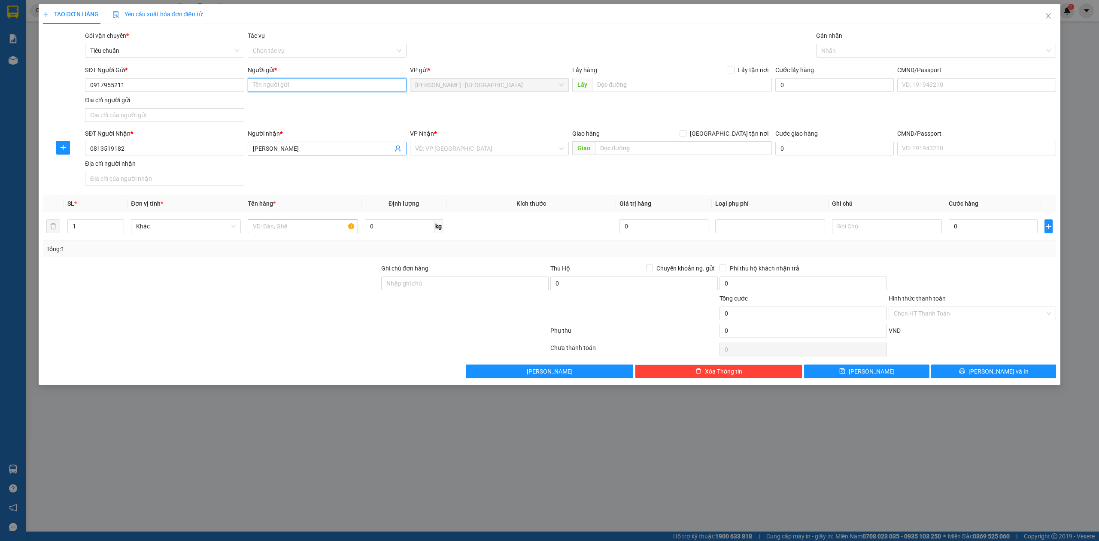
paste input "Triết"
type input "Triết"
click at [614, 79] on input "text" at bounding box center [682, 85] width 180 height 14
paste input "242/51 [GEOGRAPHIC_DATA] q [GEOGRAPHIC_DATA]"
type input "242/51 [GEOGRAPHIC_DATA] q [GEOGRAPHIC_DATA]"
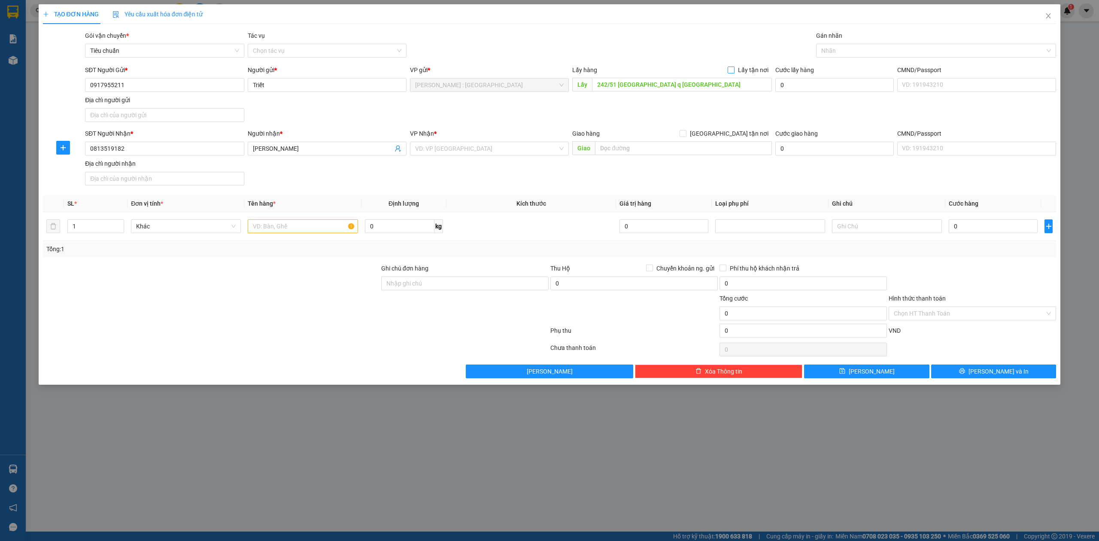
click at [733, 73] on input "Lấy tận nơi" at bounding box center [730, 70] width 6 height 6
checkbox input "true"
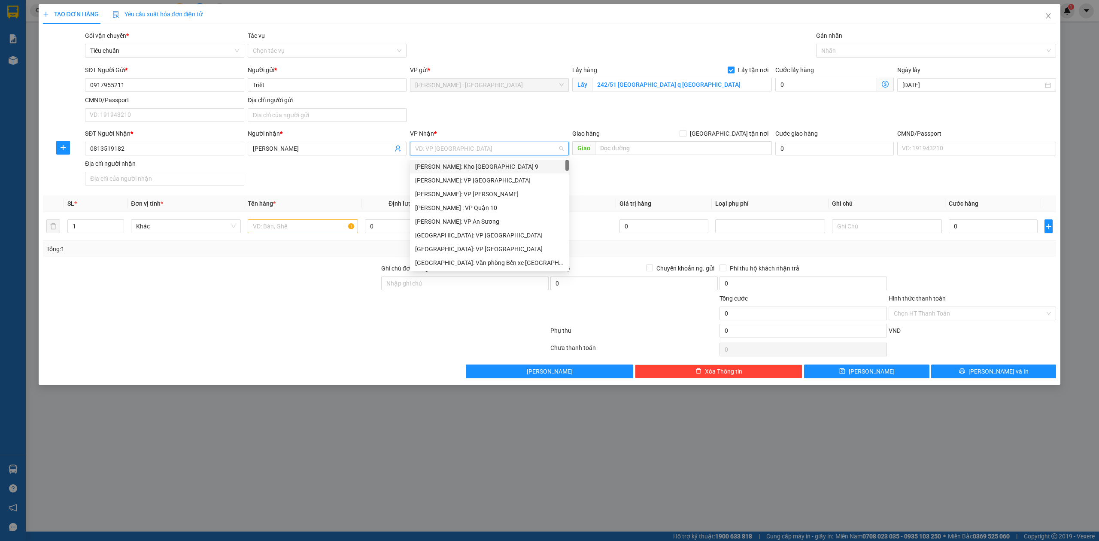
click at [536, 152] on input "search" at bounding box center [486, 148] width 142 height 13
type input "KHO"
click at [497, 224] on div "[GEOGRAPHIC_DATA]: Kho Văn Điển Thanh Trì" at bounding box center [489, 221] width 148 height 9
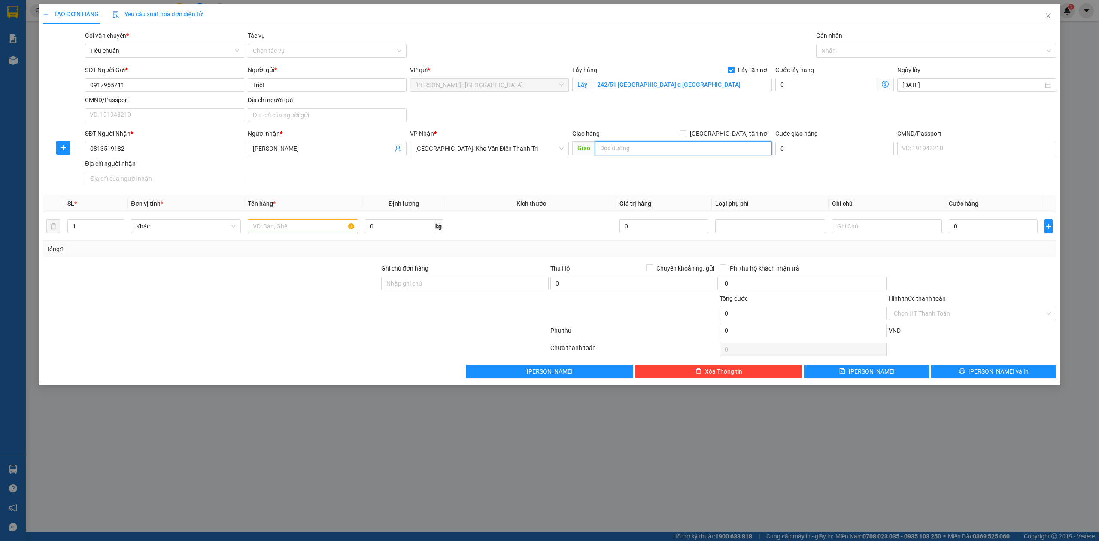
click at [643, 148] on input "text" at bounding box center [683, 148] width 177 height 14
paste input "Nhà văn hoá thôn rừng sằm - xã [GEOGRAPHIC_DATA] - huyện [GEOGRAPHIC_DATA] - tỉ…"
type input "Nhà văn hoá thôn rừng sằm - xã [GEOGRAPHIC_DATA] - huyện [GEOGRAPHIC_DATA] - tỉ…"
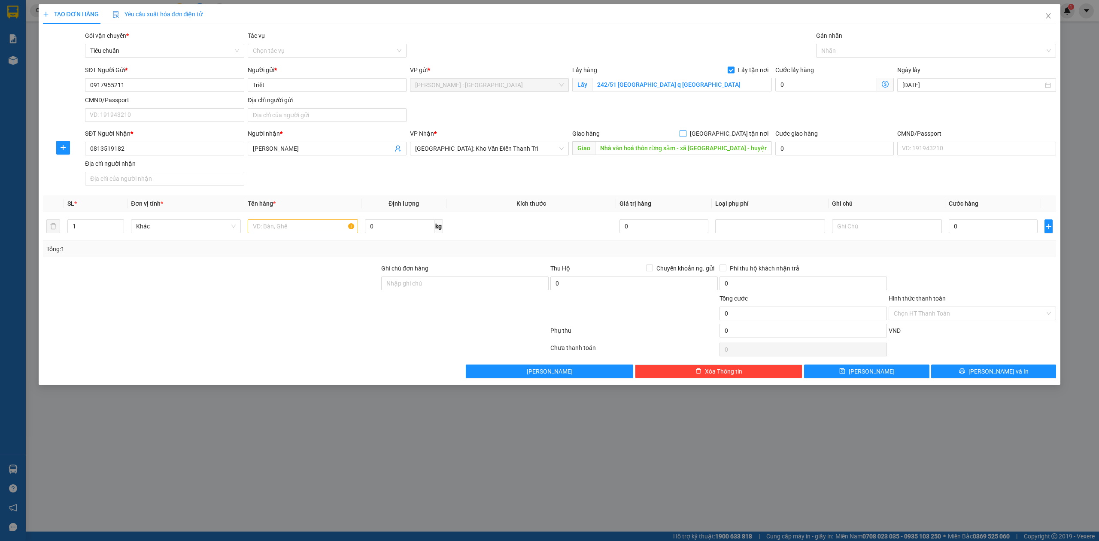
click at [742, 130] on span "[GEOGRAPHIC_DATA] tận nơi" at bounding box center [728, 133] width 85 height 9
click at [685, 130] on input "[GEOGRAPHIC_DATA] tận nơi" at bounding box center [682, 133] width 6 height 6
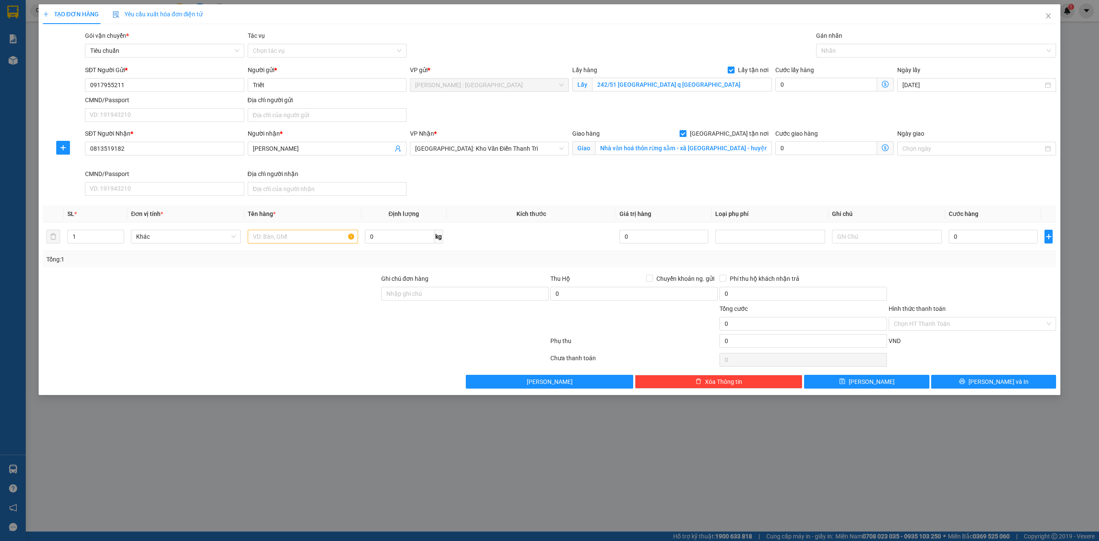
click at [736, 132] on span "[GEOGRAPHIC_DATA] tận nơi" at bounding box center [728, 133] width 85 height 9
click at [685, 132] on input "[GEOGRAPHIC_DATA] tận nơi" at bounding box center [682, 133] width 6 height 6
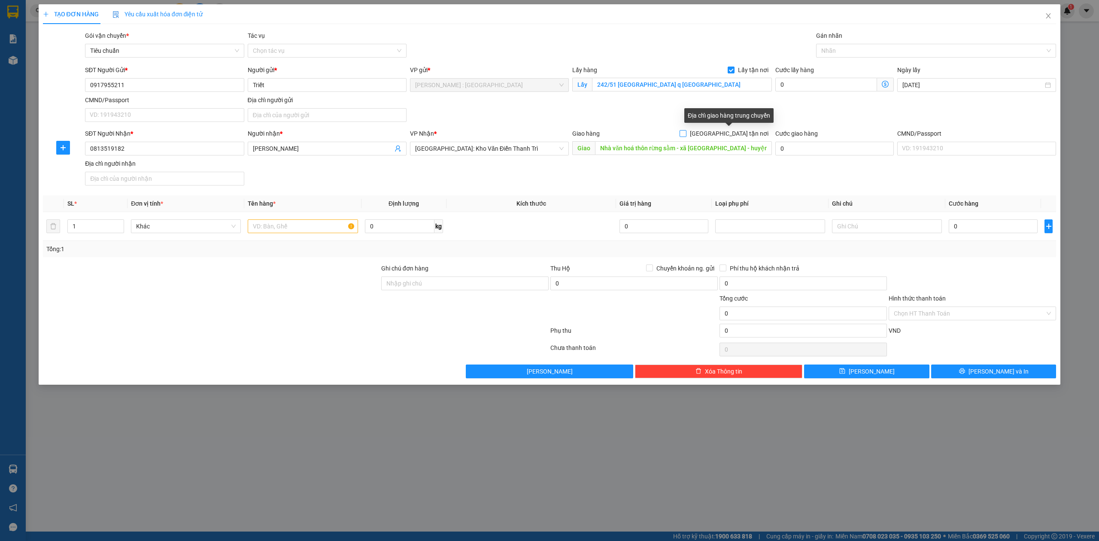
click at [685, 134] on input "[GEOGRAPHIC_DATA] tận nơi" at bounding box center [682, 133] width 6 height 6
checkbox input "true"
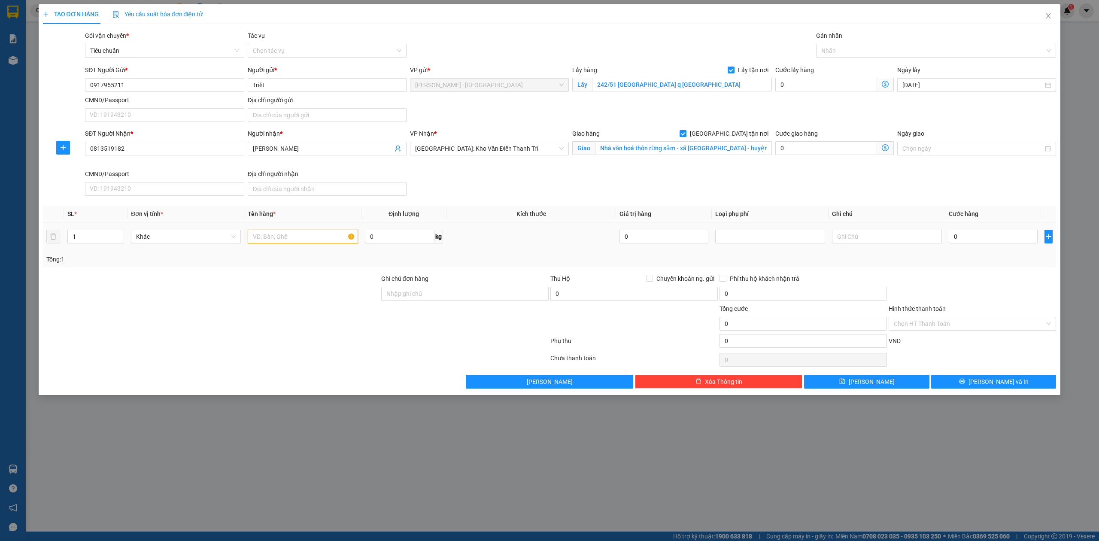
click at [276, 241] on input "text" at bounding box center [303, 237] width 110 height 14
paste input "2 màn hình máy tính"
type input "2 màn hình máy tính"
drag, startPoint x: 967, startPoint y: 231, endPoint x: 972, endPoint y: 233, distance: 5.4
click at [969, 232] on input "0" at bounding box center [992, 237] width 89 height 14
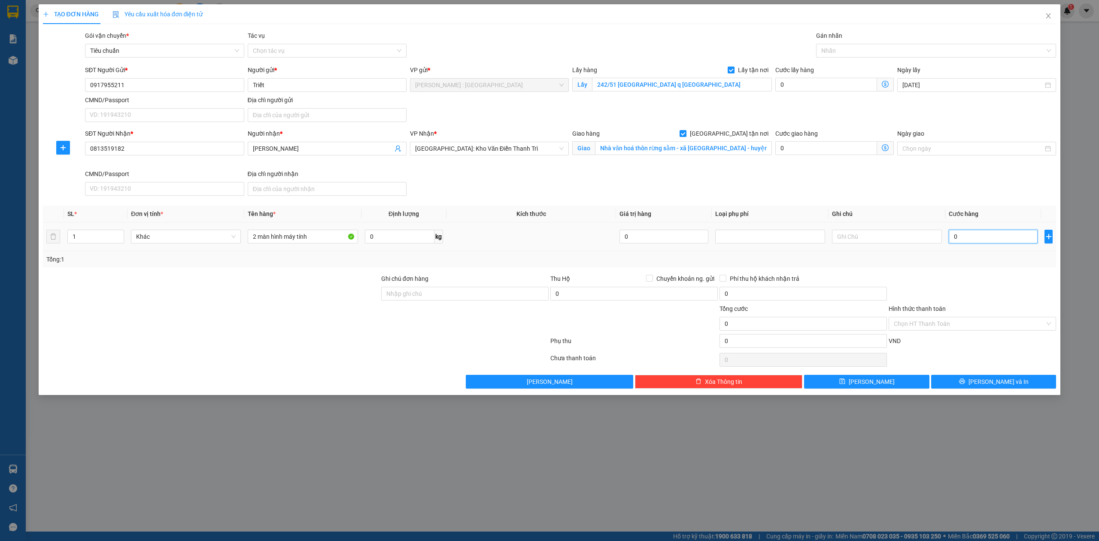
type input "2"
type input "2.000"
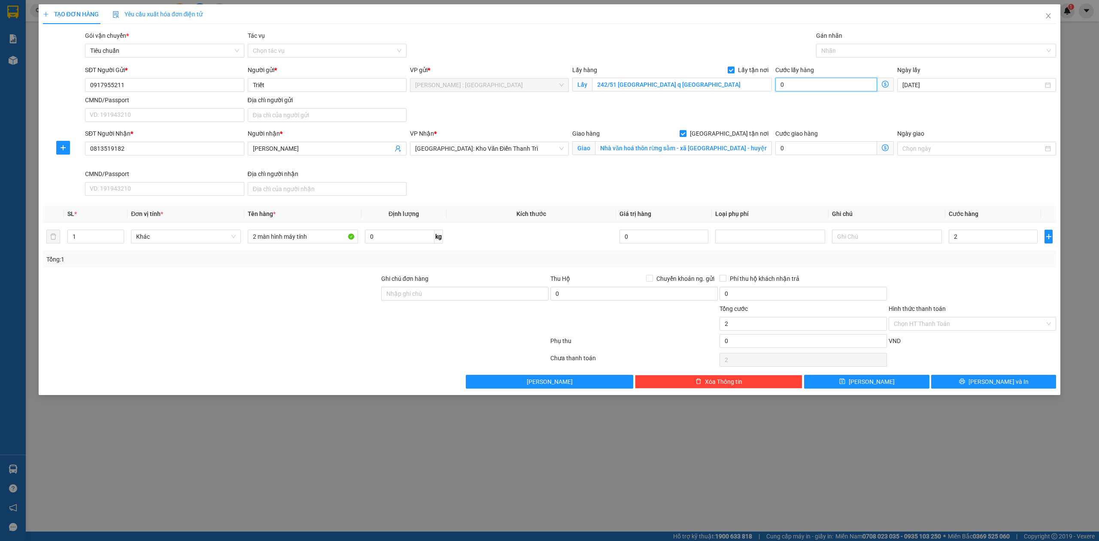
type input "2.000"
click at [850, 88] on input "0" at bounding box center [826, 85] width 102 height 14
click at [728, 342] on input "0" at bounding box center [802, 341] width 167 height 14
type input "2.008"
type input "8"
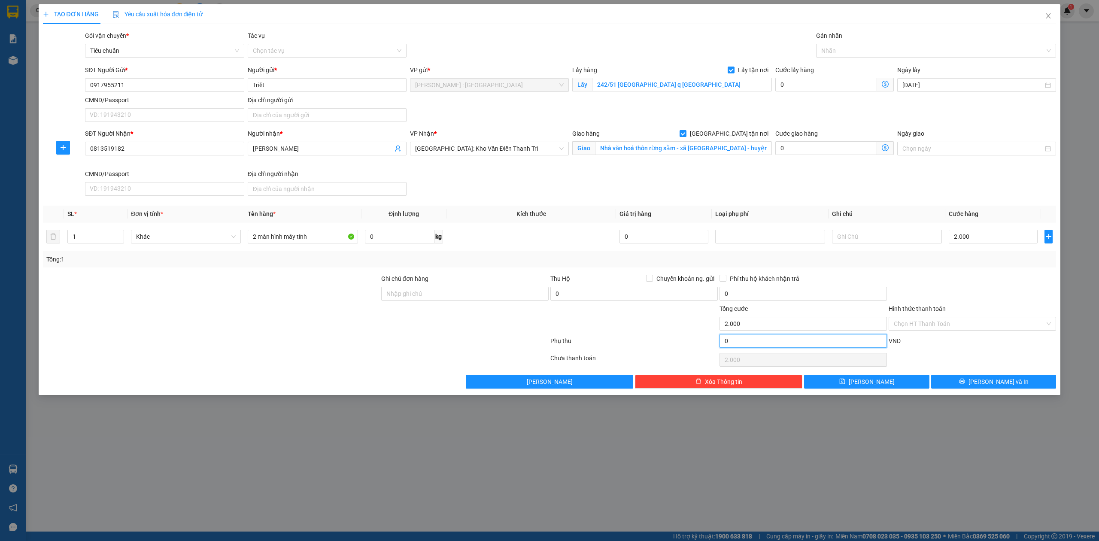
type input "2.008"
type input "2.080"
type input "80"
type input "2.080"
type input "80"
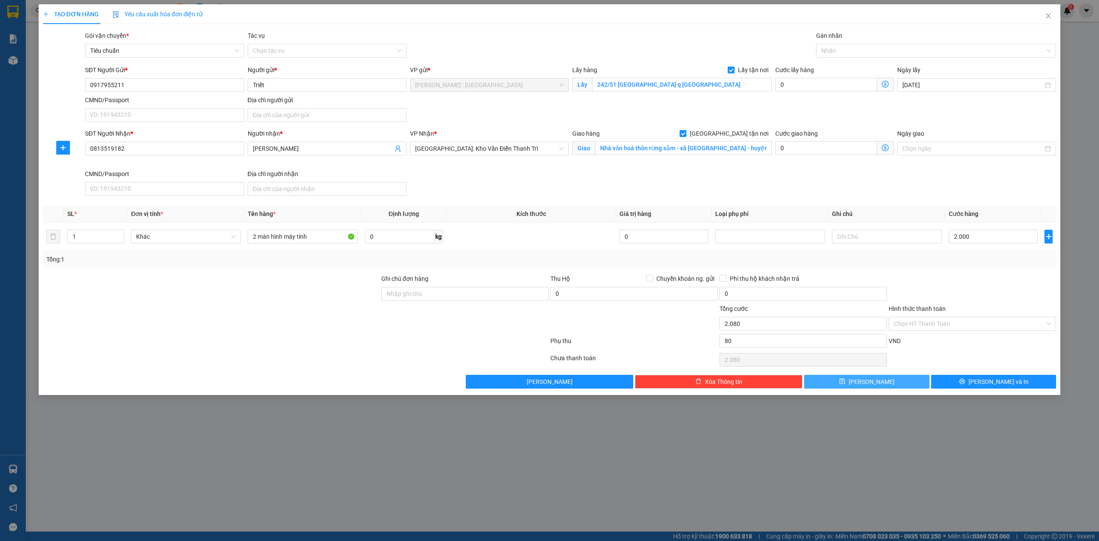
type input "82.000"
type input "80.000"
type input "82.000"
click at [903, 381] on button "[PERSON_NAME]" at bounding box center [866, 382] width 125 height 14
checkbox input "false"
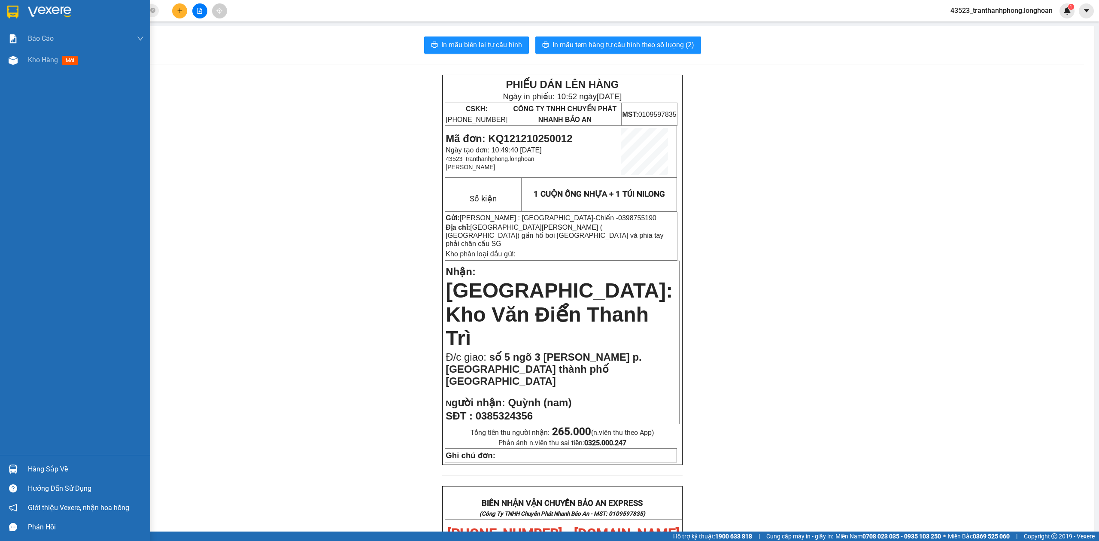
click at [0, 16] on div at bounding box center [75, 14] width 150 height 28
